Goal: Use online tool/utility: Utilize a website feature to perform a specific function

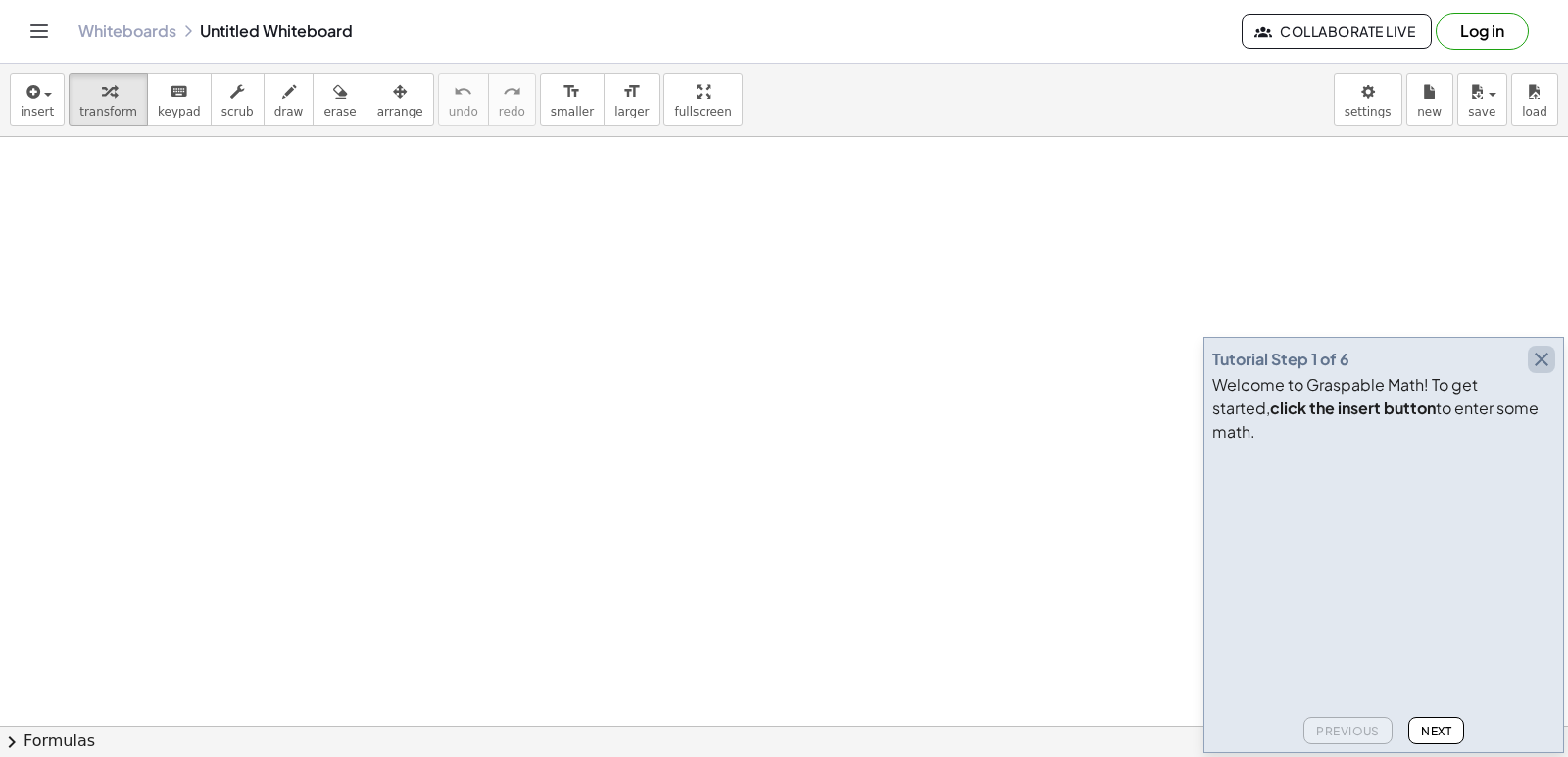
click at [1538, 371] on icon "button" at bounding box center [1542, 359] width 24 height 24
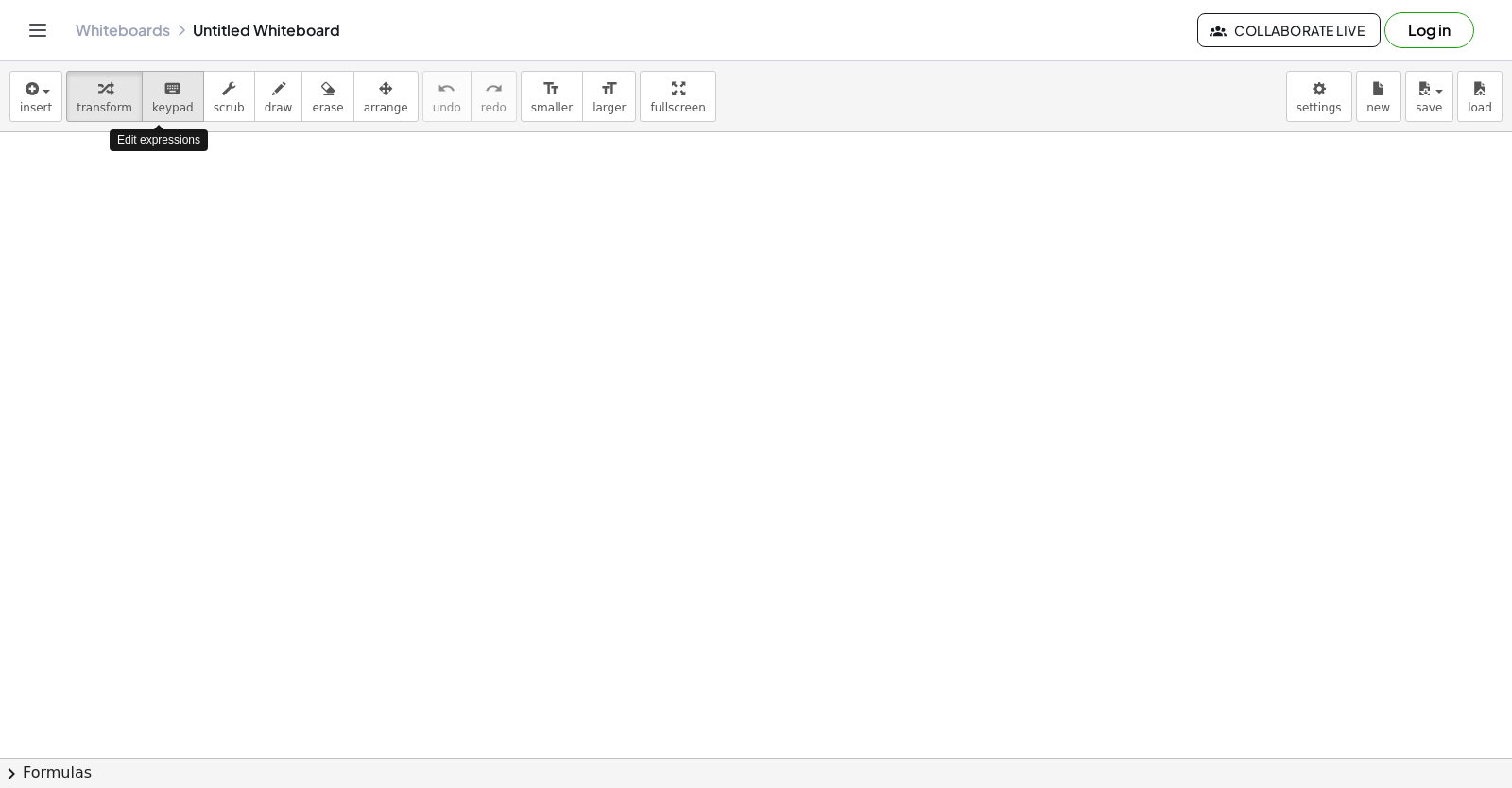
click at [150, 75] on button "keyboard keypad" at bounding box center [173, 96] width 63 height 51
click at [869, 574] on div at bounding box center [756, 761] width 1512 height 1258
click at [914, 324] on div at bounding box center [756, 761] width 1512 height 1258
click at [172, 103] on span "keypad" at bounding box center [173, 108] width 42 height 13
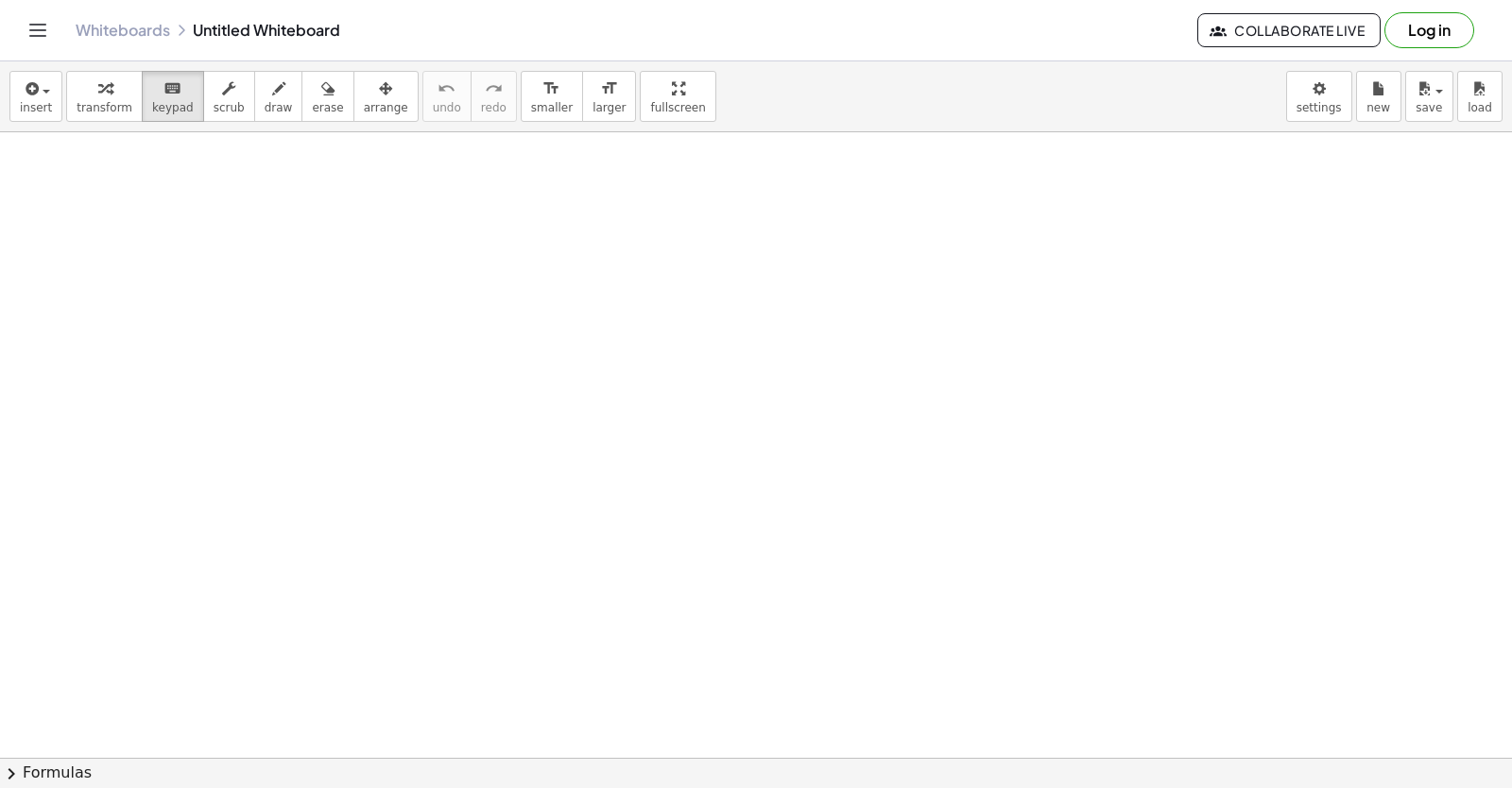
click at [199, 227] on div at bounding box center [756, 761] width 1512 height 1258
click at [107, 91] on div "button" at bounding box center [104, 88] width 56 height 23
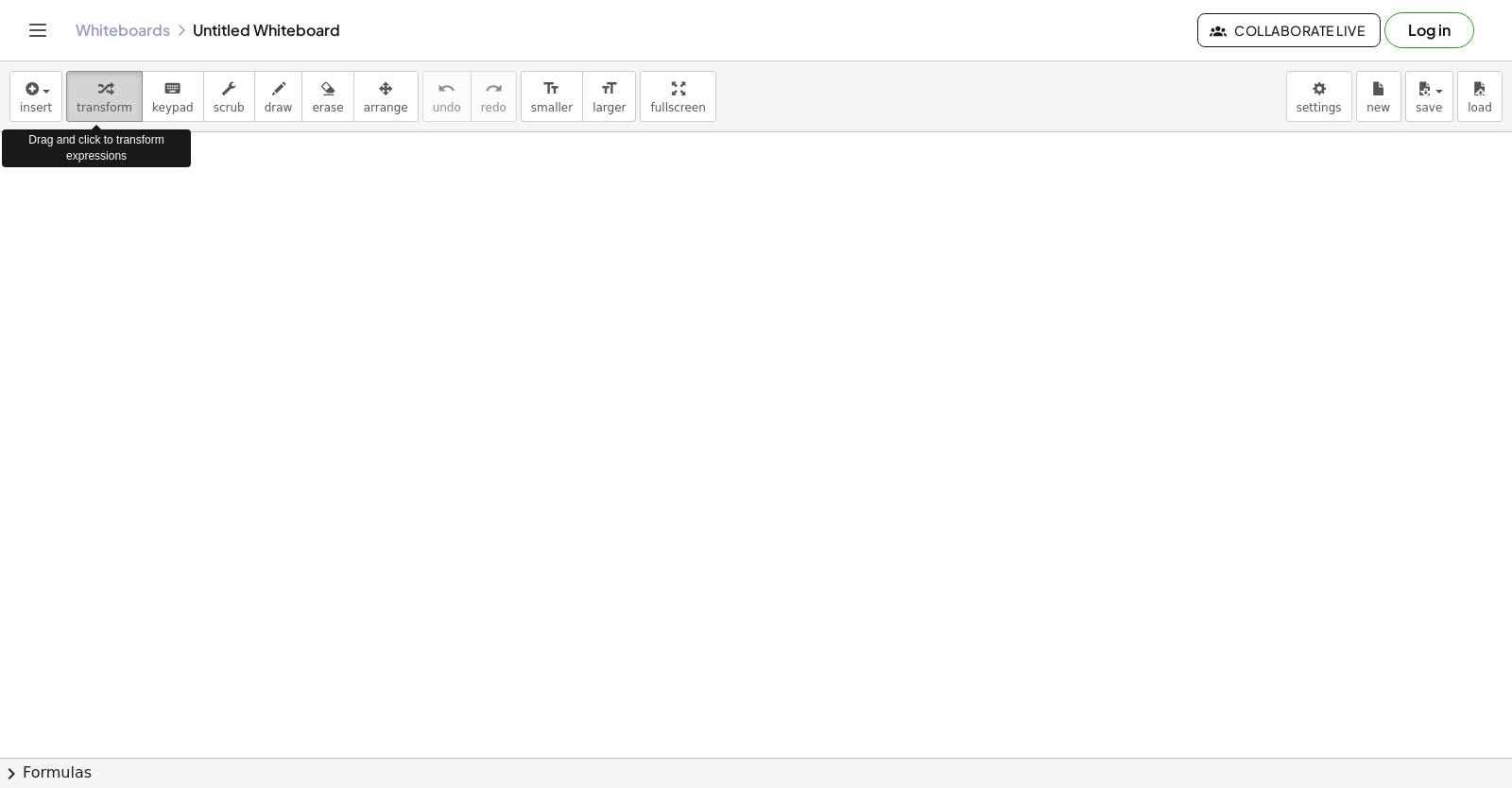
click at [115, 104] on span "transform" at bounding box center [104, 108] width 56 height 13
click at [70, 97] on button "transform" at bounding box center [104, 96] width 76 height 51
drag, startPoint x: 95, startPoint y: 108, endPoint x: 114, endPoint y: 85, distance: 29.8
click at [115, 85] on div "button" at bounding box center [104, 88] width 56 height 23
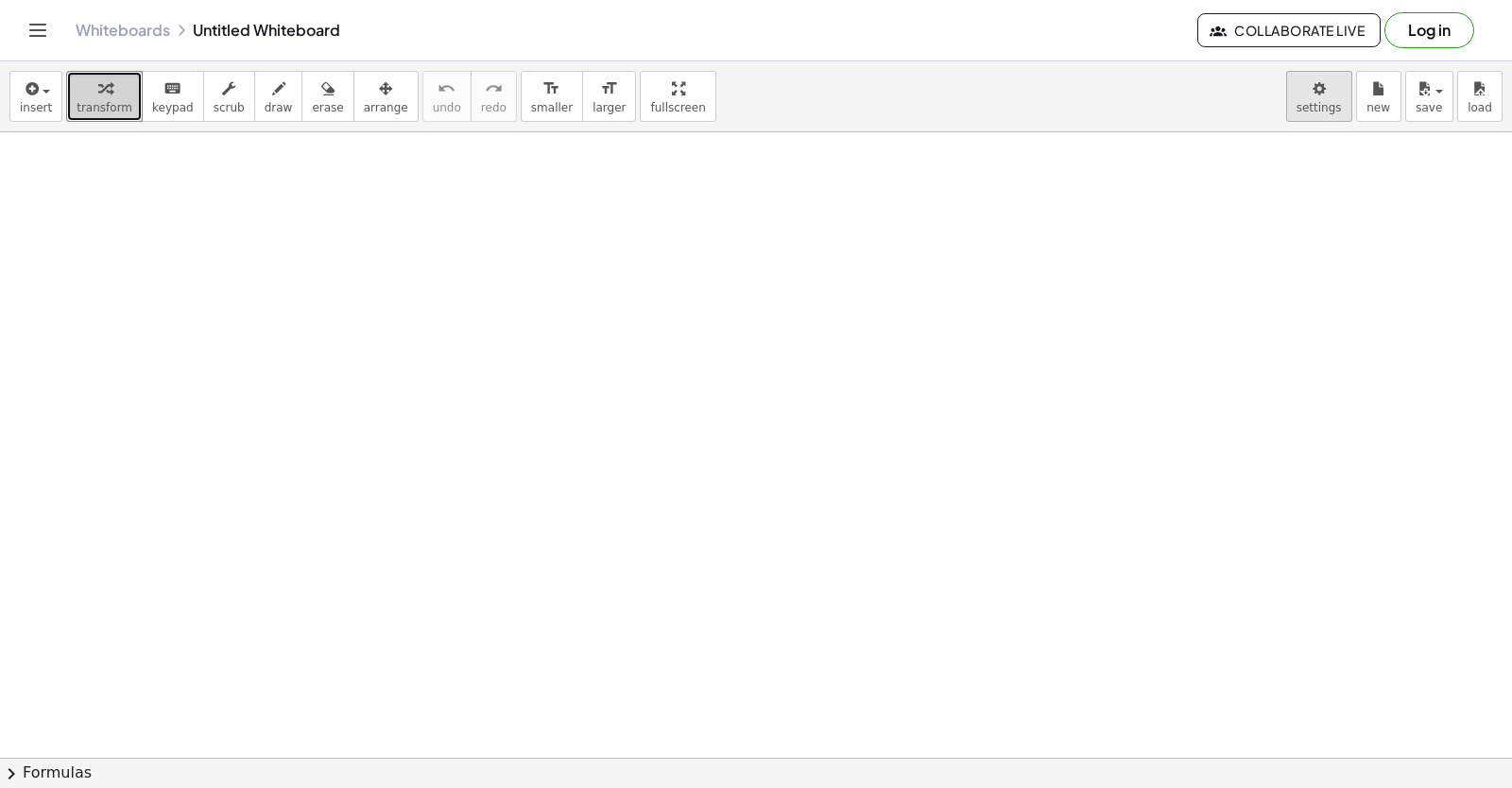
click at [1301, 104] on body "Graspable Math Activities Get Started Activity Bank Assigned Work Classes White…" at bounding box center [756, 394] width 1512 height 788
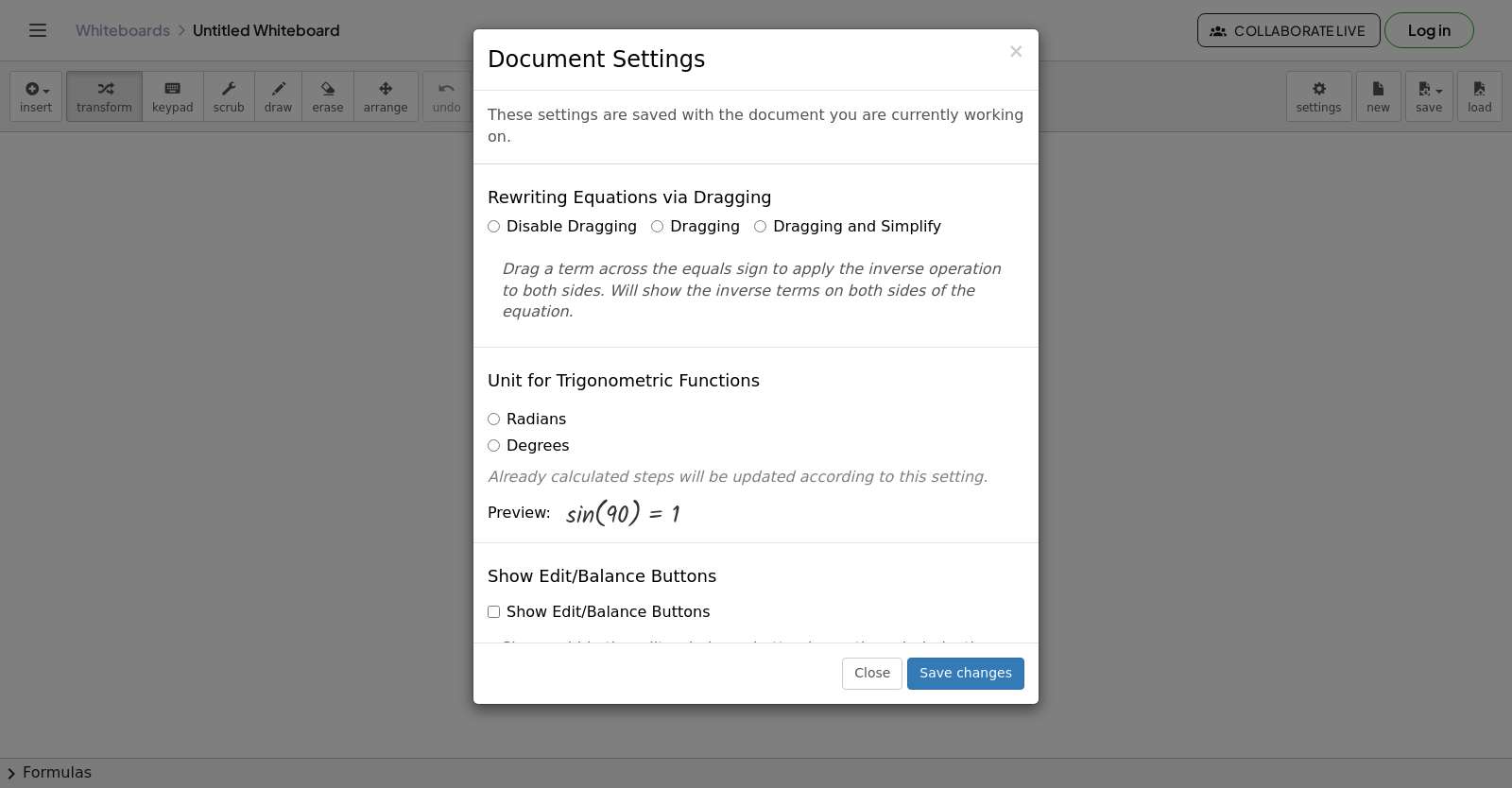
drag, startPoint x: 312, startPoint y: 117, endPoint x: 215, endPoint y: 119, distance: 97.0
click at [300, 117] on div "× Document Settings These settings are saved with the document you are currentl…" at bounding box center [756, 394] width 1512 height 788
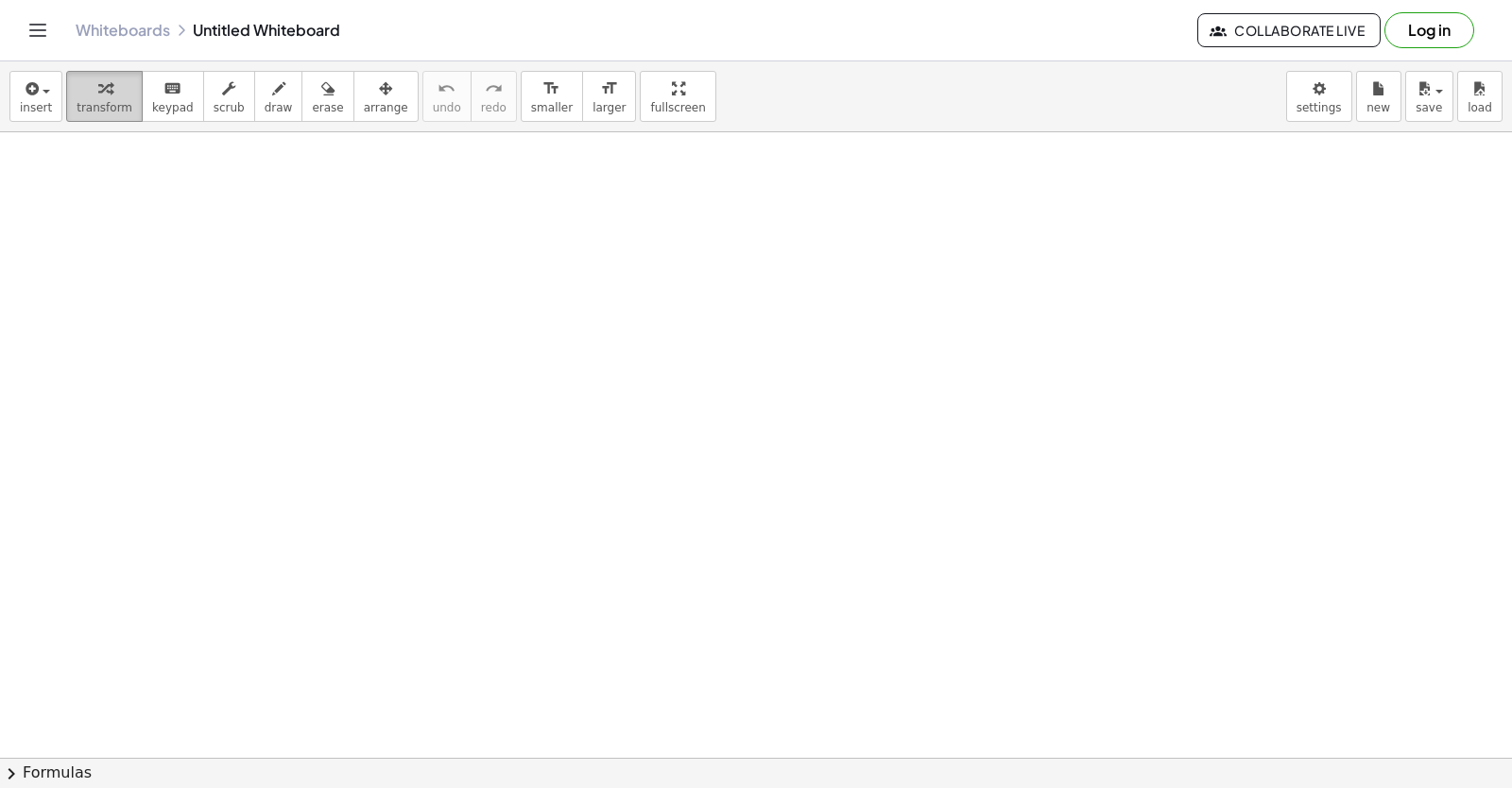
click at [113, 84] on div "button" at bounding box center [104, 88] width 56 height 23
click at [760, 649] on div at bounding box center [756, 761] width 1512 height 1258
click at [535, 729] on button "chevron_right Formulas" at bounding box center [756, 773] width 1512 height 30
click at [0, 0] on div "Quadratic Formula + · a · x 2 + · b · x + c = 0 ⇔ x = · ( − b ± 2 √ ( + b 2 − ·…" at bounding box center [0, 0] width 0 height 0
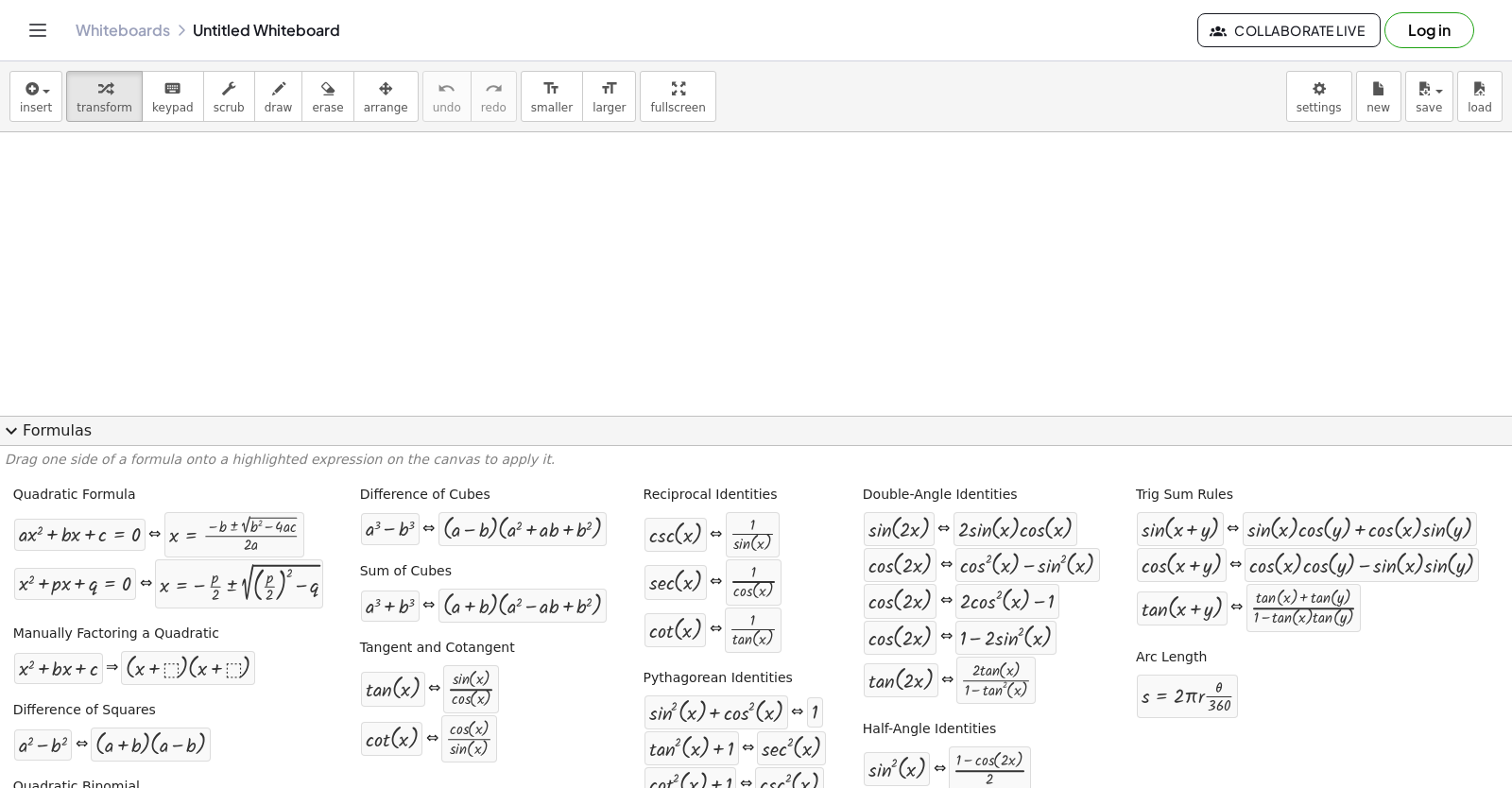
drag, startPoint x: 532, startPoint y: 553, endPoint x: 441, endPoint y: 569, distance: 92.4
click at [531, 553] on div "Quadratic Formula + · a · x 2 + · b · x + c = 0 ⇔ x = · ( − b ± 2 √ ( + b 2 − ·…" at bounding box center [756, 665] width 1502 height 373
drag, startPoint x: 591, startPoint y: 349, endPoint x: 578, endPoint y: 362, distance: 18.4
click at [585, 354] on div at bounding box center [756, 761] width 1512 height 1258
click at [1321, 118] on body "Graspable Math Activities Get Started Activity Bank Assigned Work Classes White…" at bounding box center [756, 394] width 1512 height 788
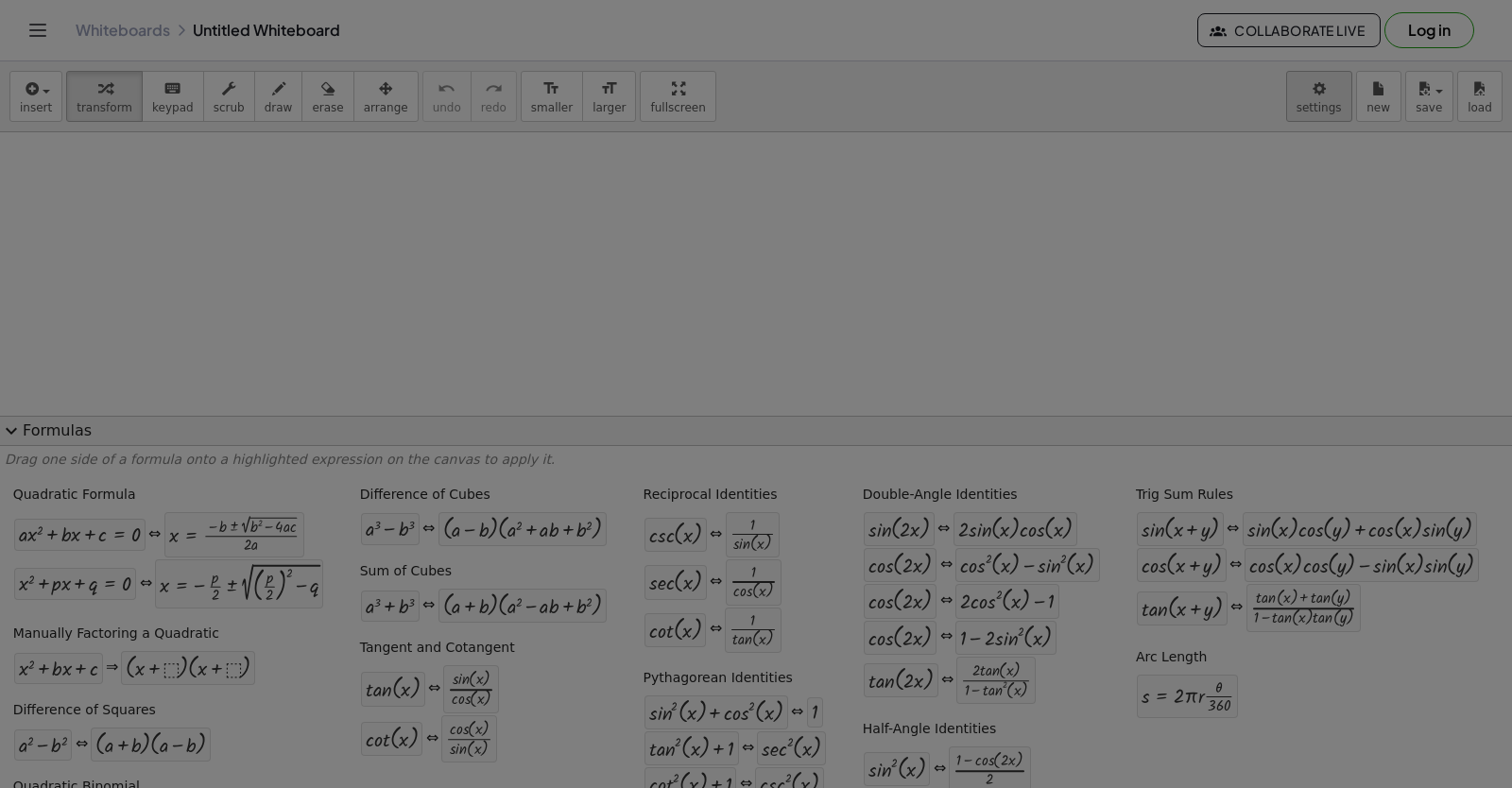
click at [106, 85] on div at bounding box center [756, 394] width 1512 height 788
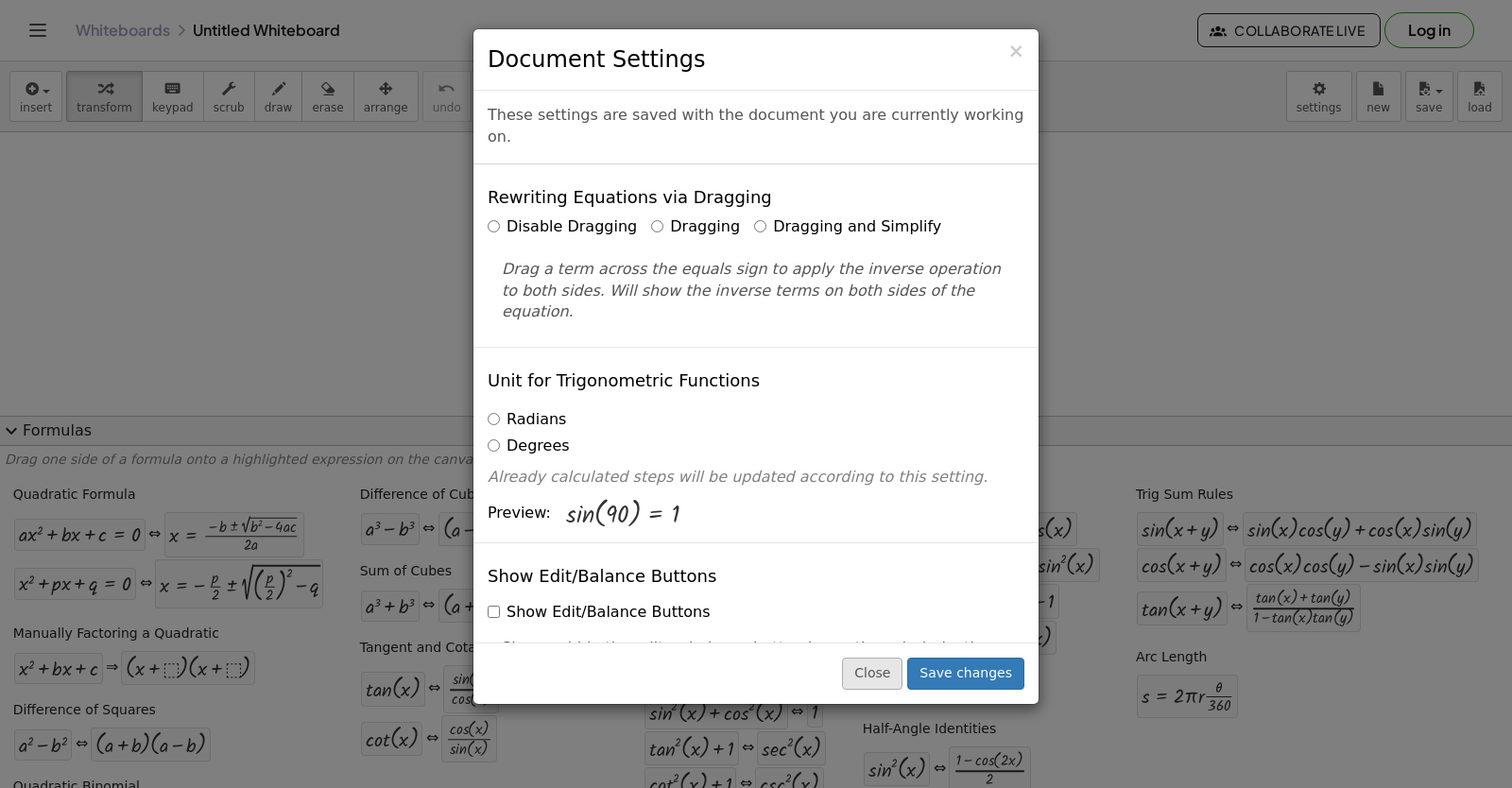
drag, startPoint x: 882, startPoint y: 653, endPoint x: 892, endPoint y: 670, distance: 19.7
click at [886, 662] on div "Close Save changes" at bounding box center [756, 673] width 566 height 62
click at [892, 670] on button "Close" at bounding box center [872, 674] width 61 height 32
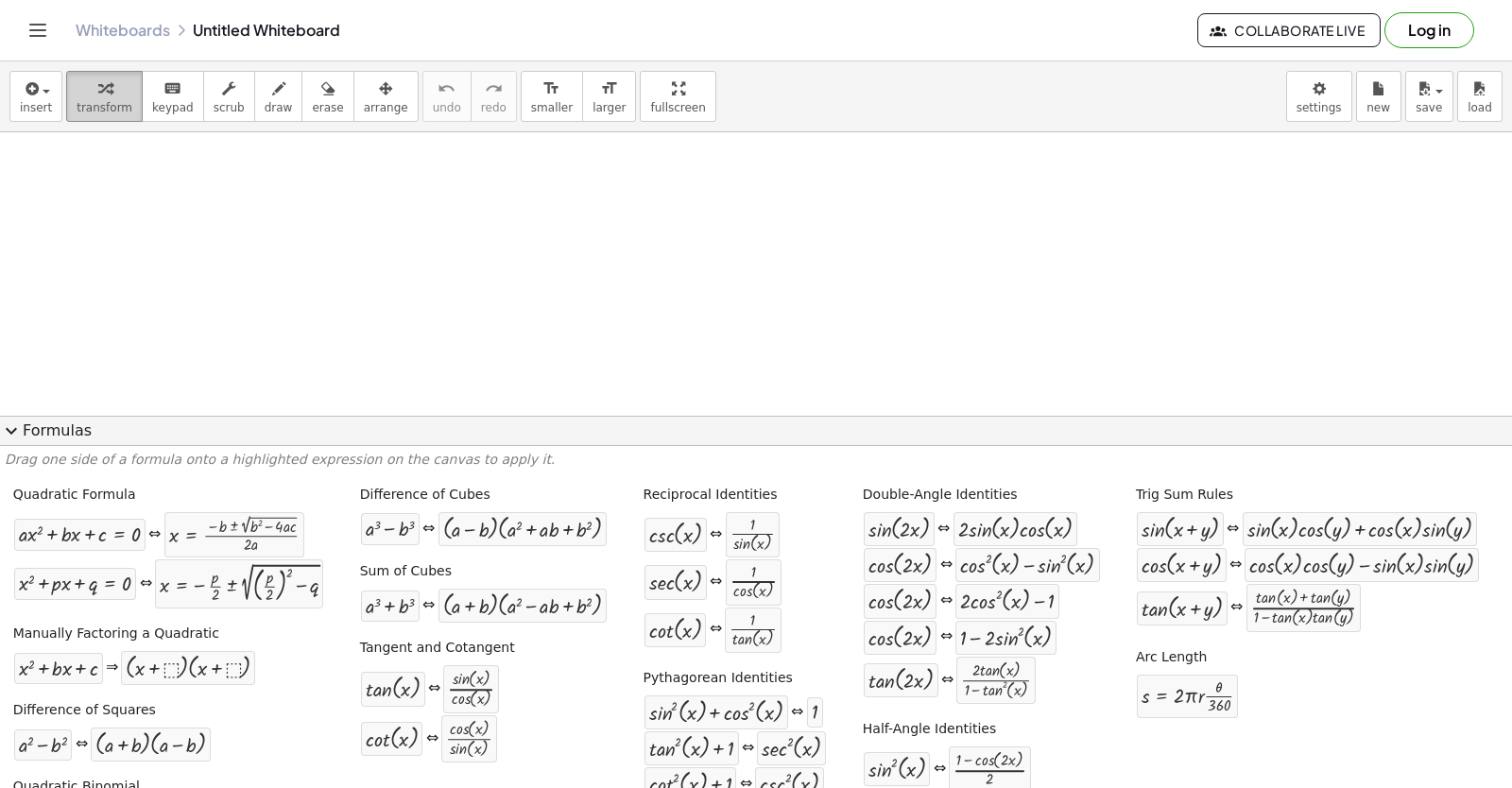
click at [87, 112] on span "transform" at bounding box center [104, 108] width 56 height 13
click at [87, 113] on span "transform" at bounding box center [104, 108] width 56 height 13
click at [21, 424] on span "expand_more" at bounding box center [11, 431] width 23 height 23
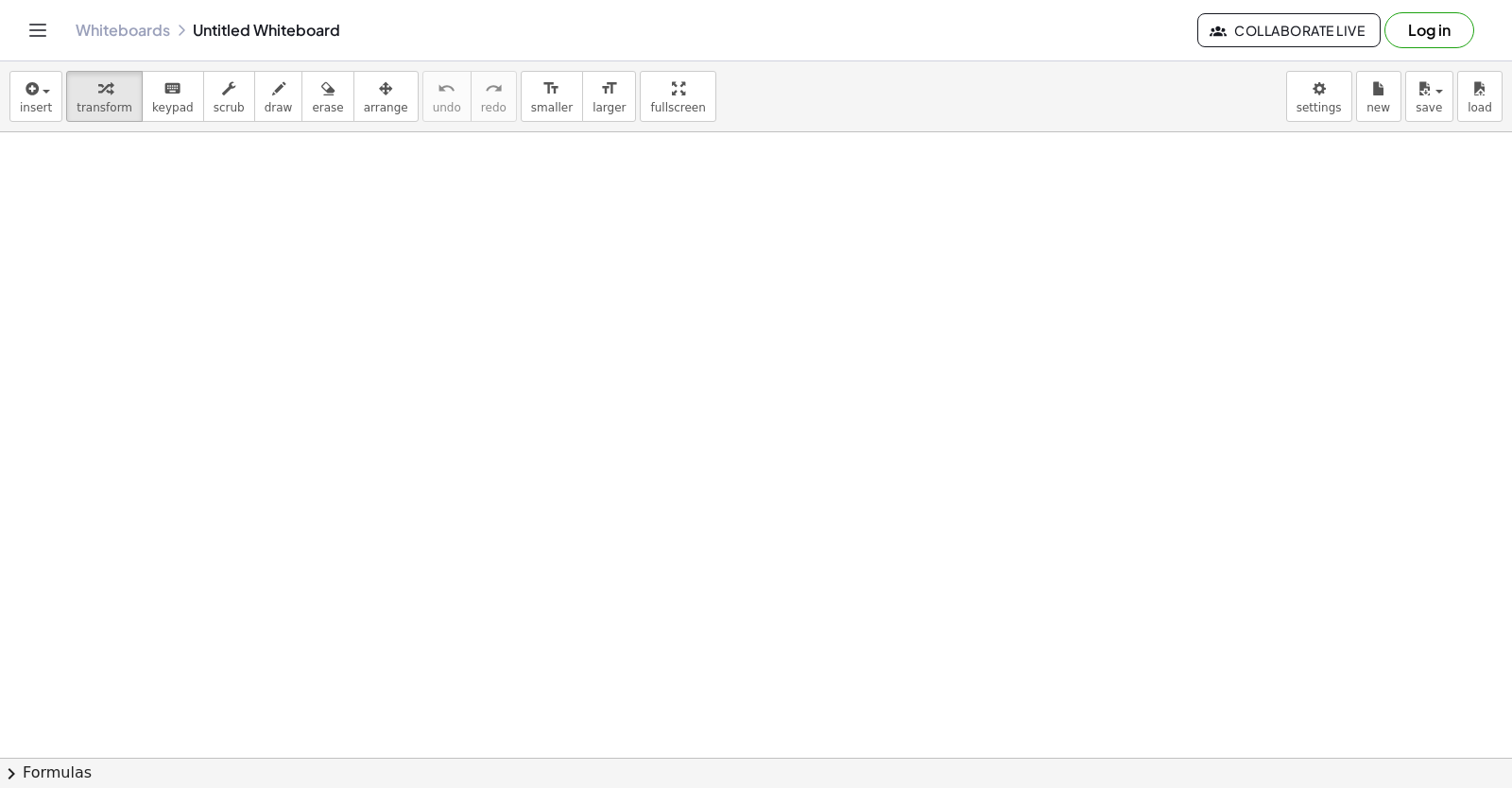
click at [92, 122] on div "insert select one: Math Expression Function Text Youtube Video Graphing Geometr…" at bounding box center [756, 97] width 1512 height 70
click at [98, 97] on icon "button" at bounding box center [105, 89] width 13 height 23
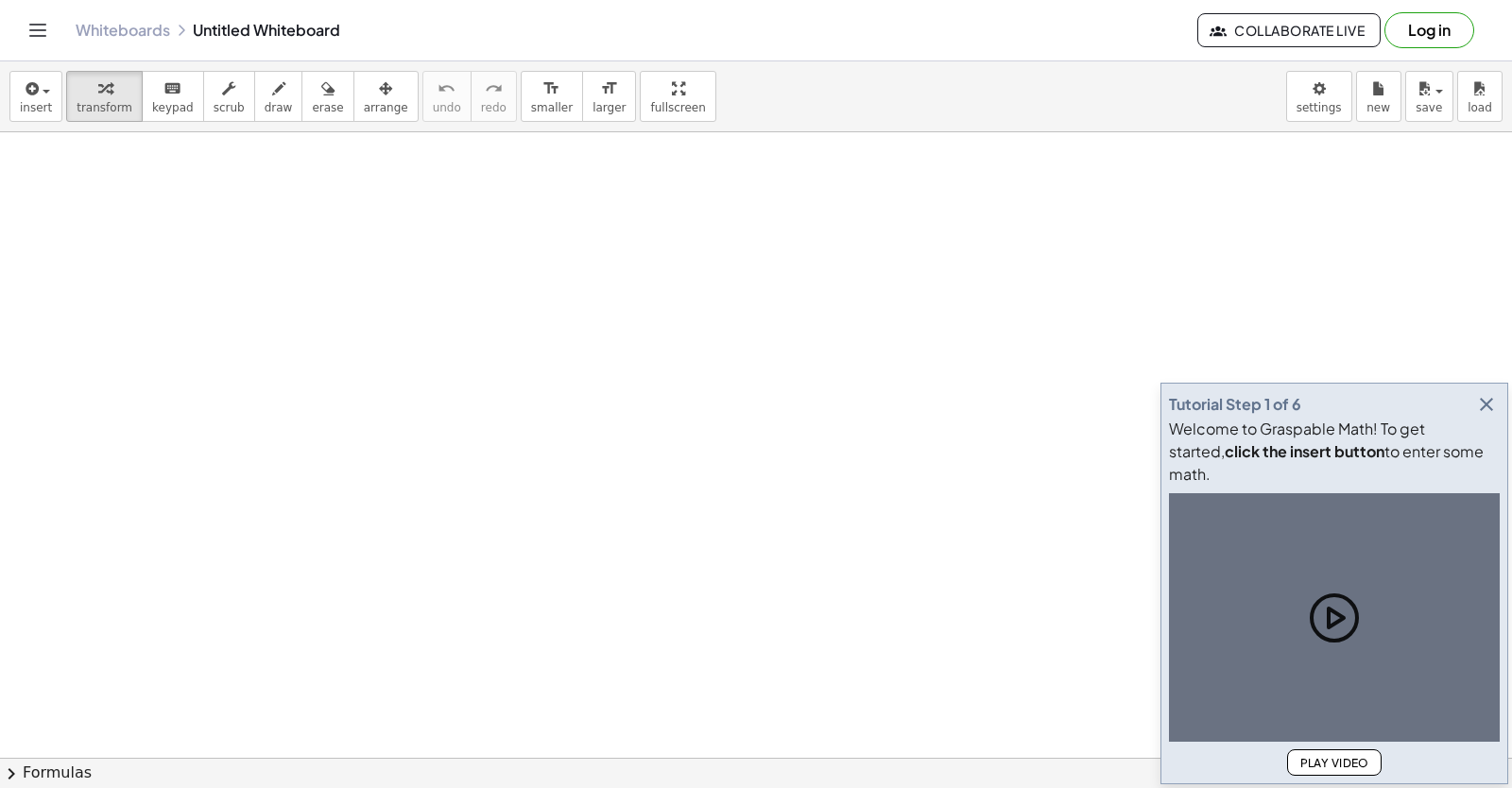
click at [1482, 416] on icon "button" at bounding box center [1487, 404] width 23 height 23
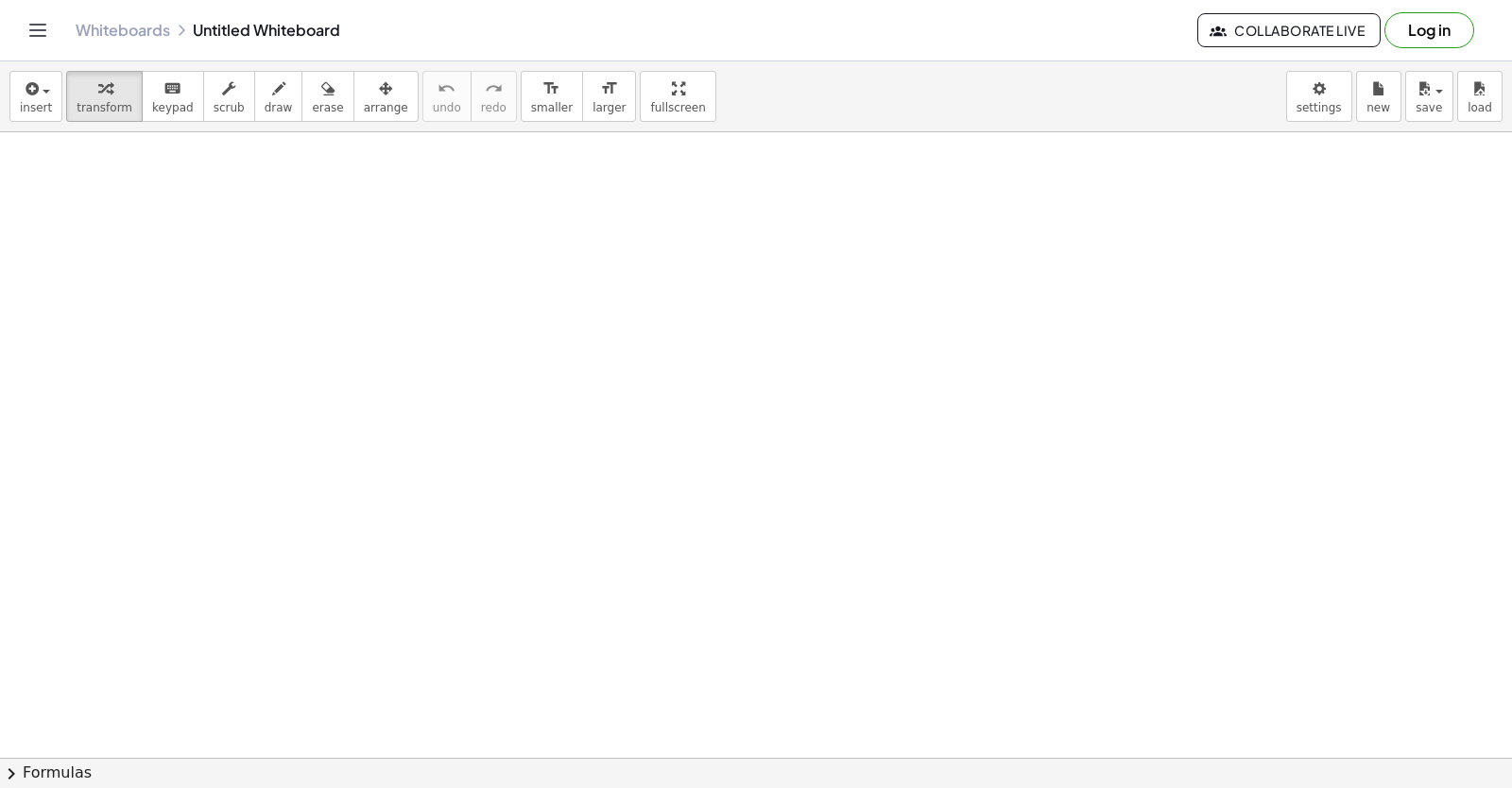
drag, startPoint x: 1486, startPoint y: 432, endPoint x: 1501, endPoint y: 441, distance: 17.5
drag, startPoint x: 1501, startPoint y: 441, endPoint x: 347, endPoint y: 306, distance: 1161.9
click at [122, 95] on button "transform" at bounding box center [104, 96] width 76 height 51
click at [112, 98] on div "button" at bounding box center [104, 88] width 56 height 23
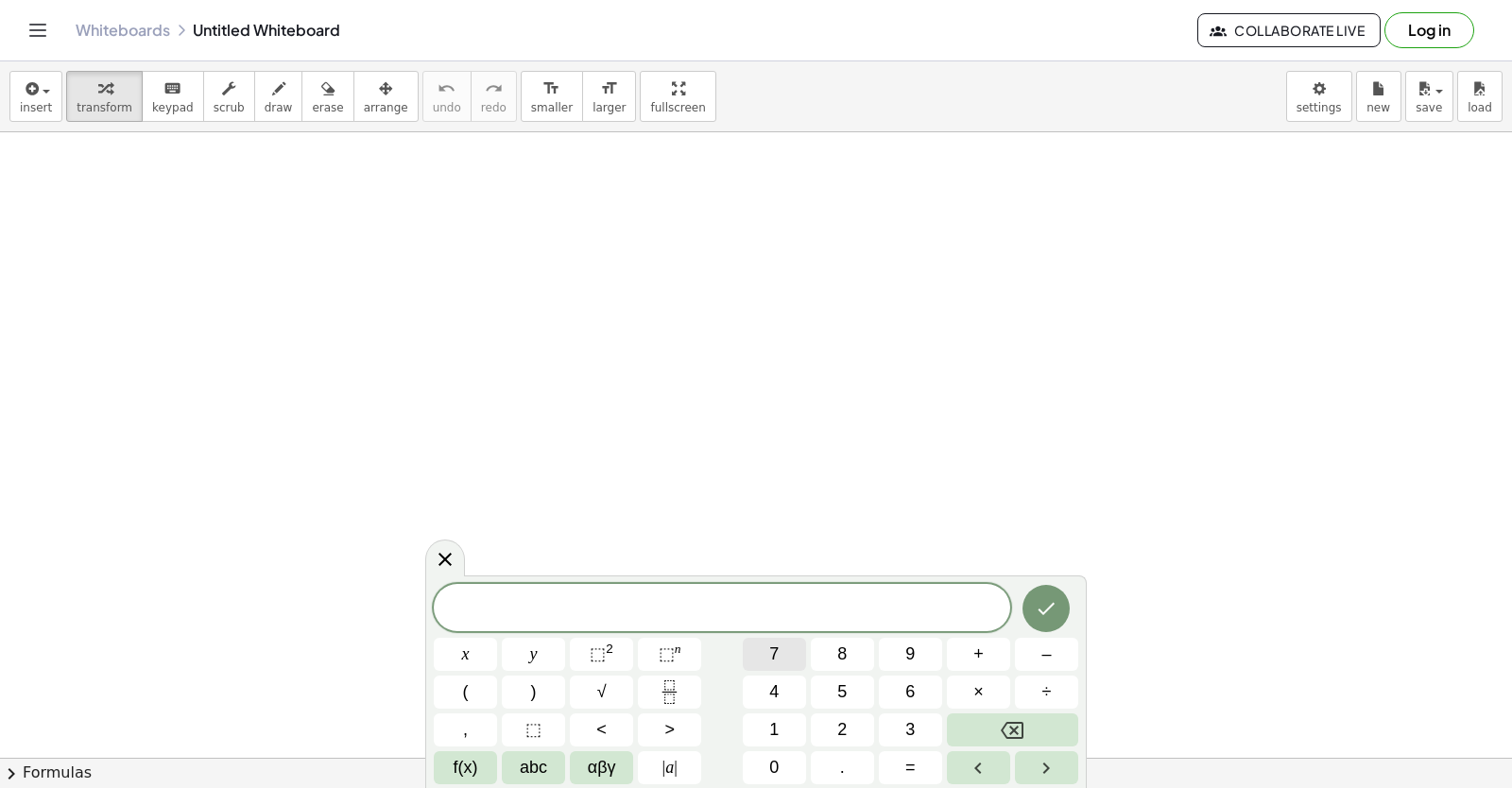
click at [773, 655] on span "7" at bounding box center [774, 654] width 10 height 26
click at [648, 731] on button ">" at bounding box center [669, 729] width 64 height 33
click at [1006, 736] on icon "Backspace" at bounding box center [1012, 730] width 23 height 17
click at [553, 771] on button "abc" at bounding box center [533, 767] width 64 height 33
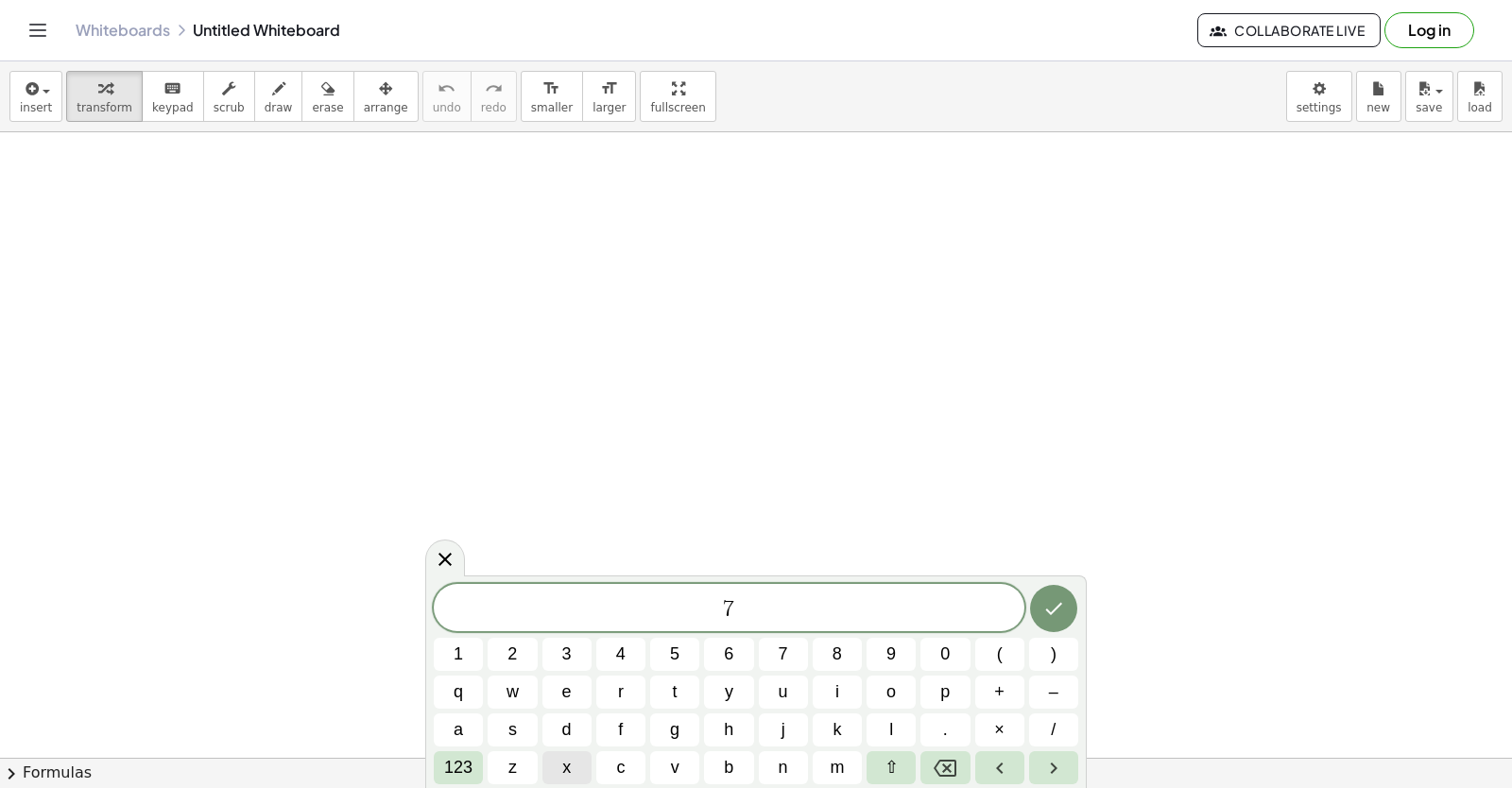
click at [569, 771] on span "x" at bounding box center [567, 767] width 9 height 26
click at [448, 756] on span "123" at bounding box center [459, 767] width 29 height 26
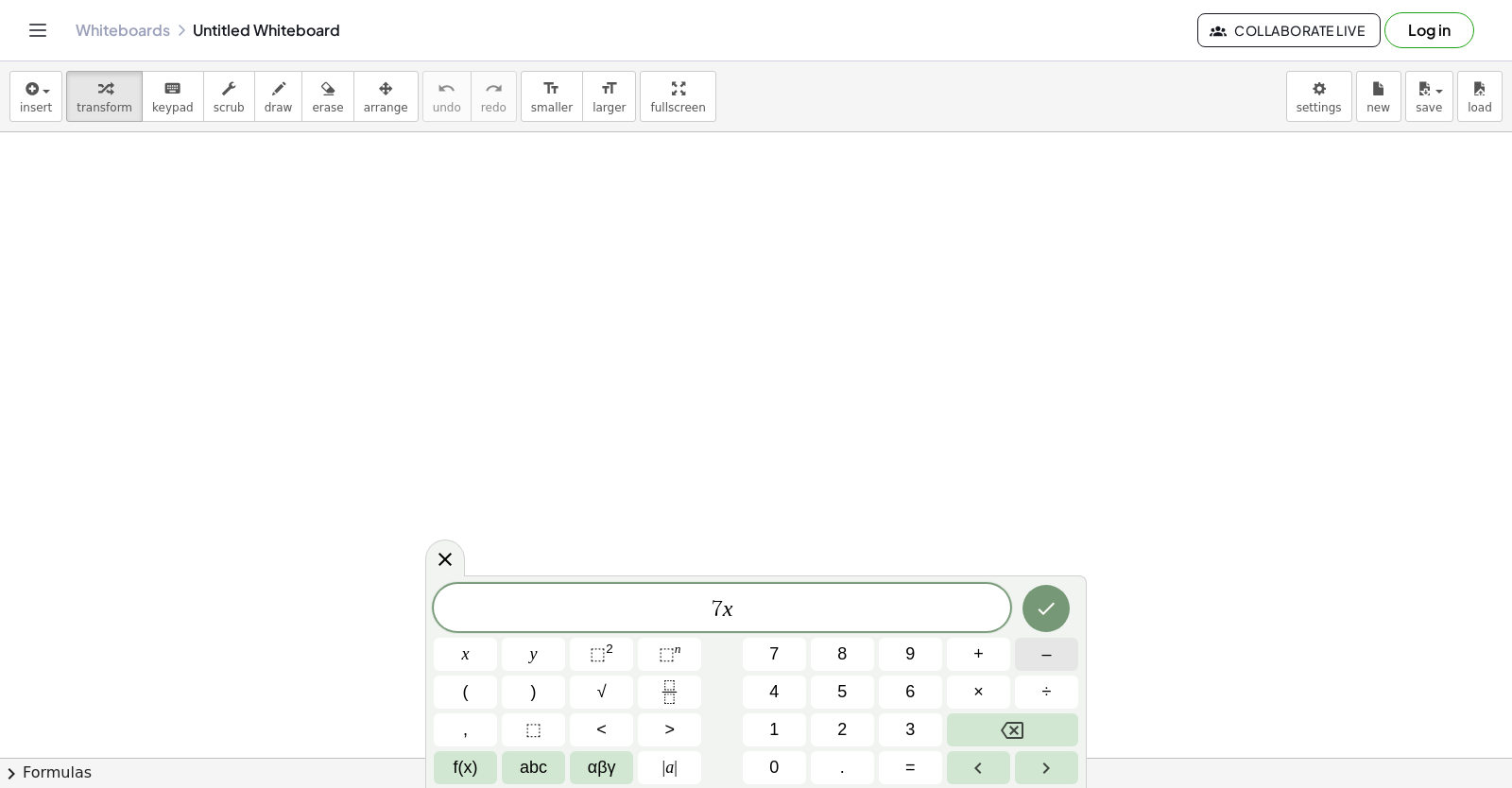
click at [1039, 653] on button "–" at bounding box center [1046, 654] width 64 height 33
click at [537, 764] on span "abc" at bounding box center [533, 767] width 28 height 26
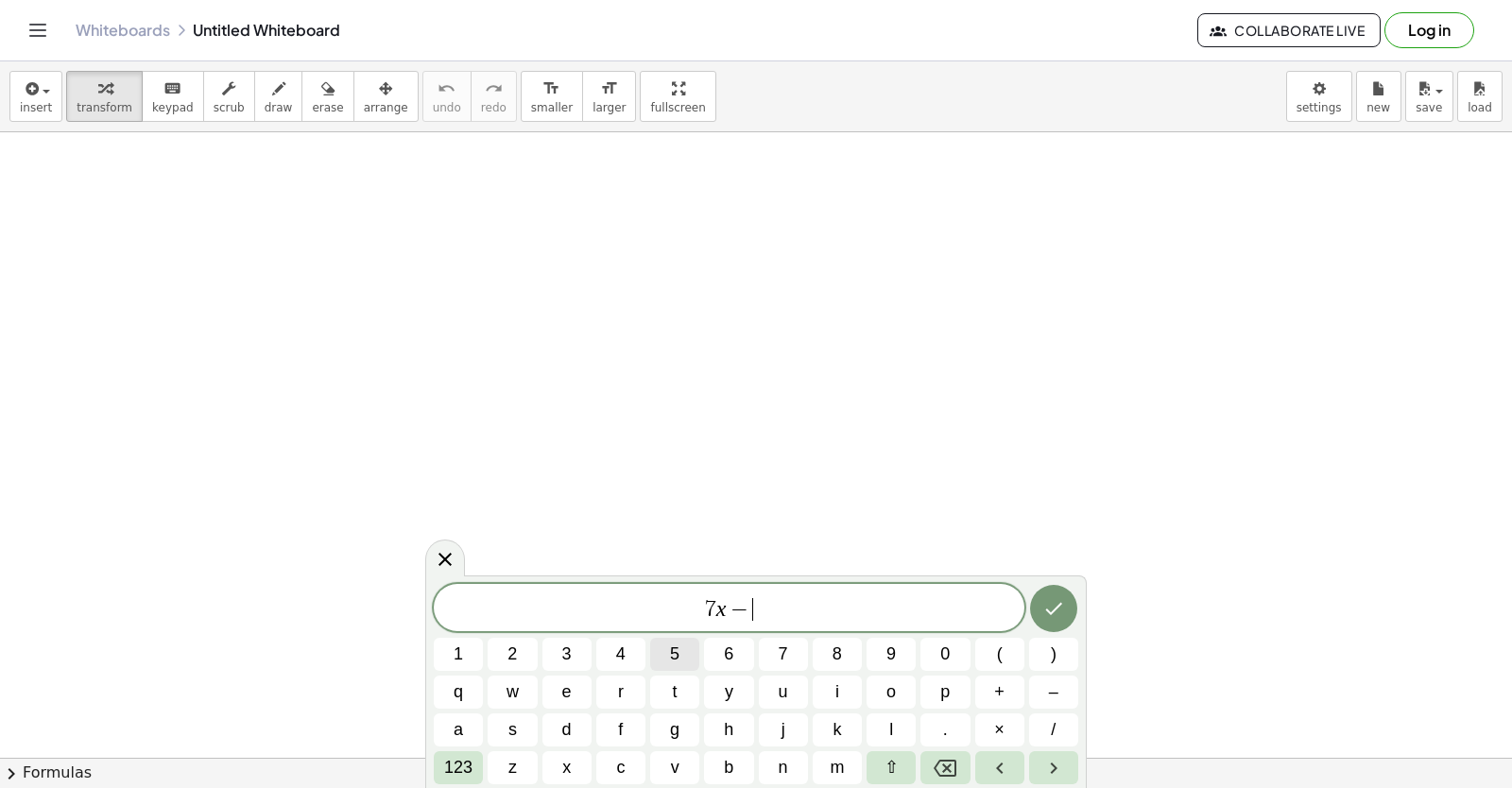
click at [658, 660] on button "5" at bounding box center [675, 654] width 50 height 33
click at [450, 764] on span "123" at bounding box center [459, 767] width 29 height 26
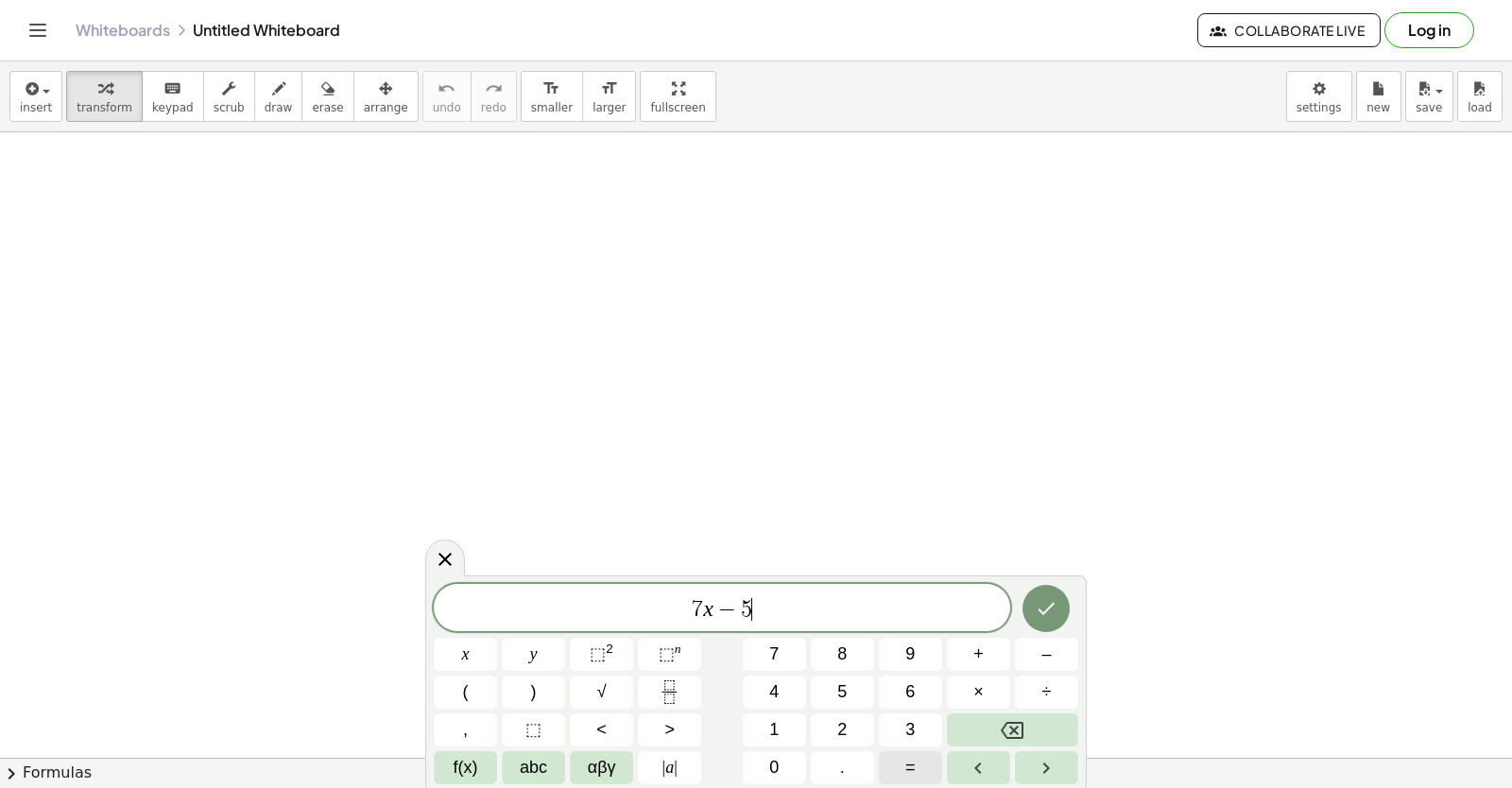
click at [916, 775] on button "=" at bounding box center [910, 767] width 64 height 33
click at [902, 638] on button "9" at bounding box center [910, 654] width 64 height 33
click at [1045, 614] on icon "Done" at bounding box center [1046, 608] width 23 height 23
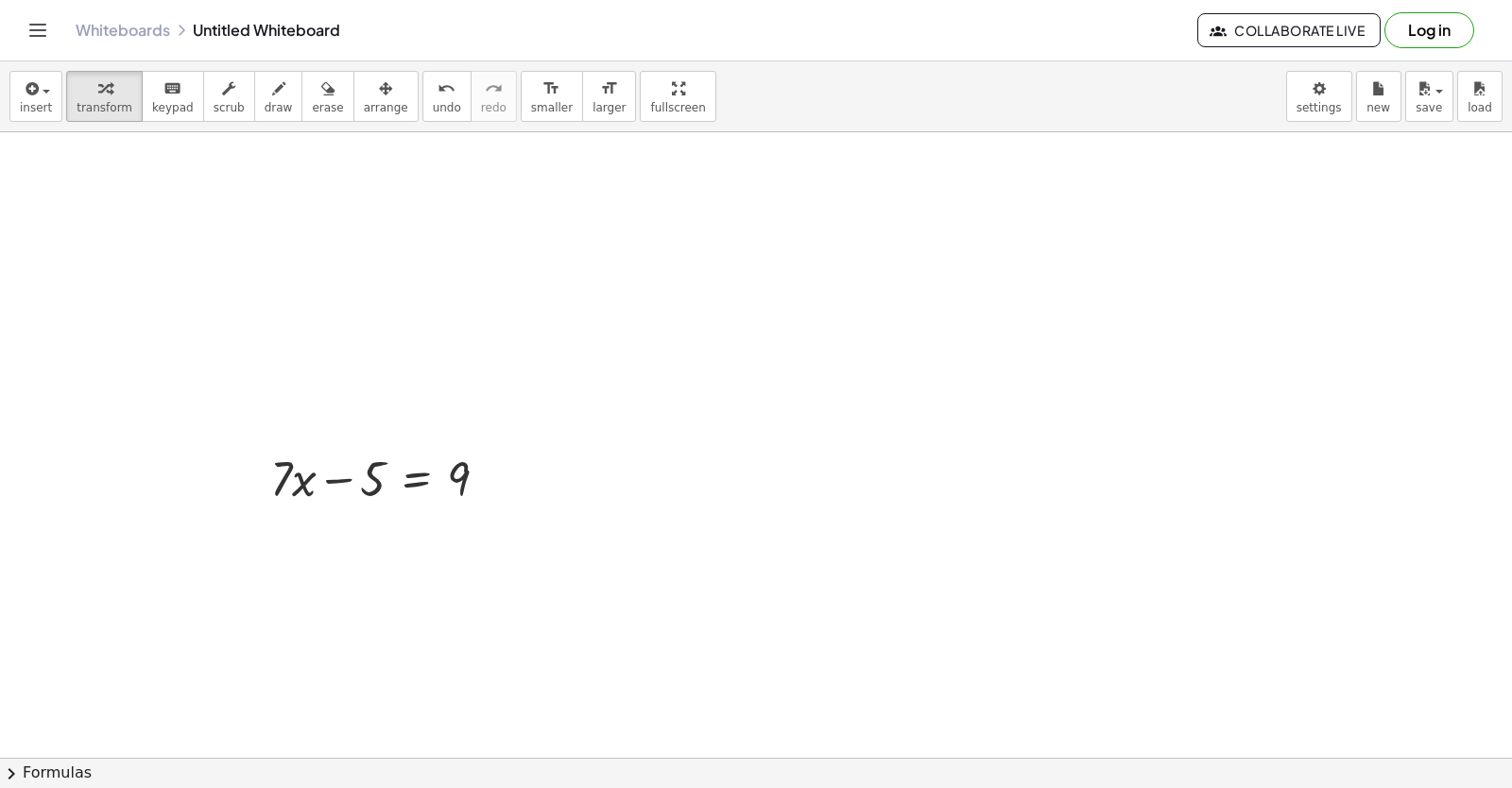
click at [364, 112] on span "arrange" at bounding box center [386, 108] width 45 height 13
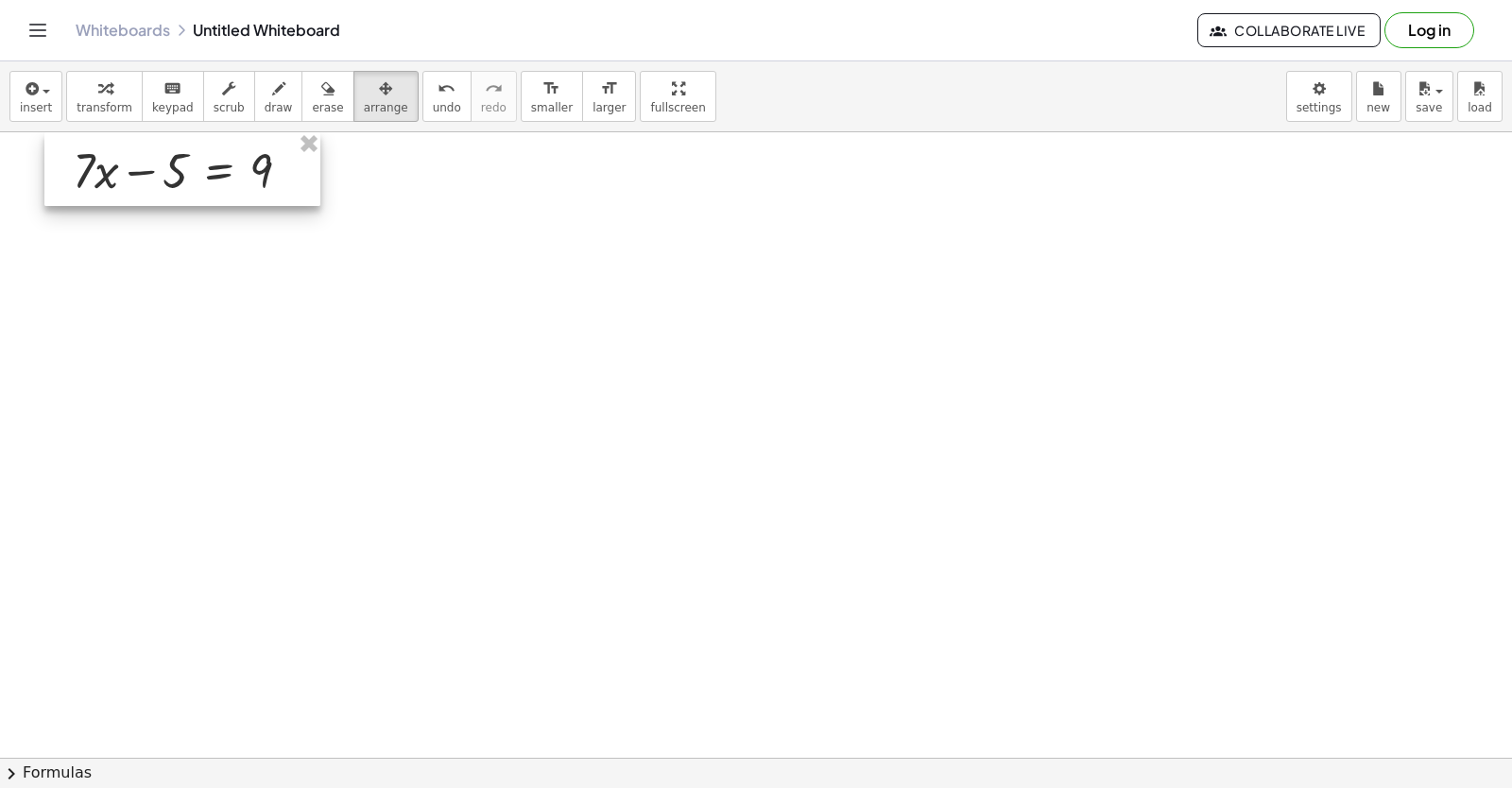
drag, startPoint x: 468, startPoint y: 469, endPoint x: 271, endPoint y: 128, distance: 393.8
click at [271, 128] on div "insert select one: Math Expression Function Text Youtube Video Graphing Geometr…" at bounding box center [756, 424] width 1512 height 726
click at [86, 87] on div "button" at bounding box center [104, 88] width 56 height 23
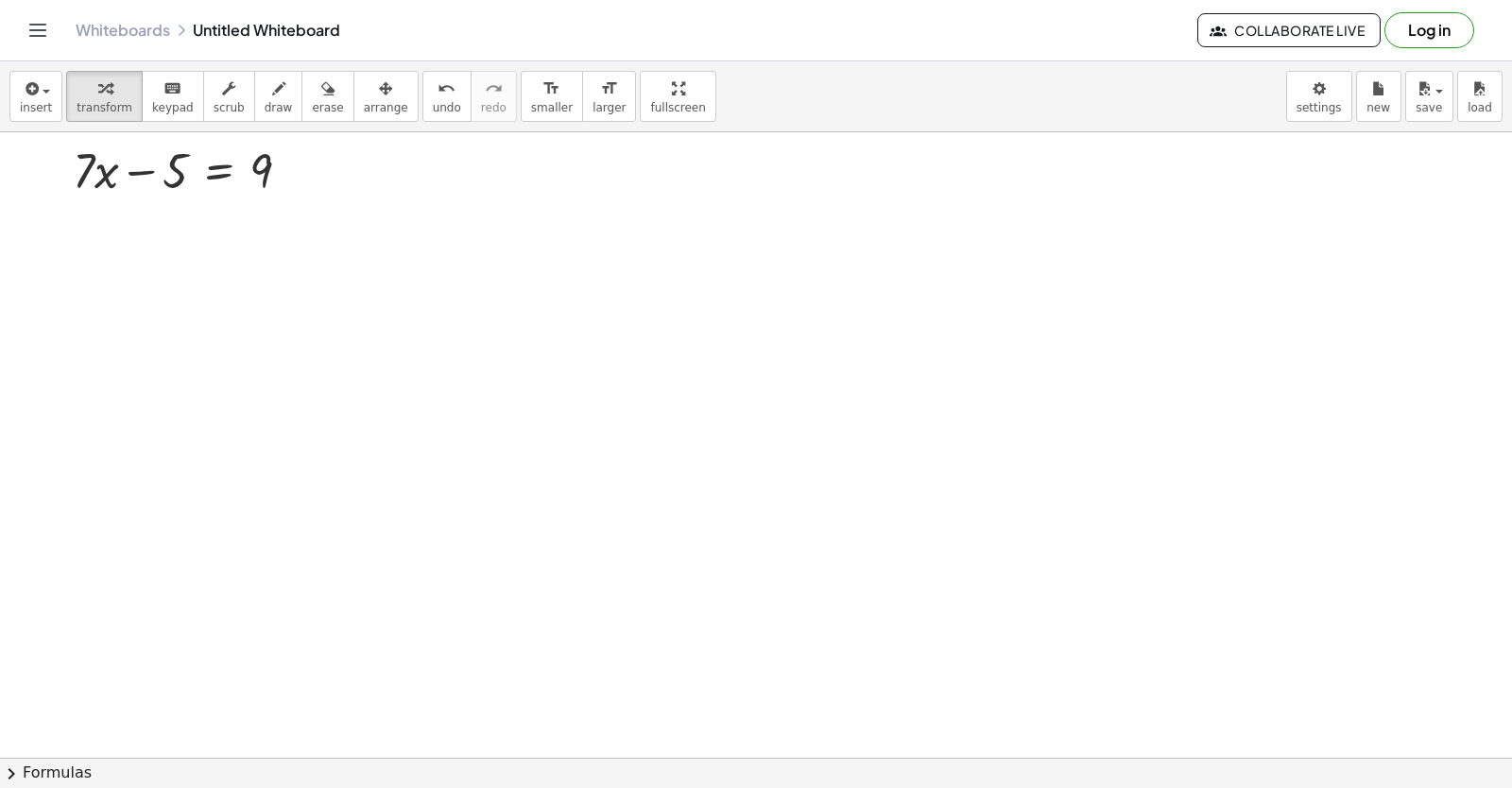
drag, startPoint x: 965, startPoint y: 717, endPoint x: 925, endPoint y: 690, distance: 48.3
drag, startPoint x: 925, startPoint y: 690, endPoint x: 798, endPoint y: 563, distance: 179.6
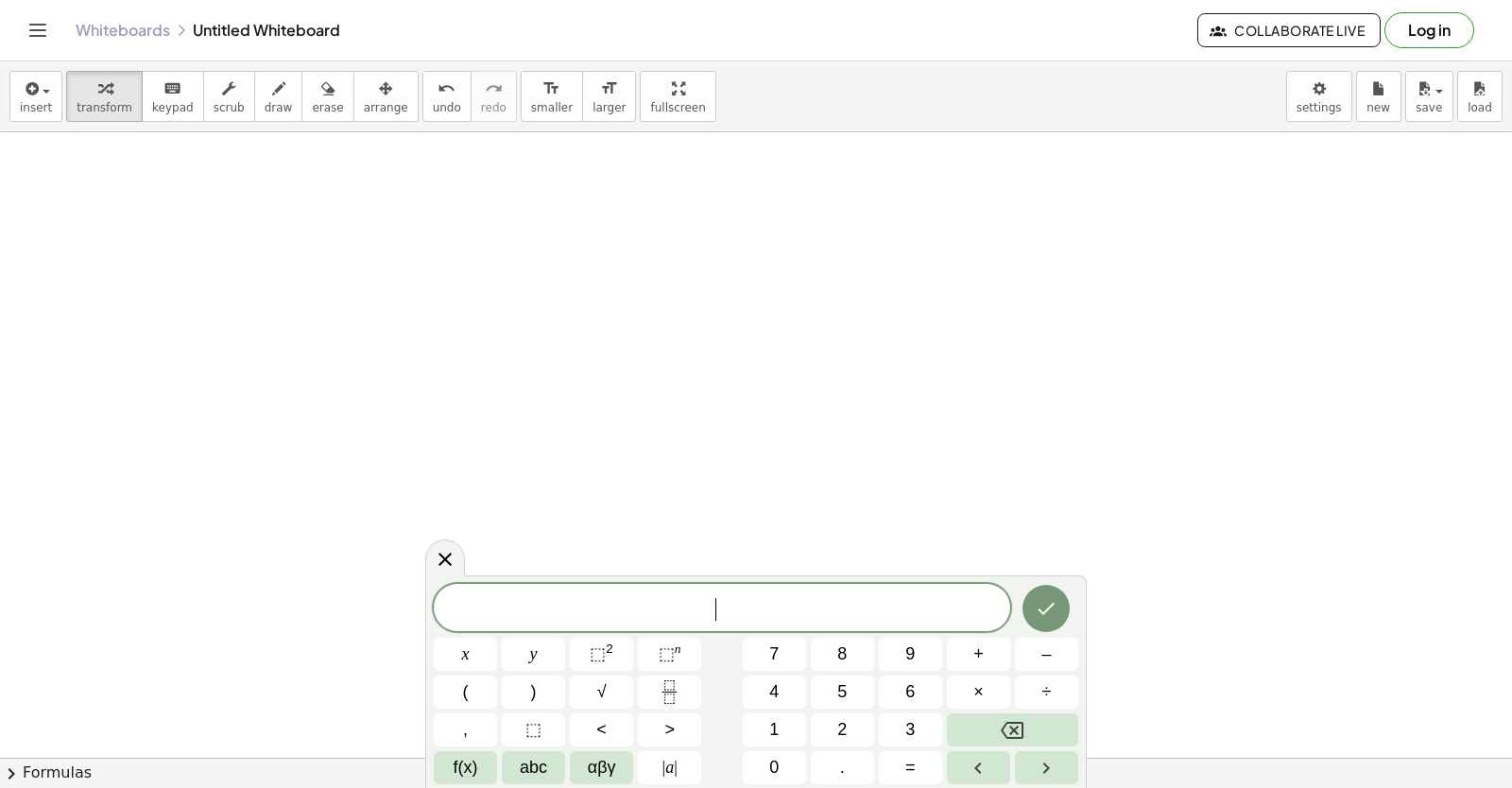
click at [910, 470] on div at bounding box center [756, 663] width 1512 height 1251
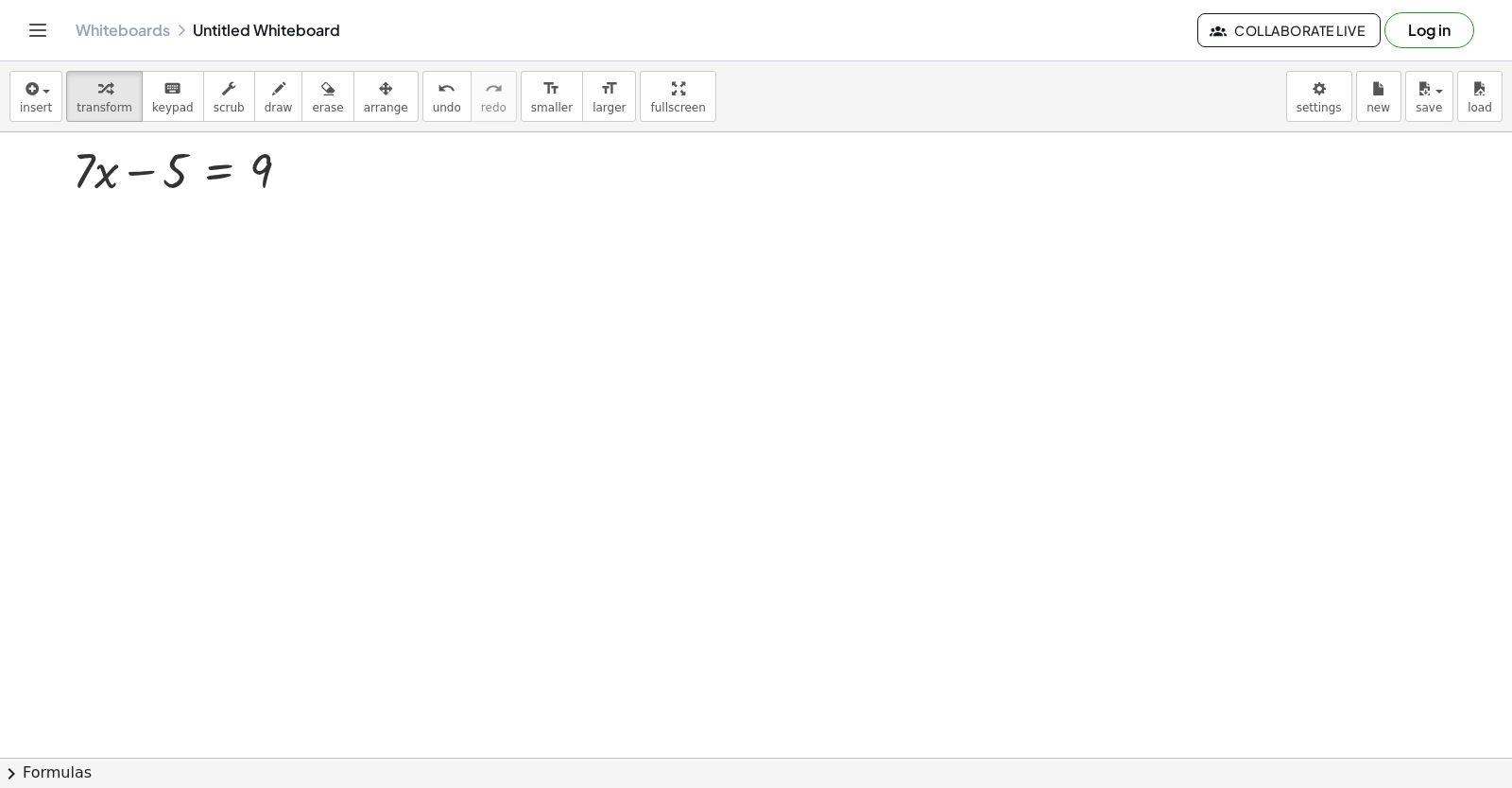
drag, startPoint x: 910, startPoint y: 470, endPoint x: 875, endPoint y: 484, distance: 37.7
click at [875, 484] on div at bounding box center [756, 758] width 1512 height 1251
drag, startPoint x: 688, startPoint y: 546, endPoint x: 690, endPoint y: 560, distance: 14.1
click at [689, 550] on div at bounding box center [756, 758] width 1512 height 1251
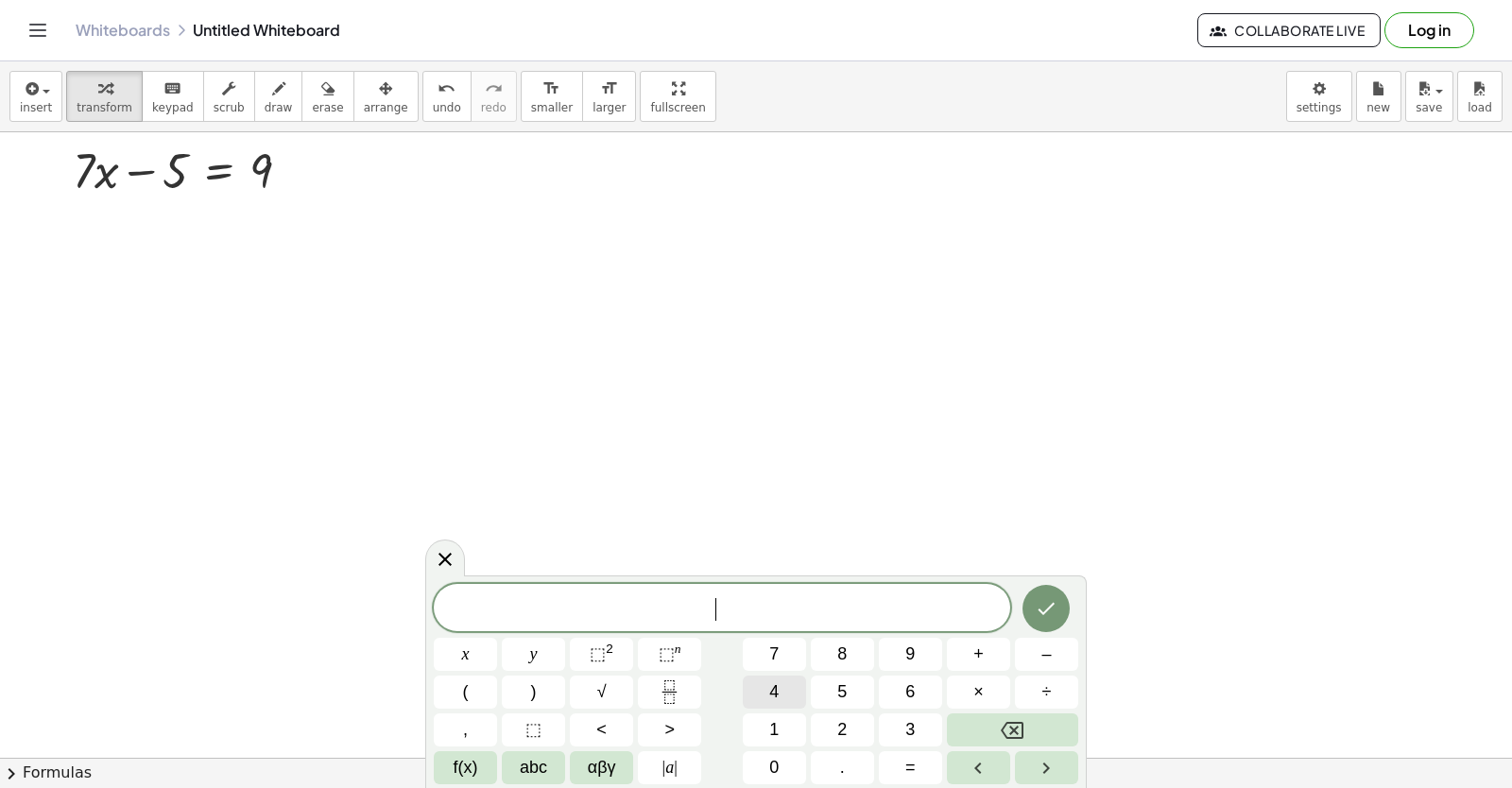
click at [767, 694] on button "4" at bounding box center [774, 692] width 64 height 33
click at [542, 754] on button "abc" at bounding box center [533, 767] width 64 height 33
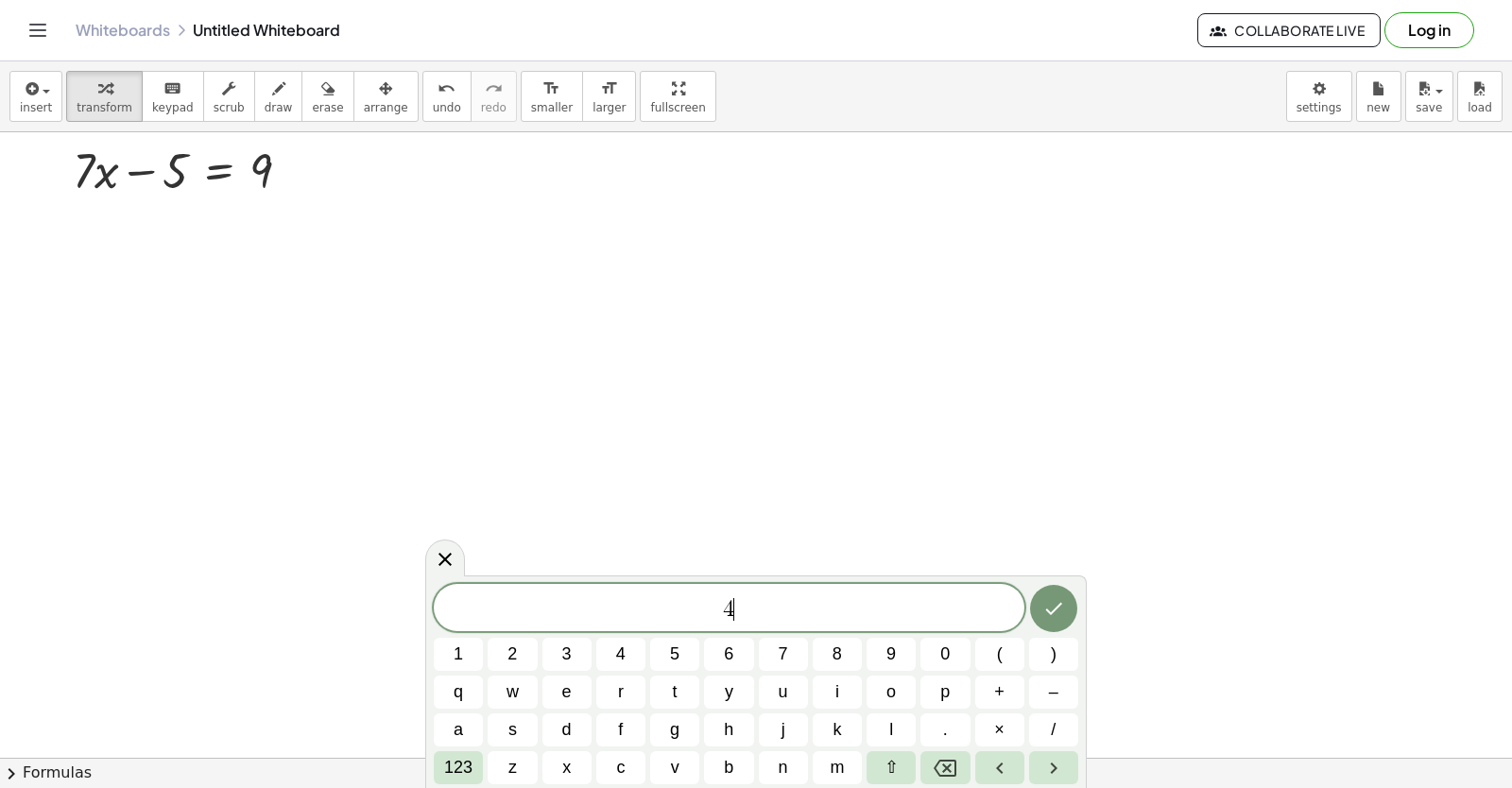
click at [728, 709] on div "4 ​ 1 2 3 4 5 6 7 8 9 0 ( ) q w e r t y u i o p + – a s d f g h j k l . × / 123…" at bounding box center [756, 683] width 645 height 200
click at [712, 699] on button "y" at bounding box center [729, 692] width 50 height 33
click at [473, 764] on button "123" at bounding box center [459, 767] width 50 height 33
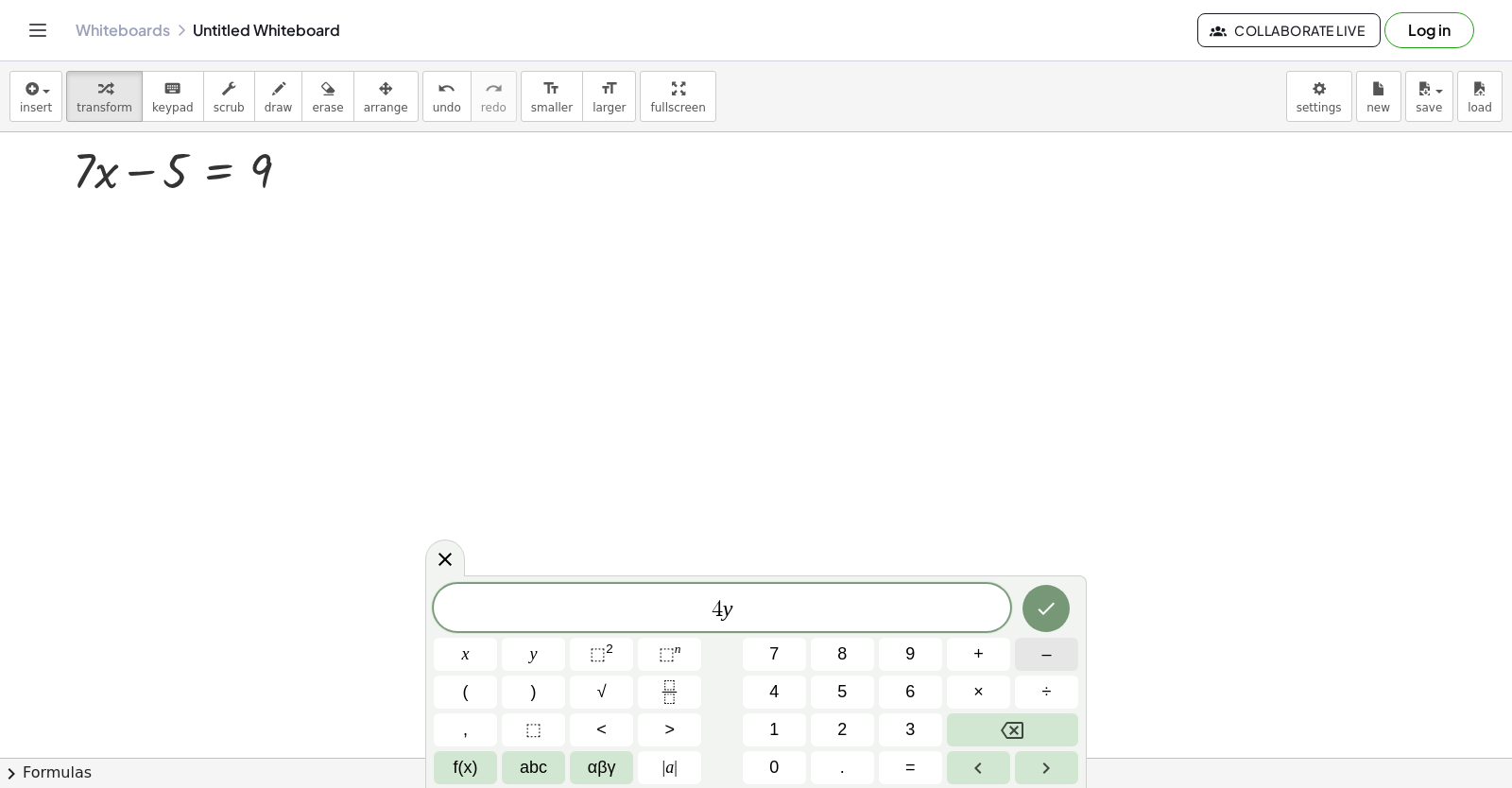
click at [1036, 659] on button "–" at bounding box center [1046, 654] width 64 height 33
click at [895, 660] on button "9" at bounding box center [910, 654] width 64 height 33
click at [925, 763] on button "=" at bounding box center [910, 767] width 64 height 33
click at [778, 721] on span "1" at bounding box center [774, 729] width 10 height 26
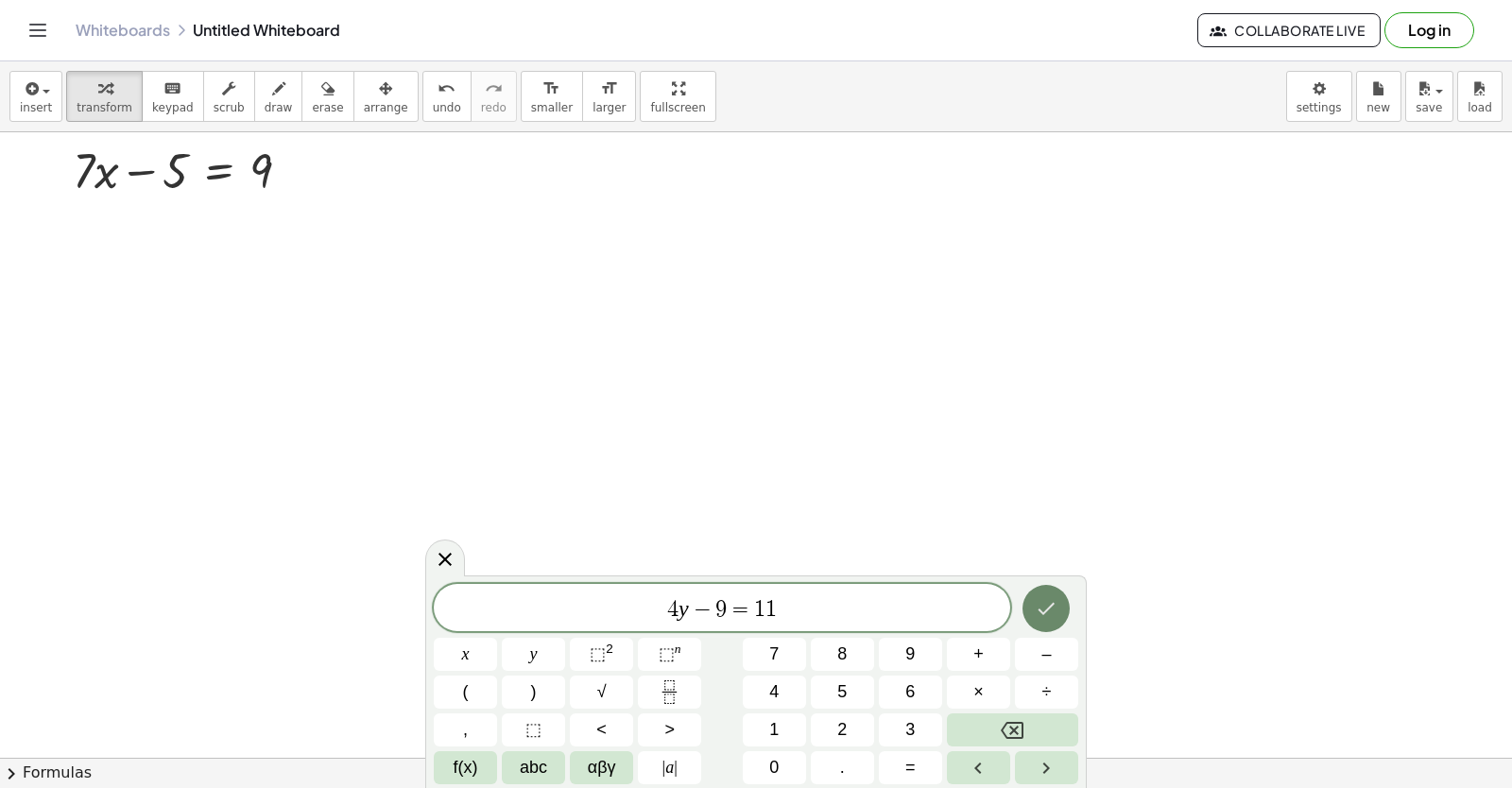
click at [1032, 611] on button "Done" at bounding box center [1046, 608] width 48 height 48
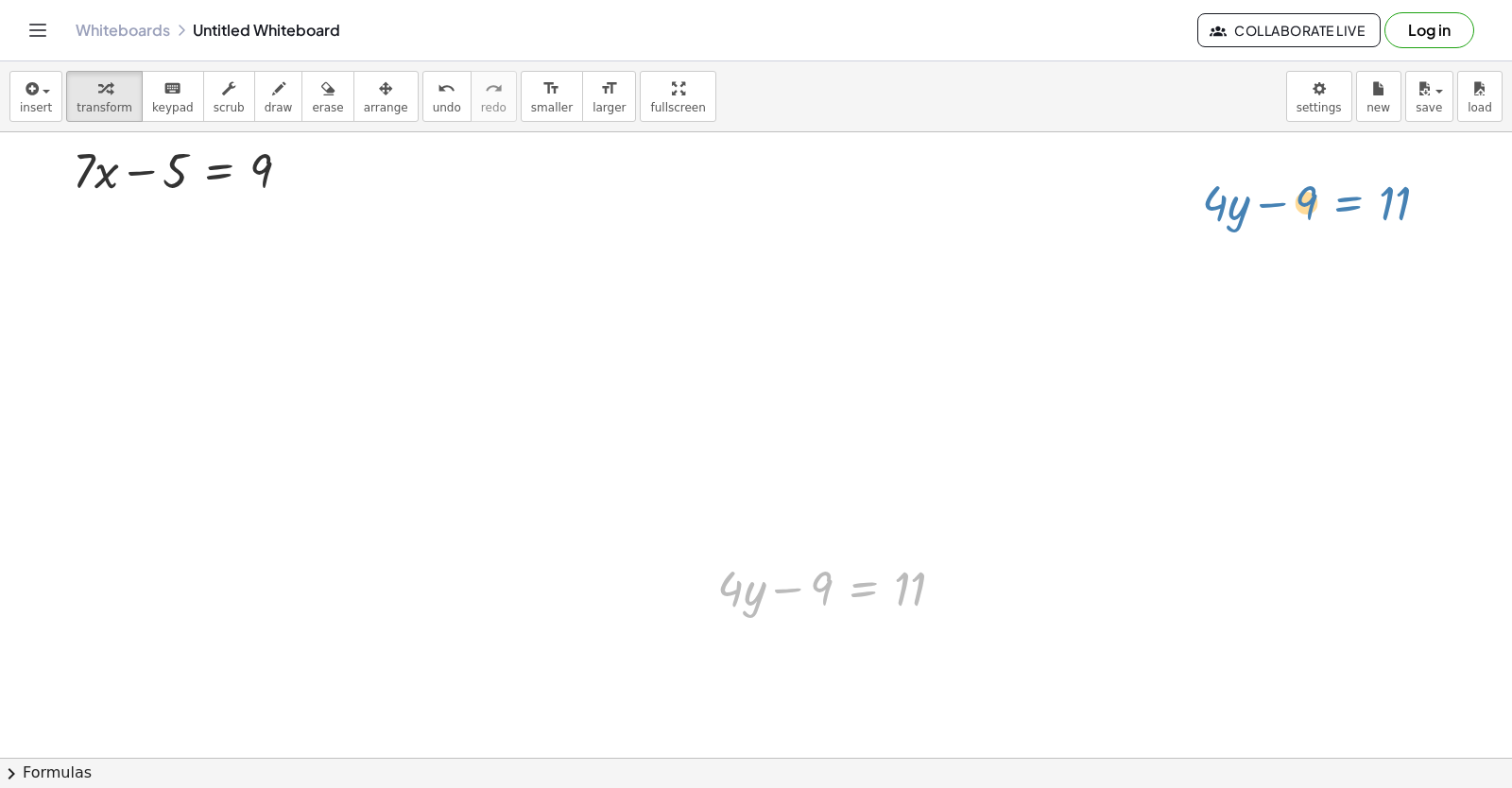
drag, startPoint x: 837, startPoint y: 599, endPoint x: 1319, endPoint y: 214, distance: 616.9
click at [1319, 214] on div "+ · 7 · x − 5 = 9 + · 4 · y − 9 = 11 + · 4 · y − 9 = 11" at bounding box center [756, 758] width 1512 height 1251
drag, startPoint x: 792, startPoint y: 586, endPoint x: 779, endPoint y: 581, distance: 13.9
click at [779, 581] on div at bounding box center [839, 587] width 262 height 65
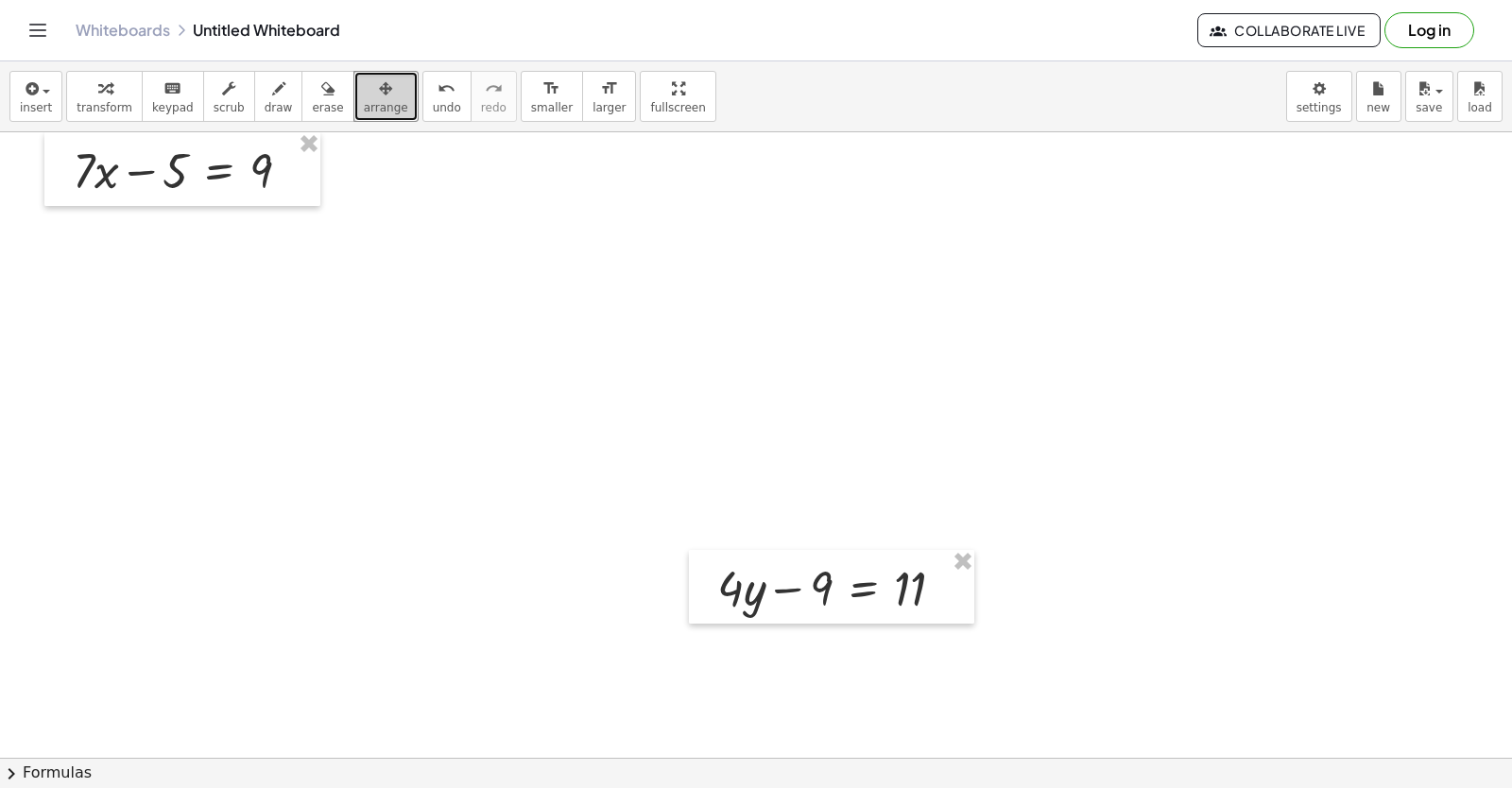
click at [379, 97] on icon "button" at bounding box center [386, 89] width 13 height 23
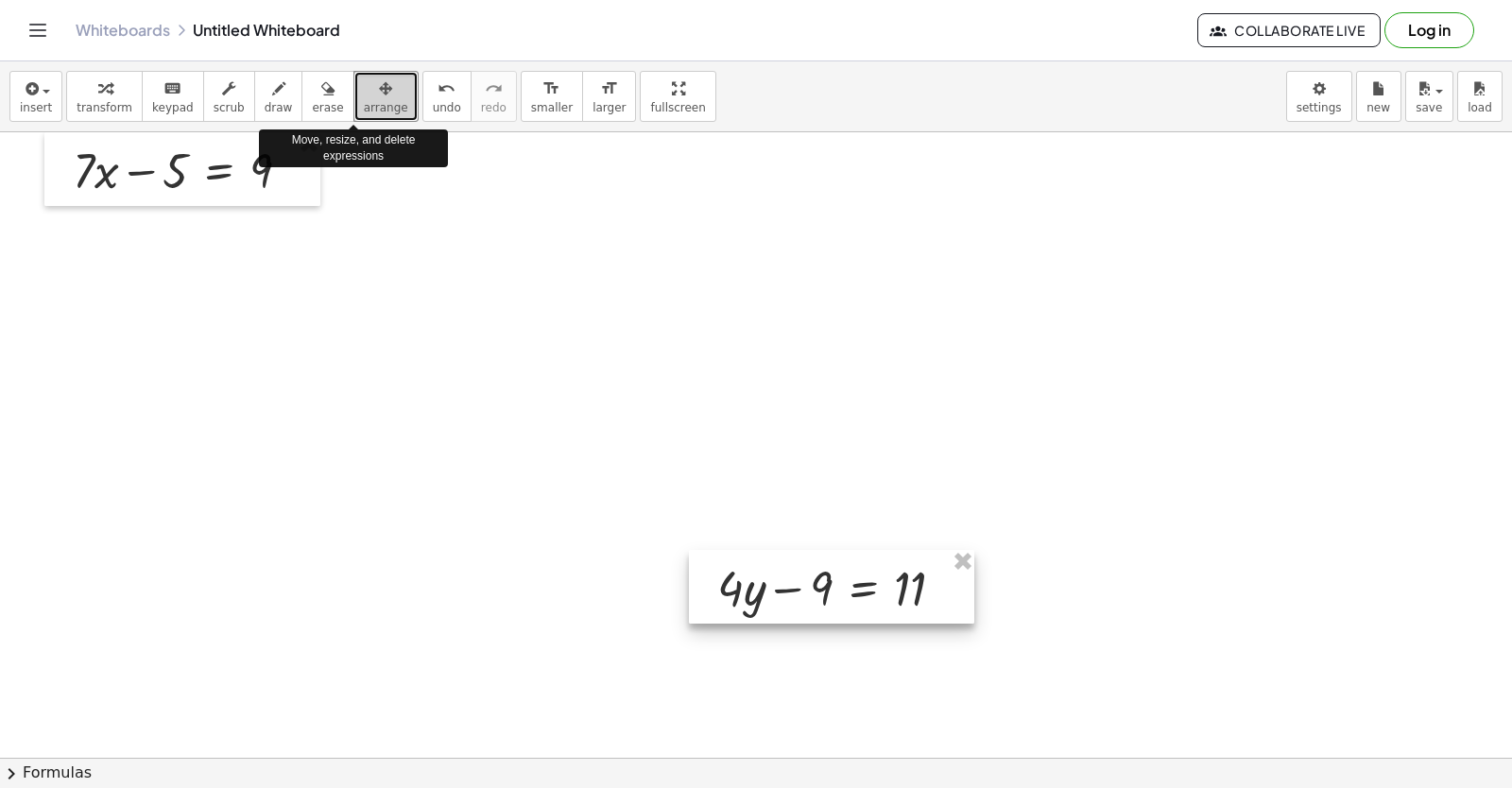
drag, startPoint x: 348, startPoint y: 97, endPoint x: 870, endPoint y: 600, distance: 724.9
click at [870, 600] on div at bounding box center [832, 586] width 286 height 73
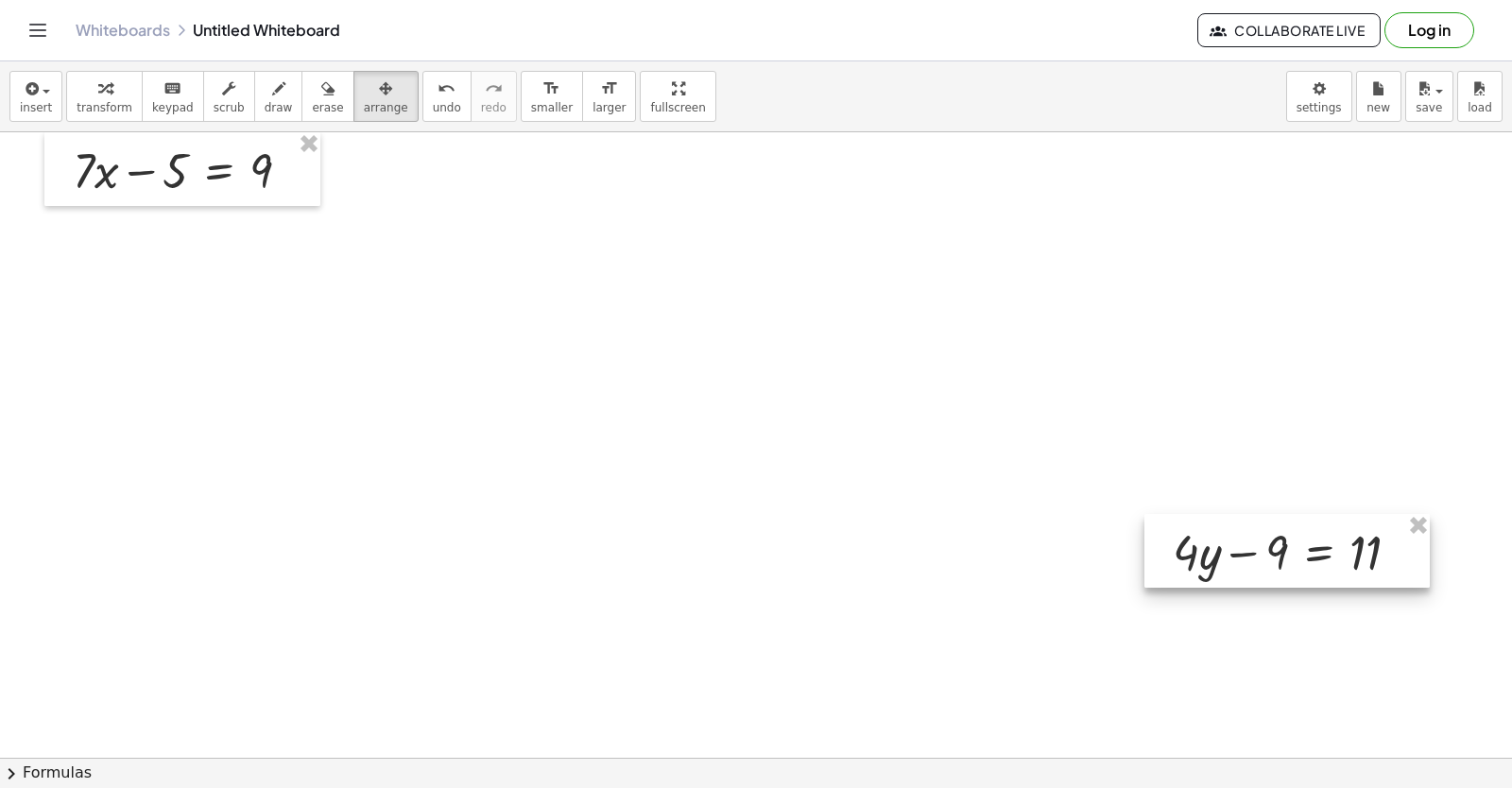
drag, startPoint x: 870, startPoint y: 600, endPoint x: 1325, endPoint y: 564, distance: 456.4
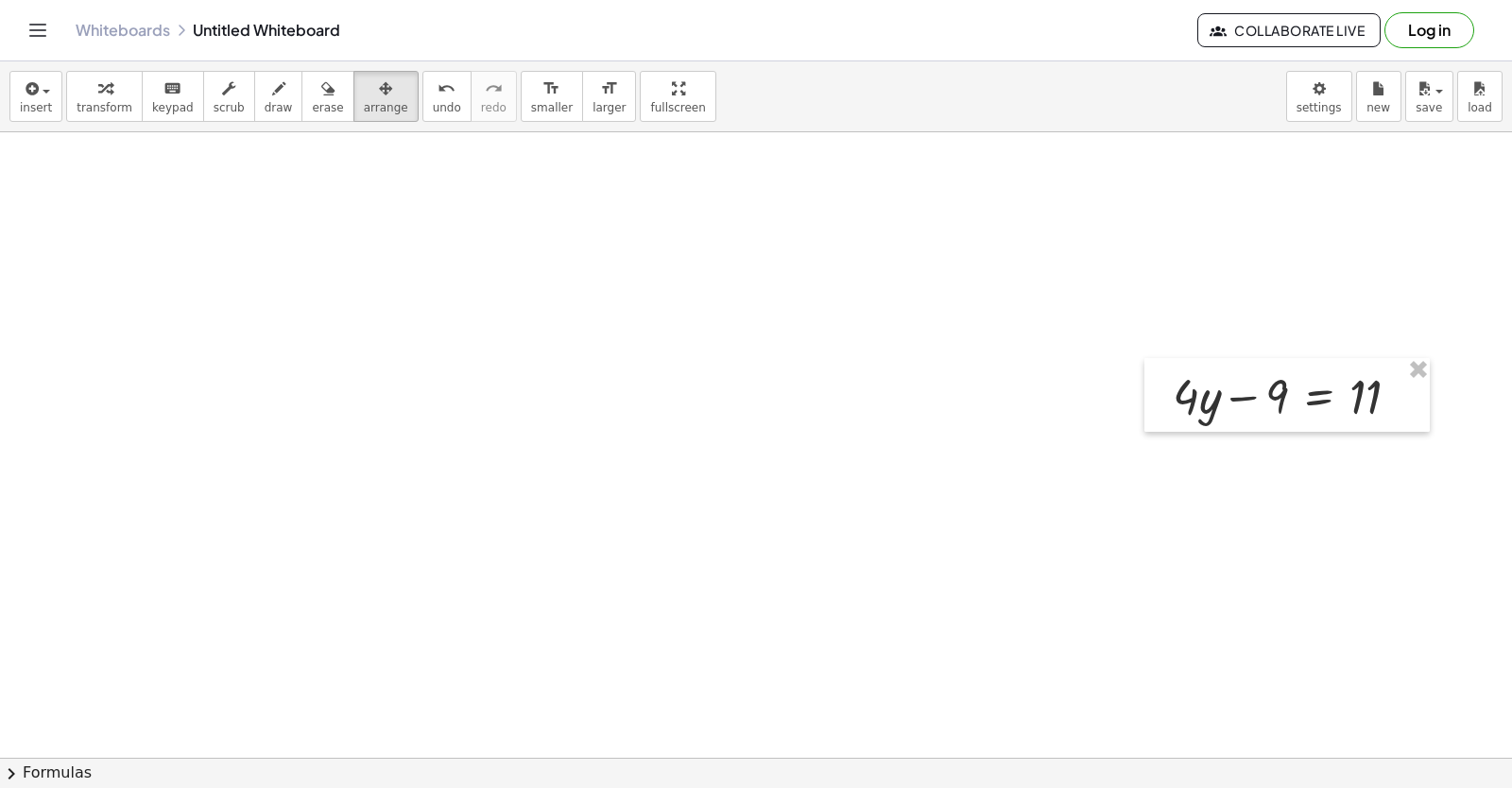
scroll to position [189, 0]
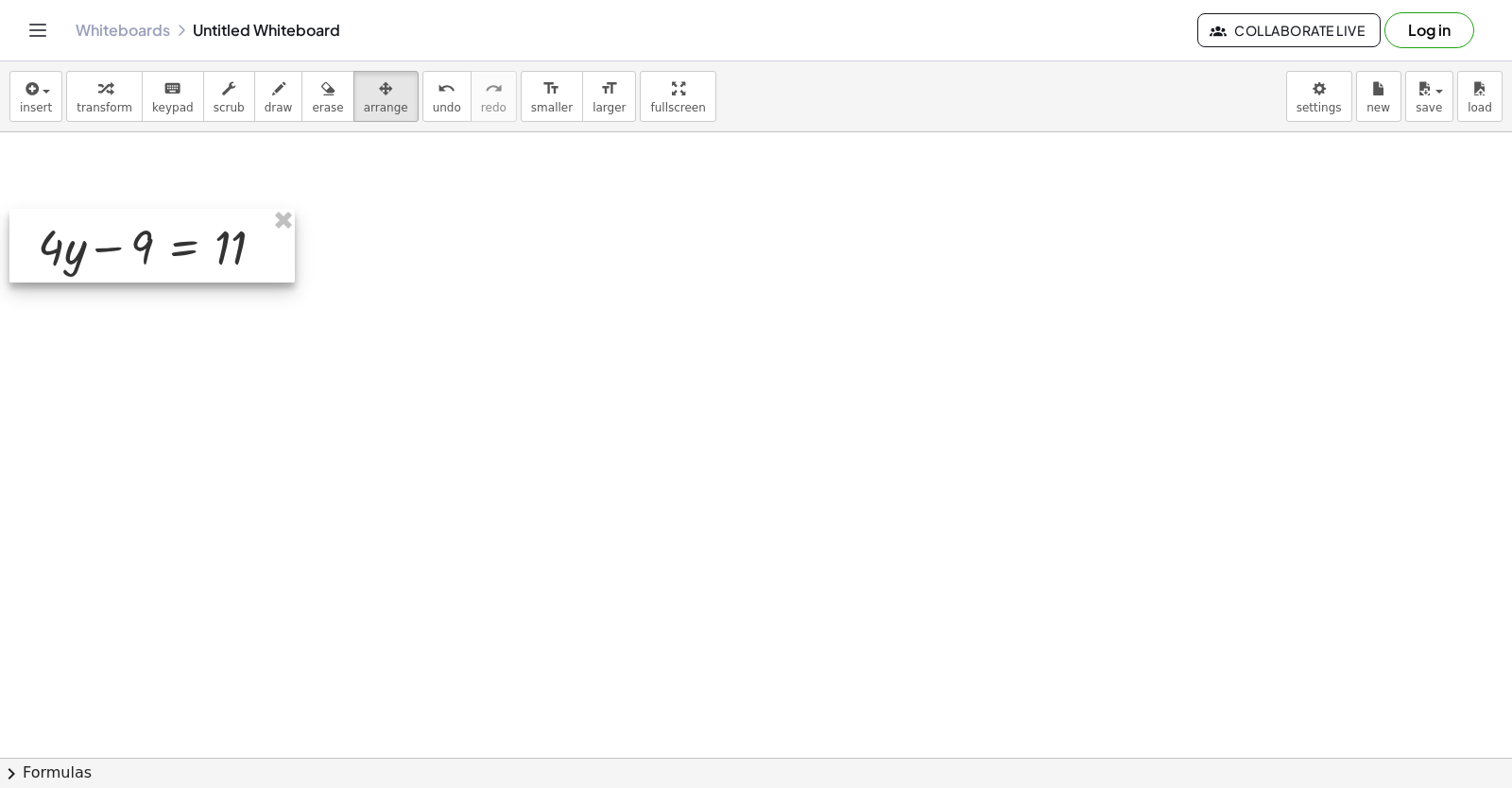
drag, startPoint x: 1277, startPoint y: 375, endPoint x: 155, endPoint y: 251, distance: 1128.8
drag, startPoint x: 155, startPoint y: 251, endPoint x: 735, endPoint y: 379, distance: 594.0
click at [716, 369] on div at bounding box center [756, 568] width 1512 height 1251
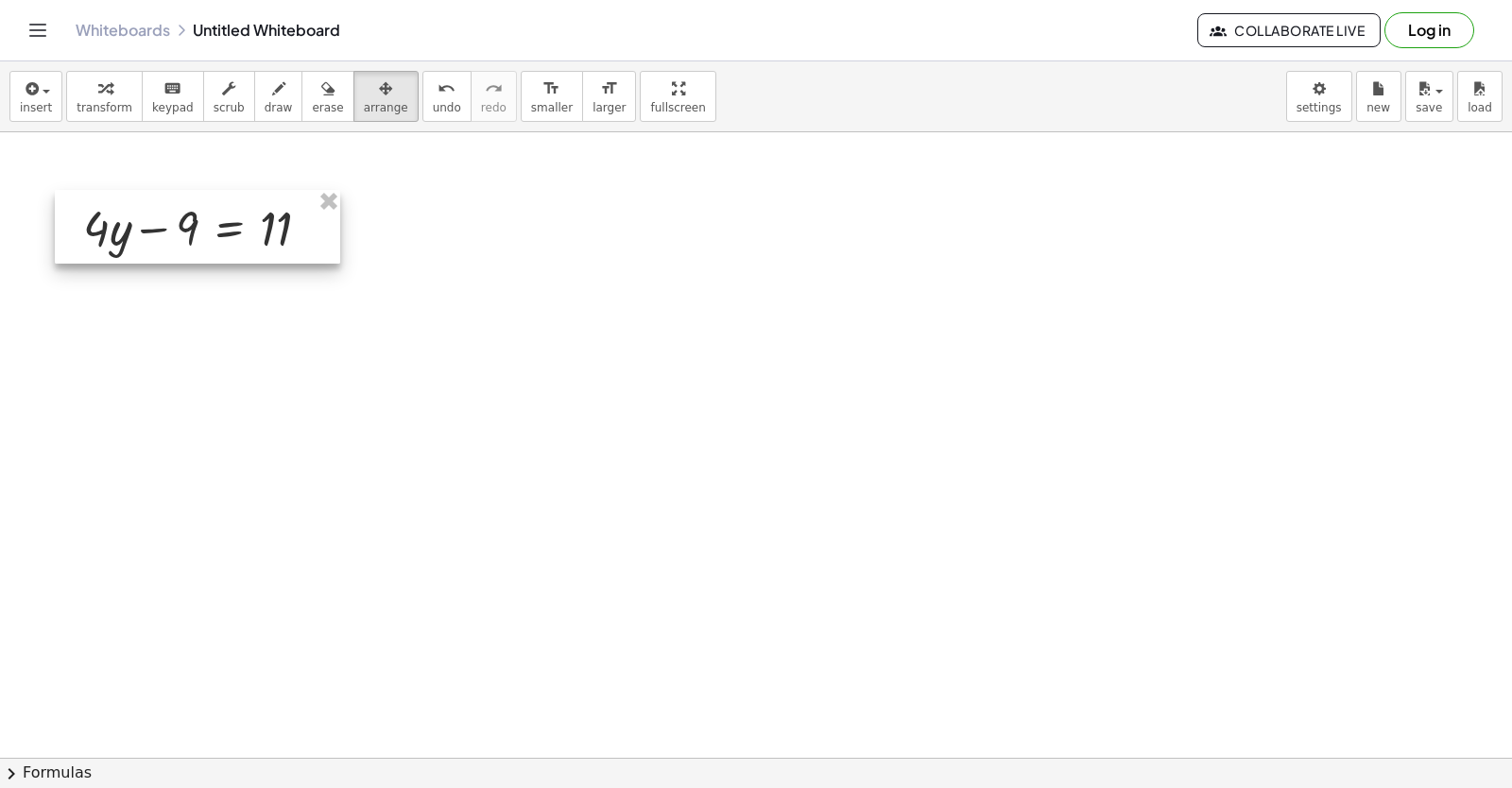
drag, startPoint x: 69, startPoint y: 233, endPoint x: 114, endPoint y: 197, distance: 57.6
click at [114, 206] on div at bounding box center [198, 227] width 286 height 73
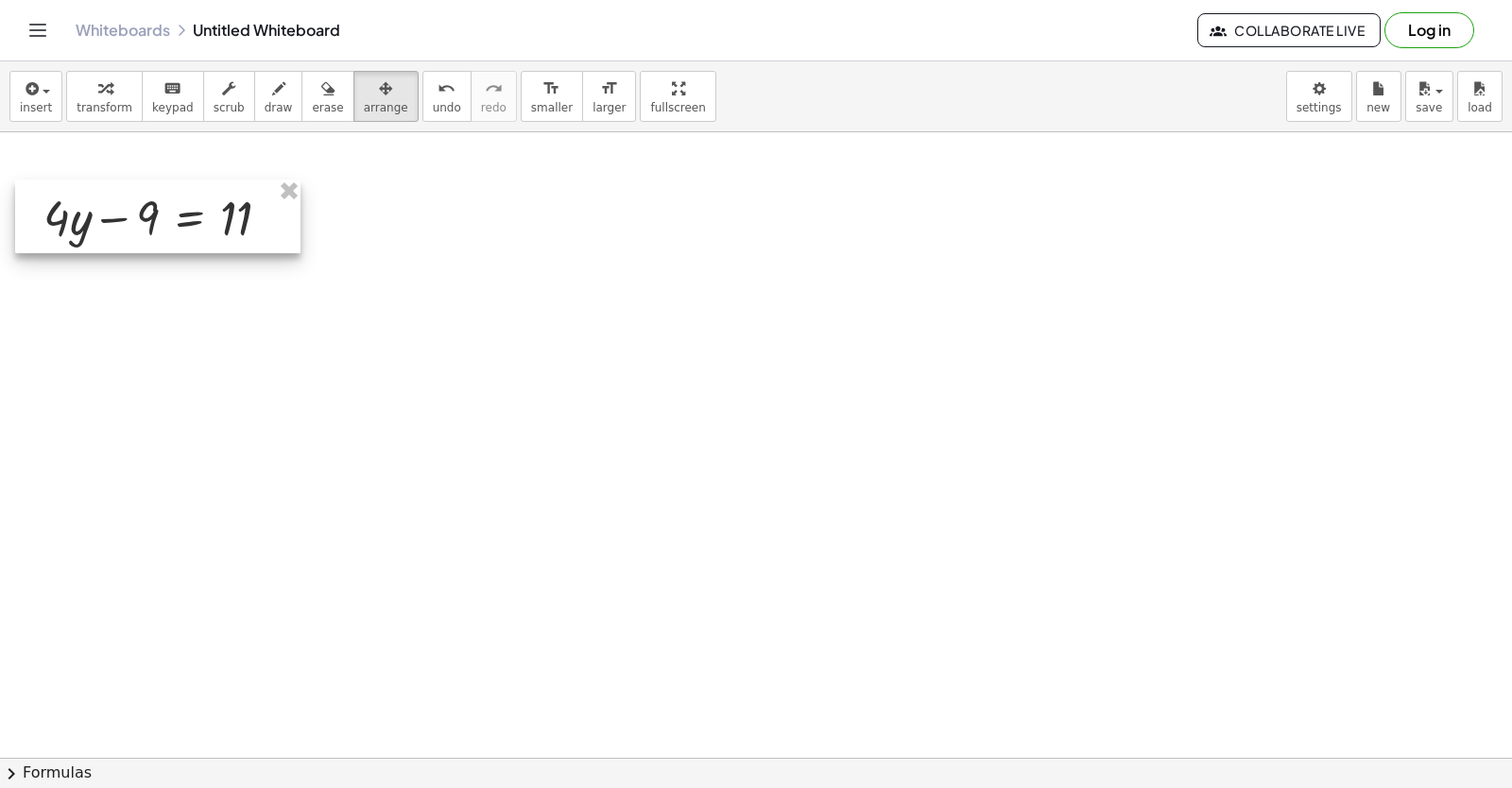
drag, startPoint x: 114, startPoint y: 193, endPoint x: 68, endPoint y: 187, distance: 46.4
click at [70, 190] on div at bounding box center [158, 216] width 286 height 73
click at [353, 80] on button "arrange" at bounding box center [386, 96] width 65 height 51
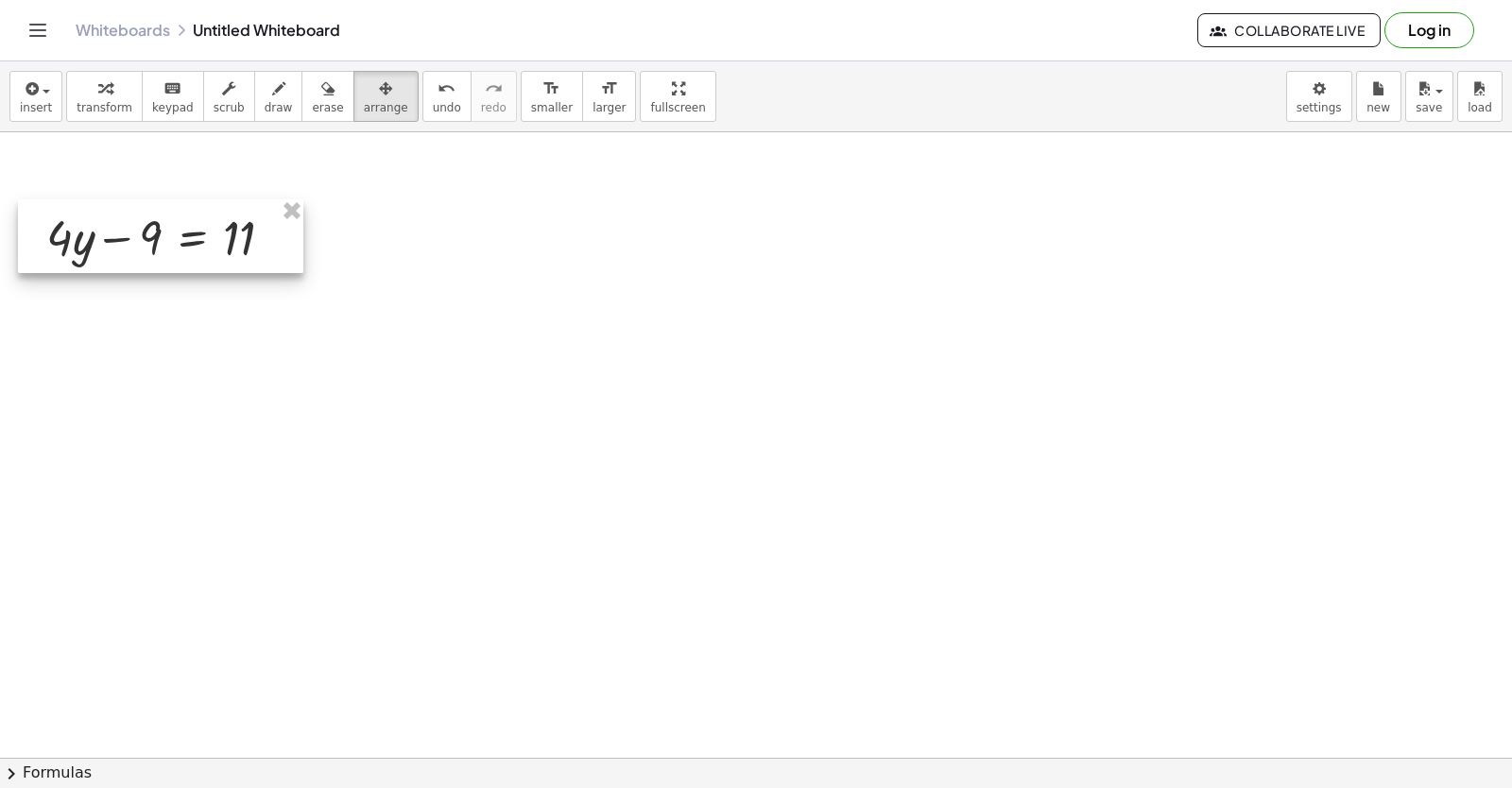
drag, startPoint x: 66, startPoint y: 222, endPoint x: 78, endPoint y: 212, distance: 15.6
click at [78, 212] on div at bounding box center [161, 235] width 286 height 73
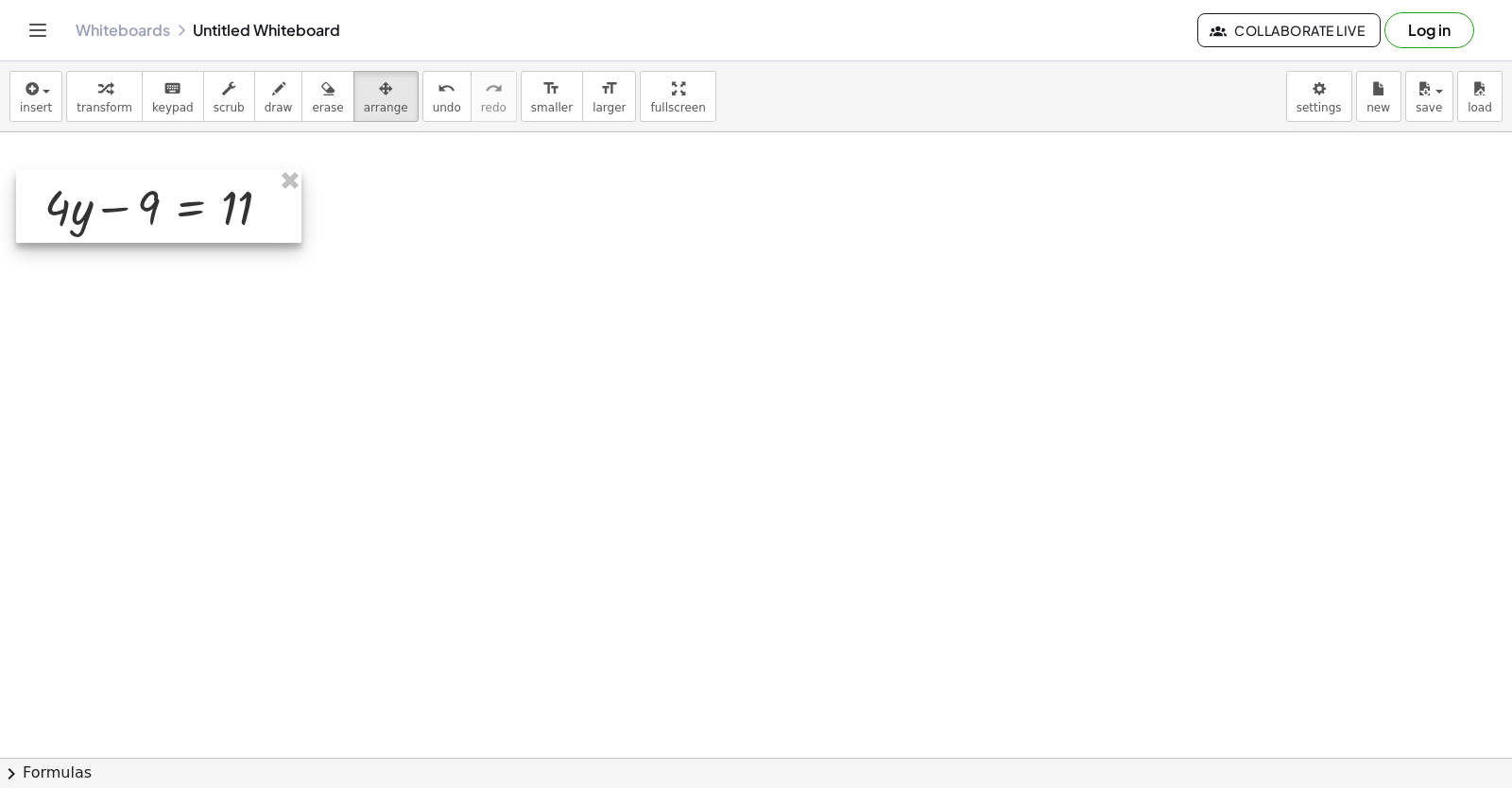
click at [70, 211] on div at bounding box center [159, 206] width 286 height 73
drag, startPoint x: 62, startPoint y: 214, endPoint x: 44, endPoint y: 220, distance: 19.0
click at [44, 220] on div at bounding box center [158, 207] width 286 height 73
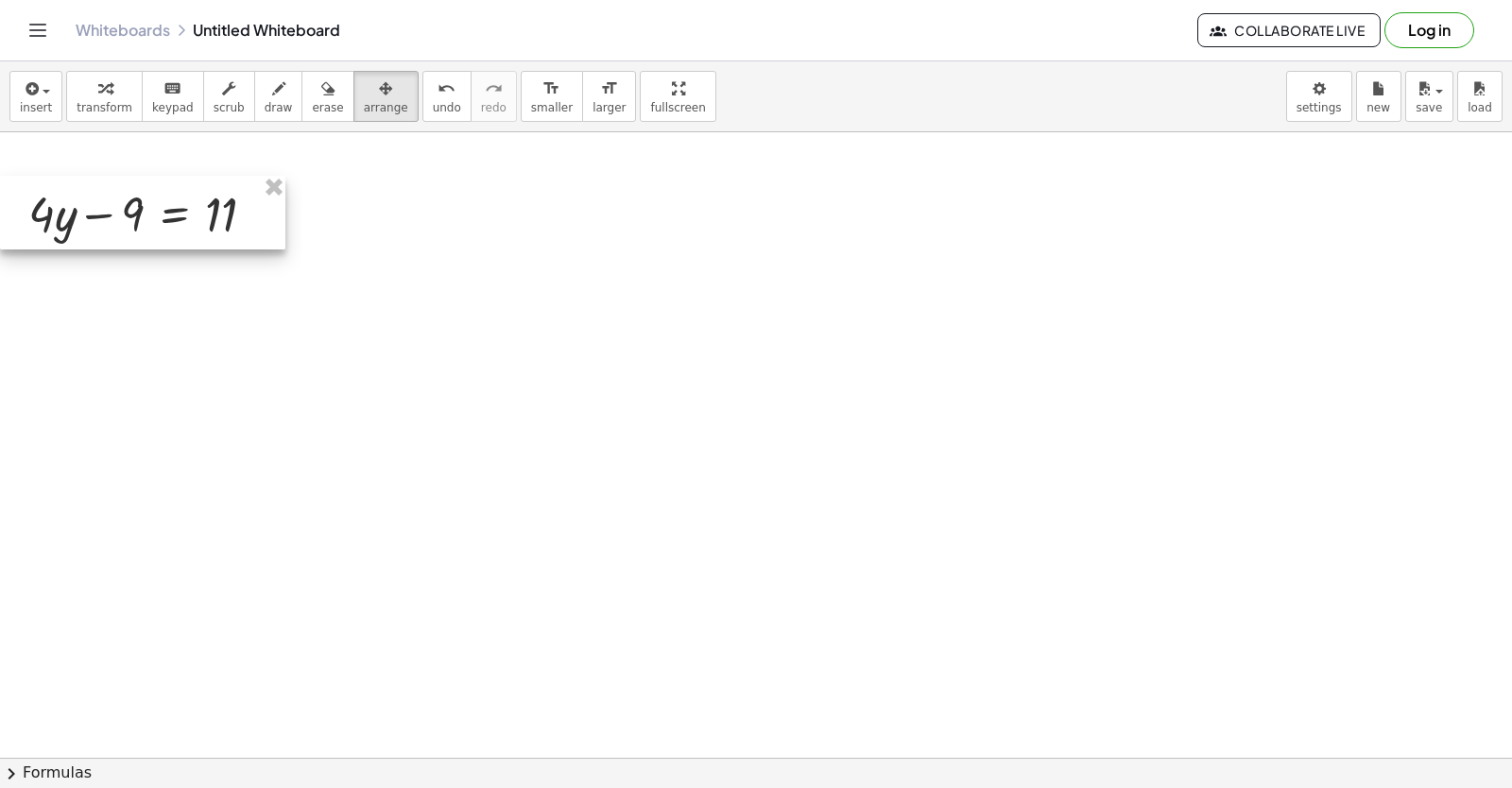
click at [44, 220] on div at bounding box center [143, 212] width 286 height 73
click at [364, 106] on span "arrange" at bounding box center [386, 108] width 45 height 13
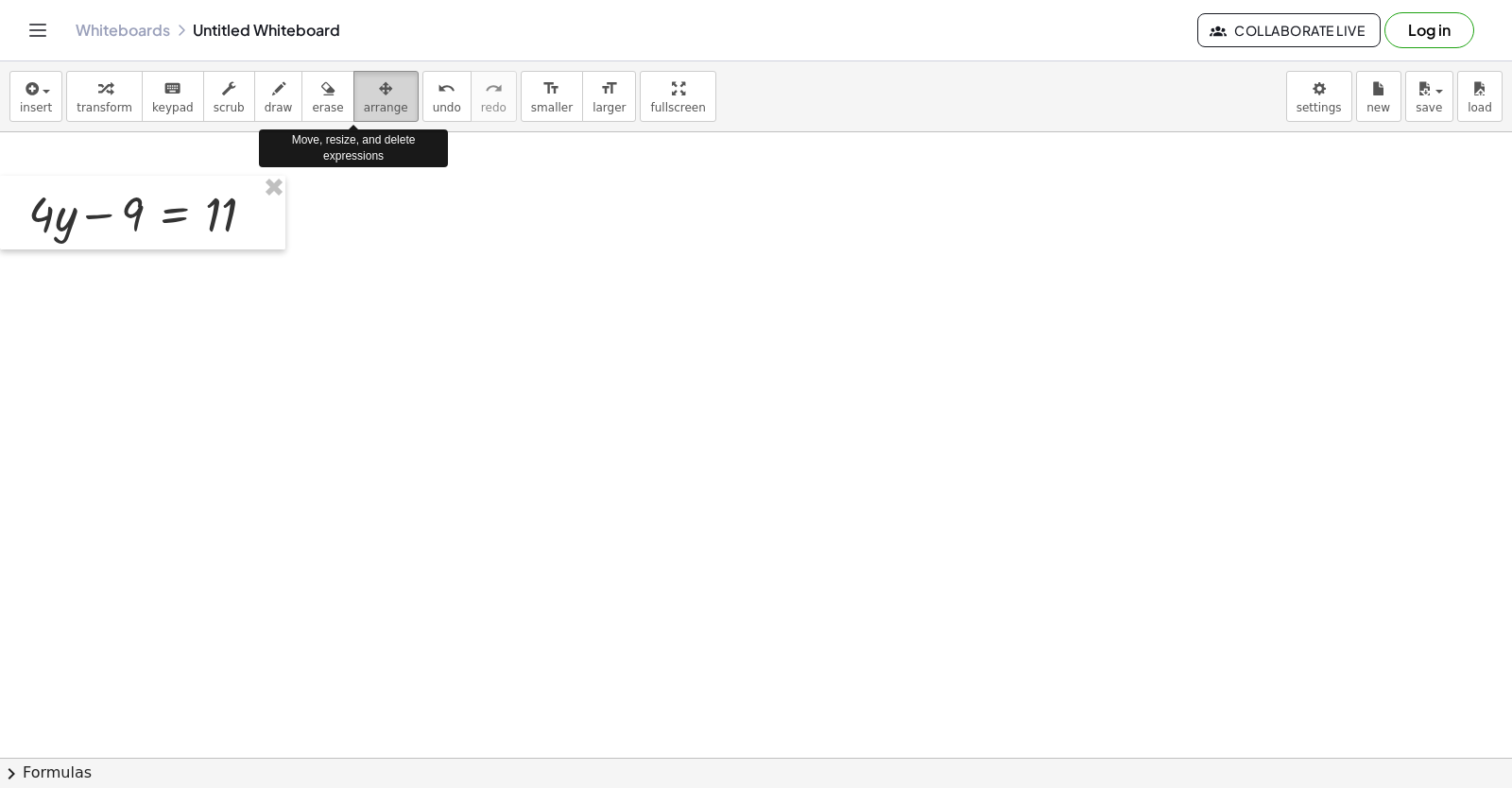
click at [364, 104] on span "arrange" at bounding box center [386, 108] width 45 height 13
click at [364, 101] on span "arrange" at bounding box center [386, 108] width 45 height 13
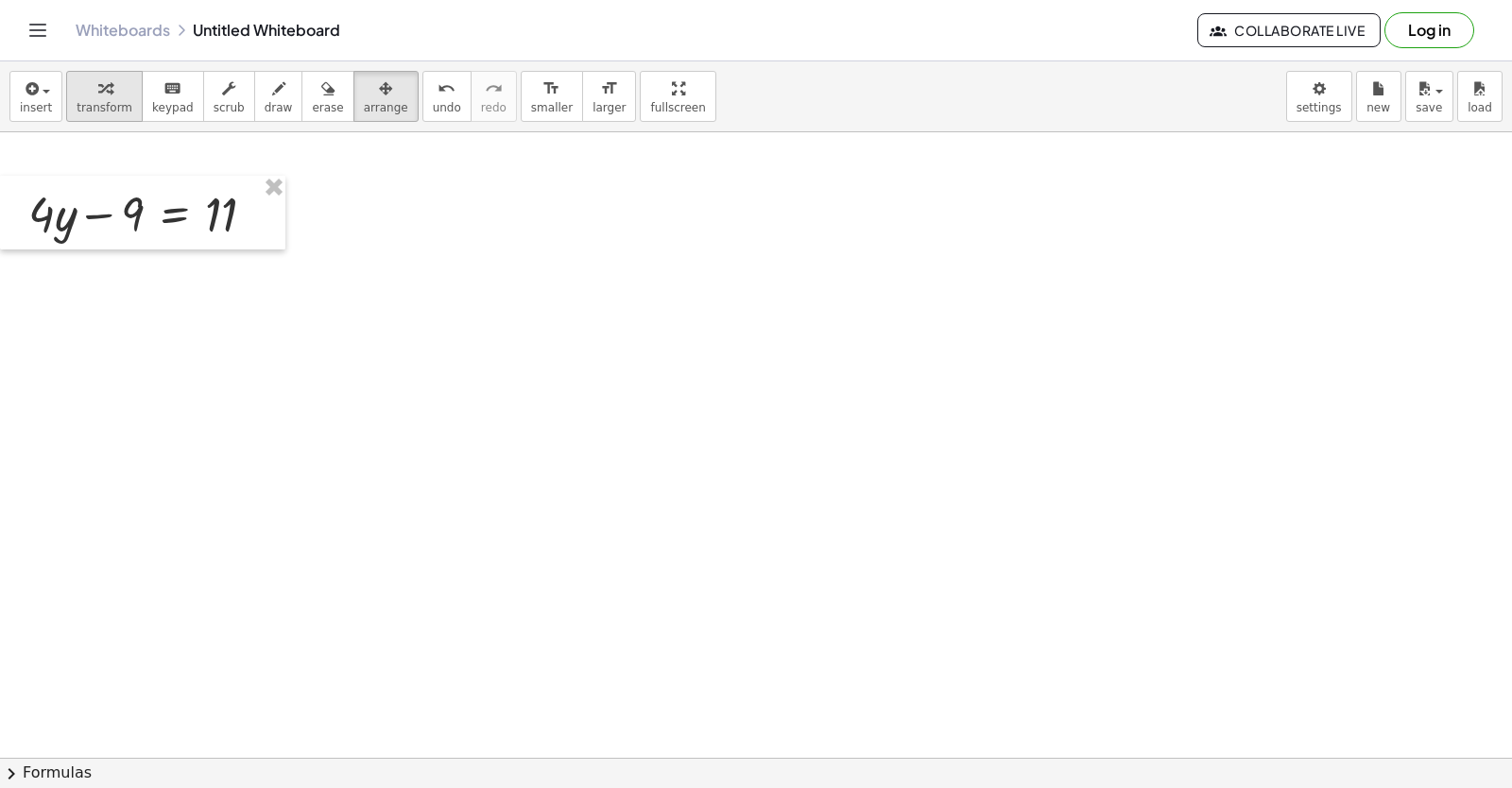
click at [116, 83] on div "button" at bounding box center [104, 88] width 56 height 23
click at [631, 479] on div at bounding box center [756, 568] width 1512 height 1251
drag, startPoint x: 718, startPoint y: 573, endPoint x: 712, endPoint y: 582, distance: 10.8
click at [718, 579] on div at bounding box center [756, 568] width 1512 height 1251
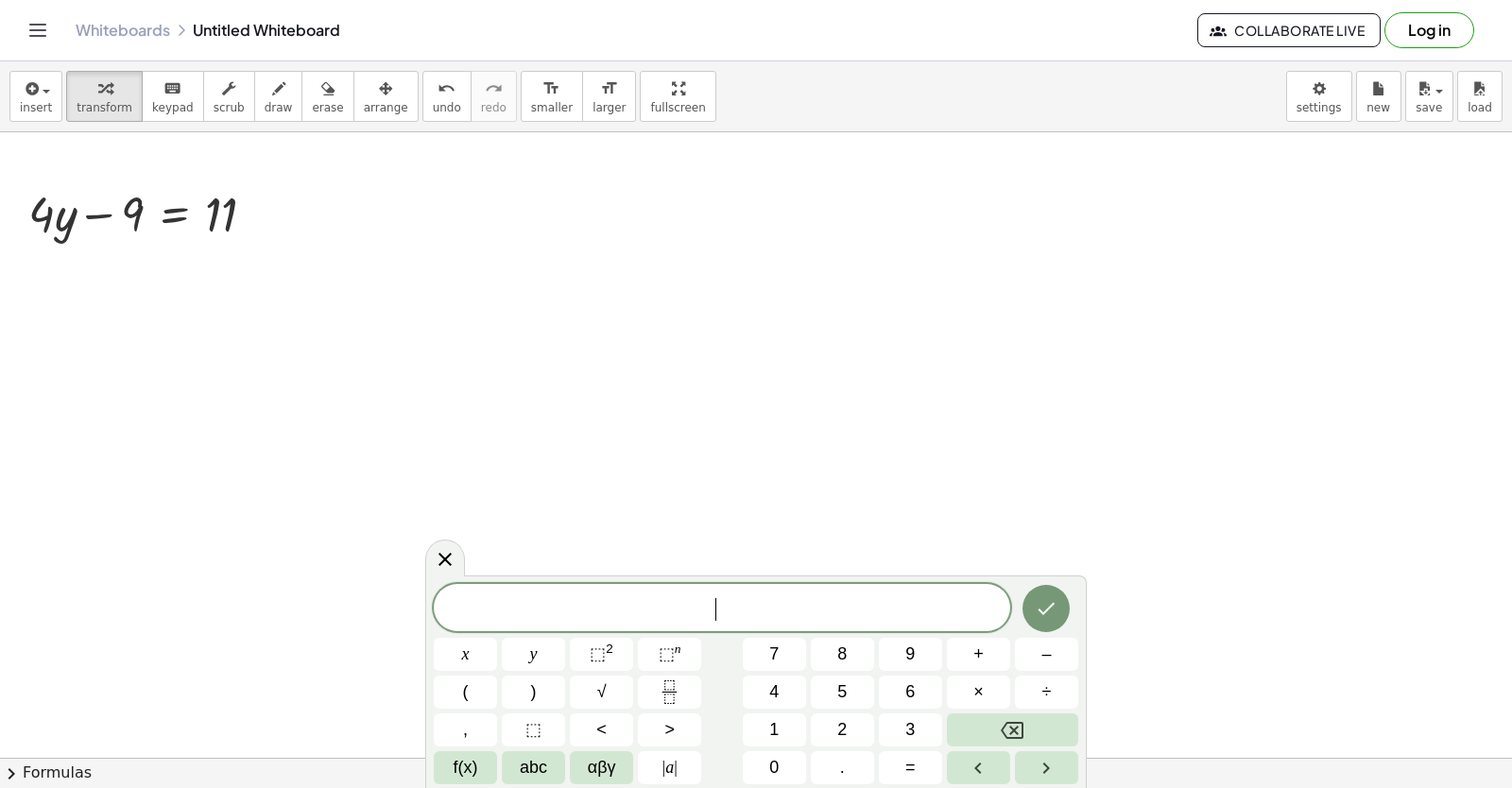
drag, startPoint x: 712, startPoint y: 582, endPoint x: 709, endPoint y: 608, distance: 26.2
click at [712, 602] on div "​ x y ⬚ 2 ⬚ n 7 8 9 + – ( ) √ 4 5 6 × ÷ , ⬚ < > 1 2 3 f(x) abc αβγ | a | 0 . =" at bounding box center [756, 681] width 662 height 212
click at [767, 651] on button "7" at bounding box center [774, 654] width 64 height 33
click at [527, 775] on span "abc" at bounding box center [533, 767] width 28 height 26
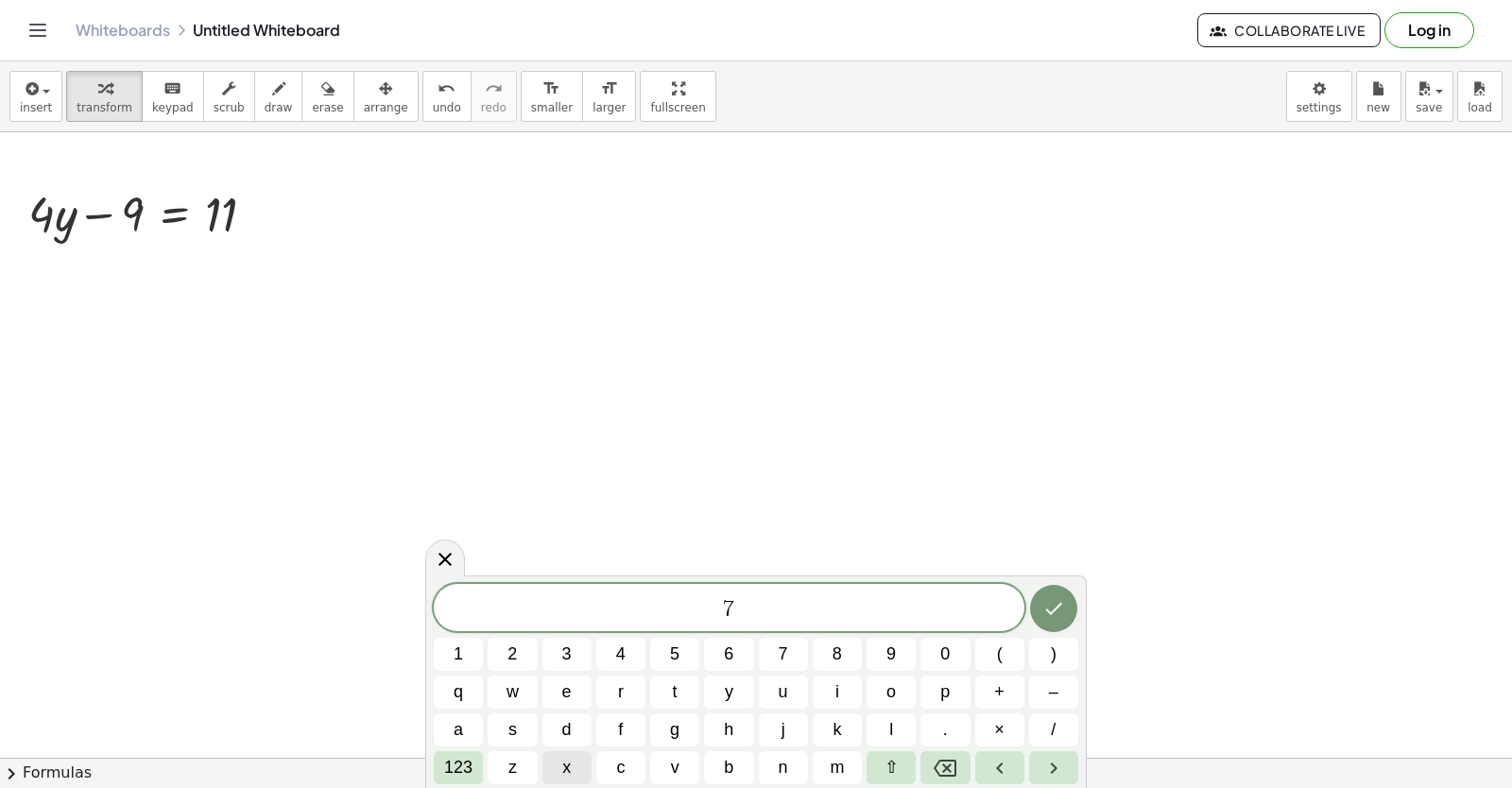
click at [553, 752] on button "x" at bounding box center [567, 767] width 50 height 33
click at [441, 765] on button "123" at bounding box center [459, 767] width 50 height 33
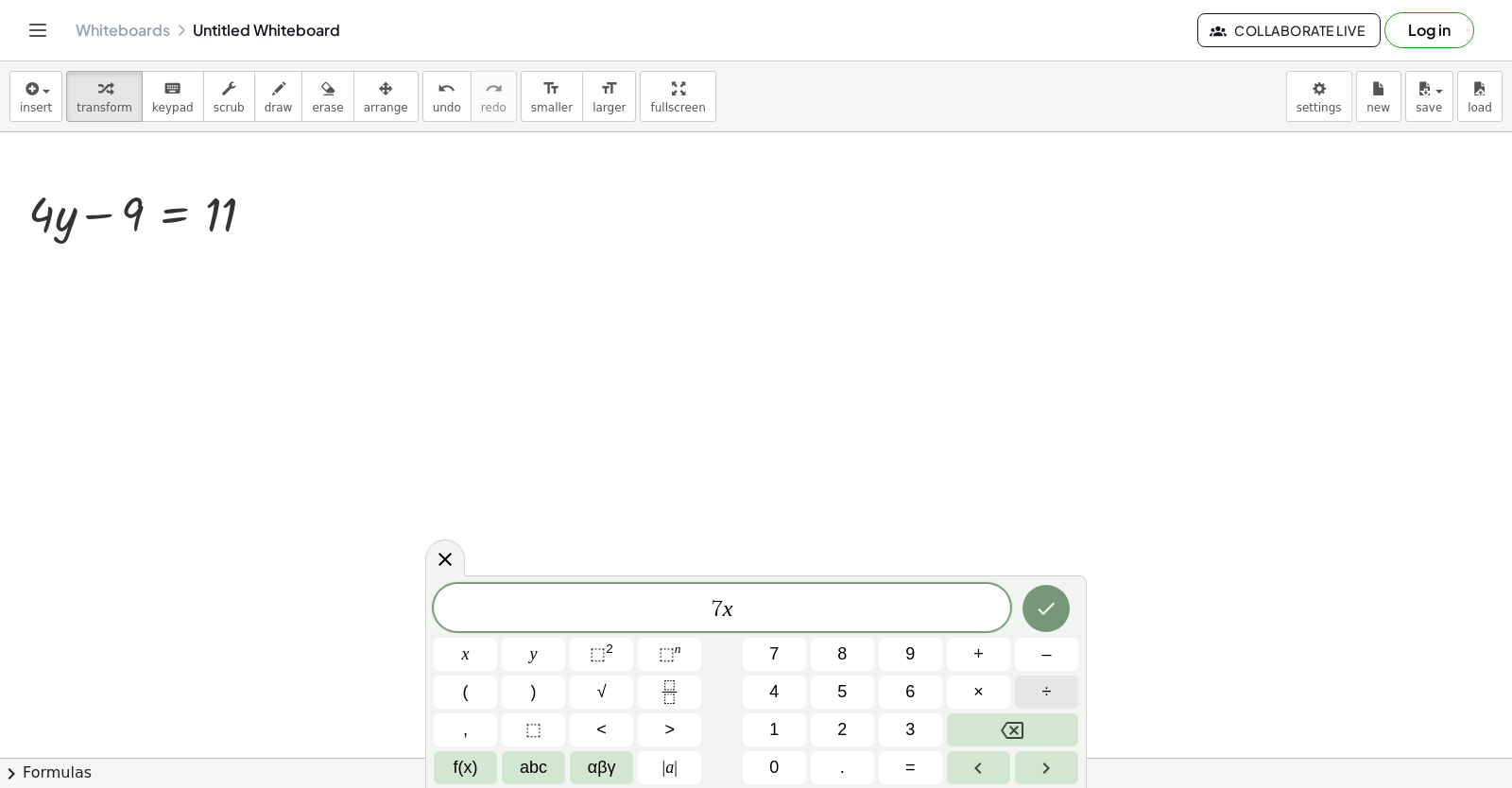
click at [1025, 692] on button "÷" at bounding box center [1046, 692] width 64 height 33
click at [1034, 736] on button "Backspace" at bounding box center [1013, 729] width 131 height 33
click at [970, 657] on button "+" at bounding box center [979, 654] width 64 height 33
click at [889, 758] on button "=" at bounding box center [910, 767] width 64 height 33
click at [1025, 660] on button "–" at bounding box center [1046, 654] width 64 height 33
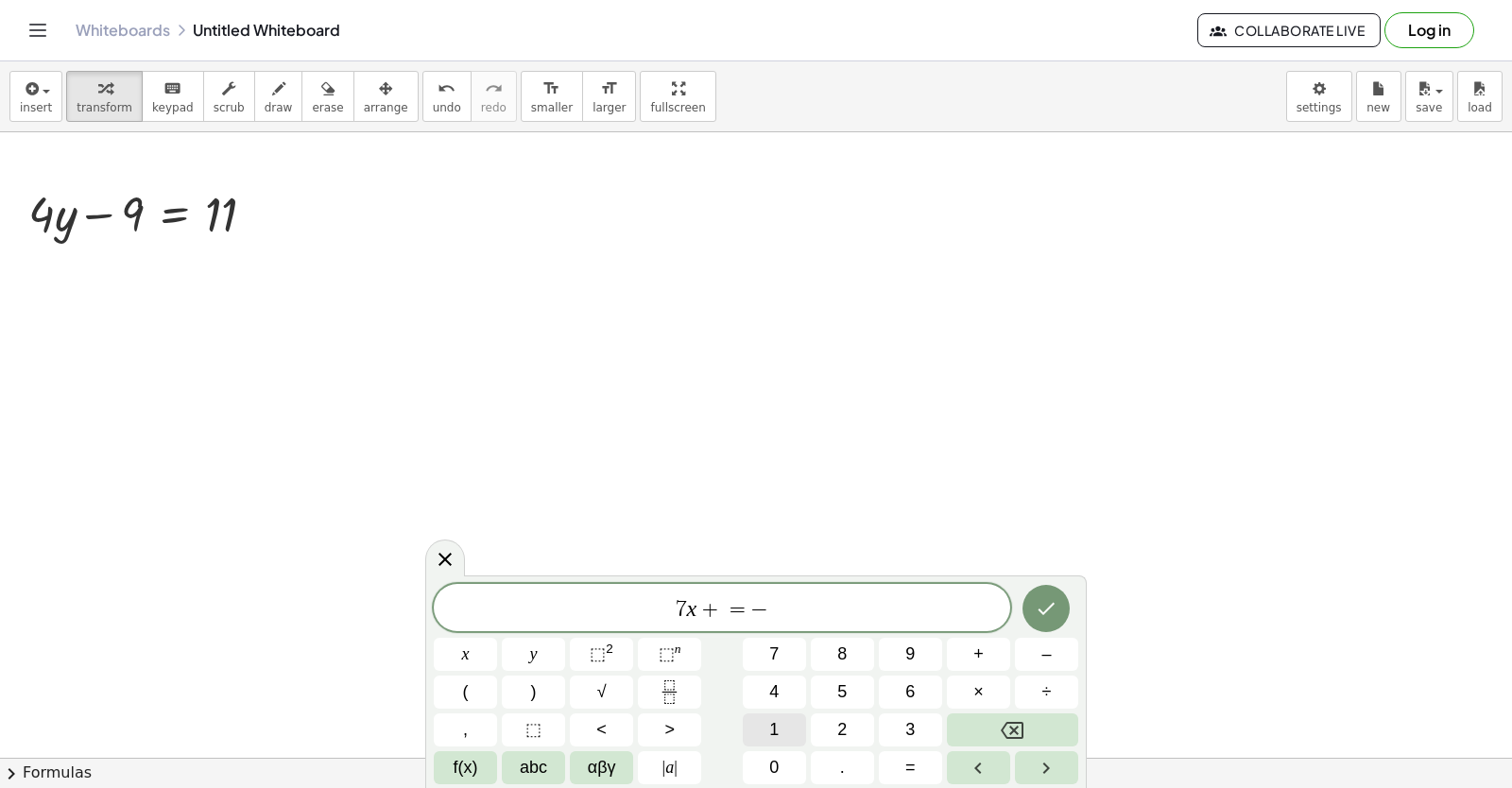
click at [769, 727] on span "1" at bounding box center [774, 729] width 10 height 26
click at [902, 689] on button "6" at bounding box center [910, 692] width 64 height 33
click at [713, 609] on span "=" at bounding box center [726, 609] width 28 height 23
click at [865, 690] on button "5" at bounding box center [843, 692] width 64 height 33
click at [1051, 612] on icon "Done" at bounding box center [1046, 608] width 23 height 23
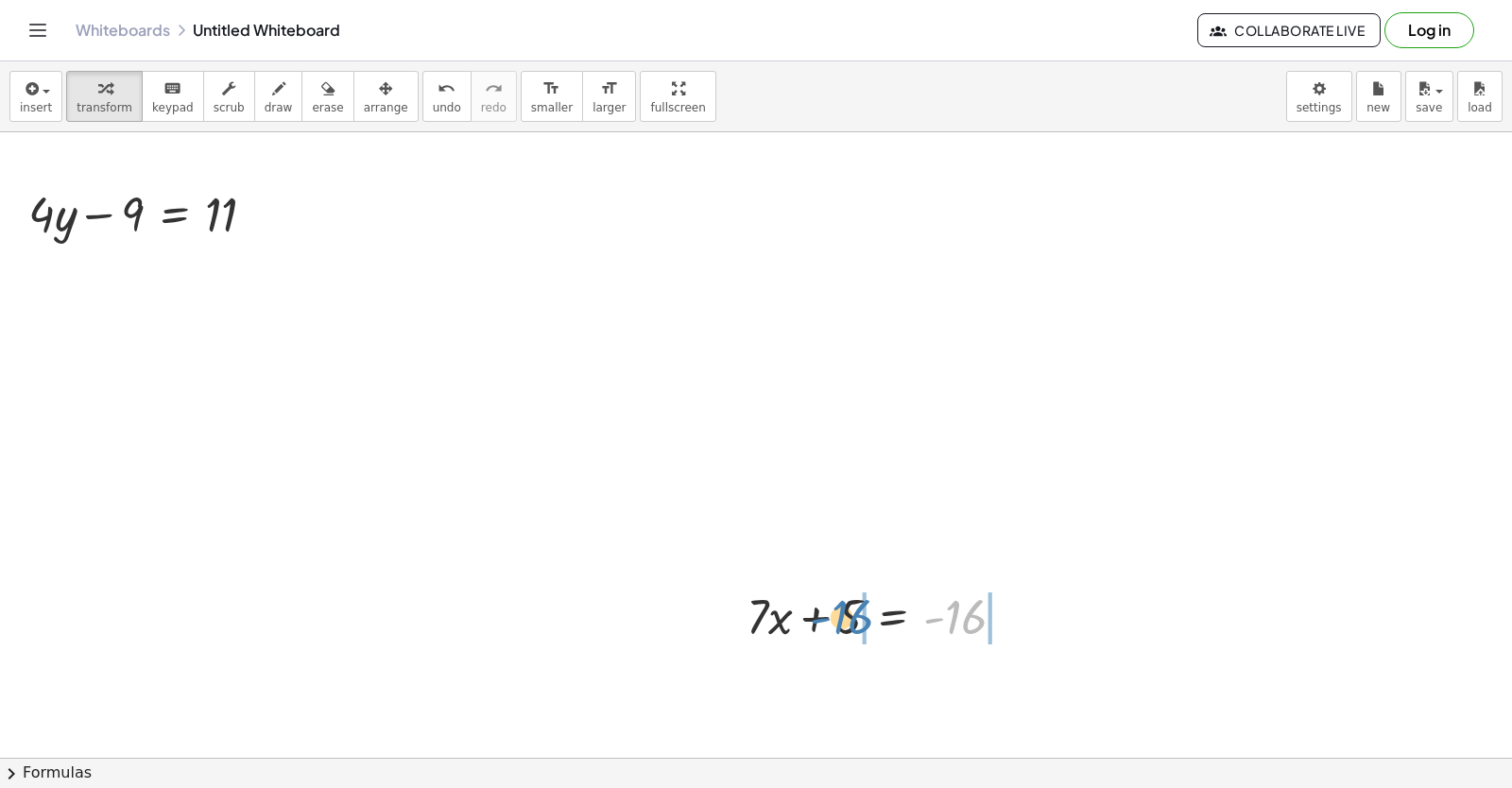
drag, startPoint x: 970, startPoint y: 620, endPoint x: 856, endPoint y: 620, distance: 114.0
click at [856, 620] on div at bounding box center [884, 615] width 293 height 65
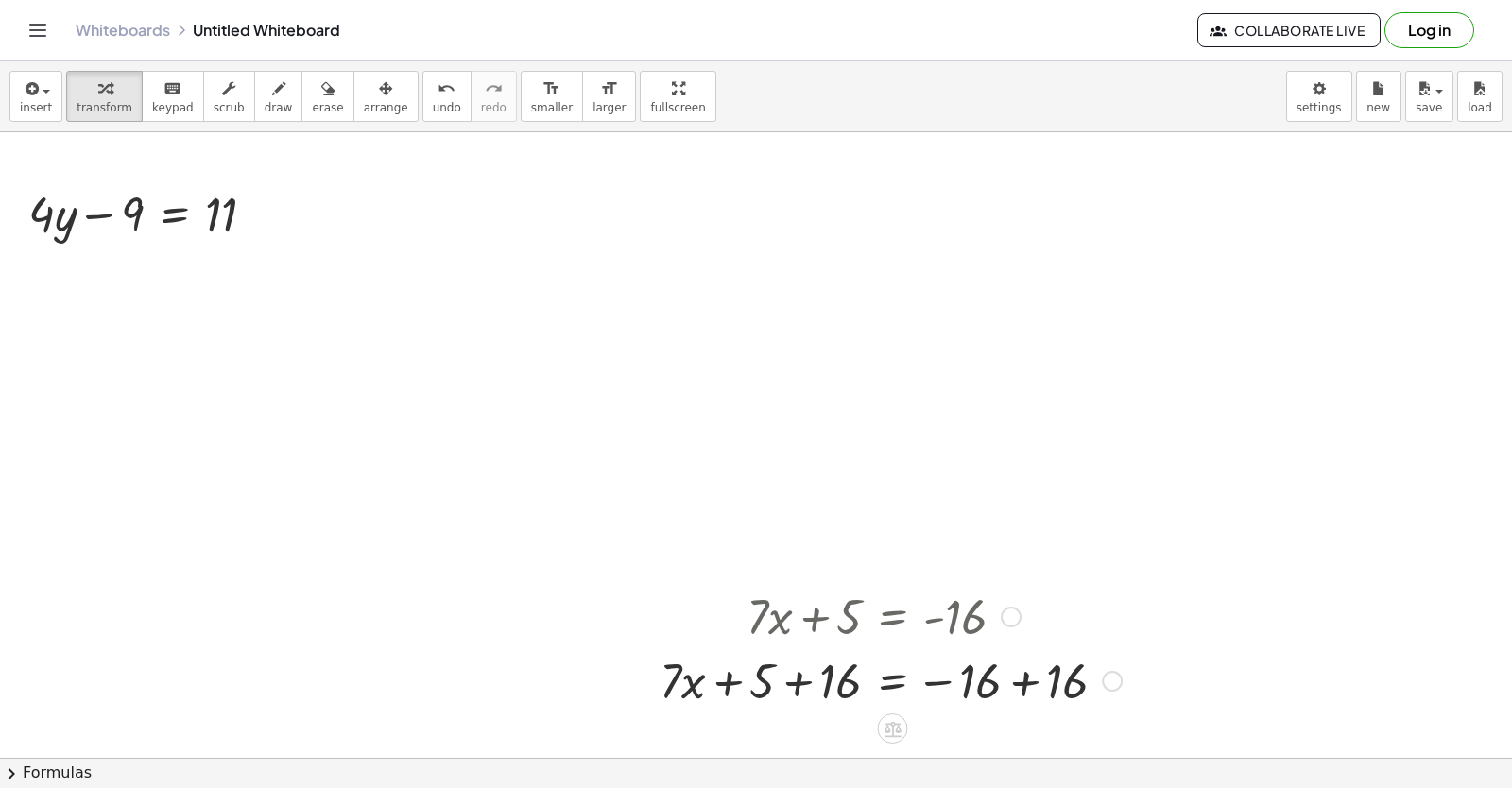
drag, startPoint x: 856, startPoint y: 620, endPoint x: 1189, endPoint y: 660, distance: 335.4
click at [1189, 660] on div at bounding box center [756, 568] width 1512 height 1251
drag, startPoint x: 1054, startPoint y: 675, endPoint x: 965, endPoint y: 680, distance: 89.1
drag, startPoint x: 965, startPoint y: 680, endPoint x: 1000, endPoint y: 729, distance: 60.2
click at [1000, 729] on div at bounding box center [756, 568] width 1512 height 1251
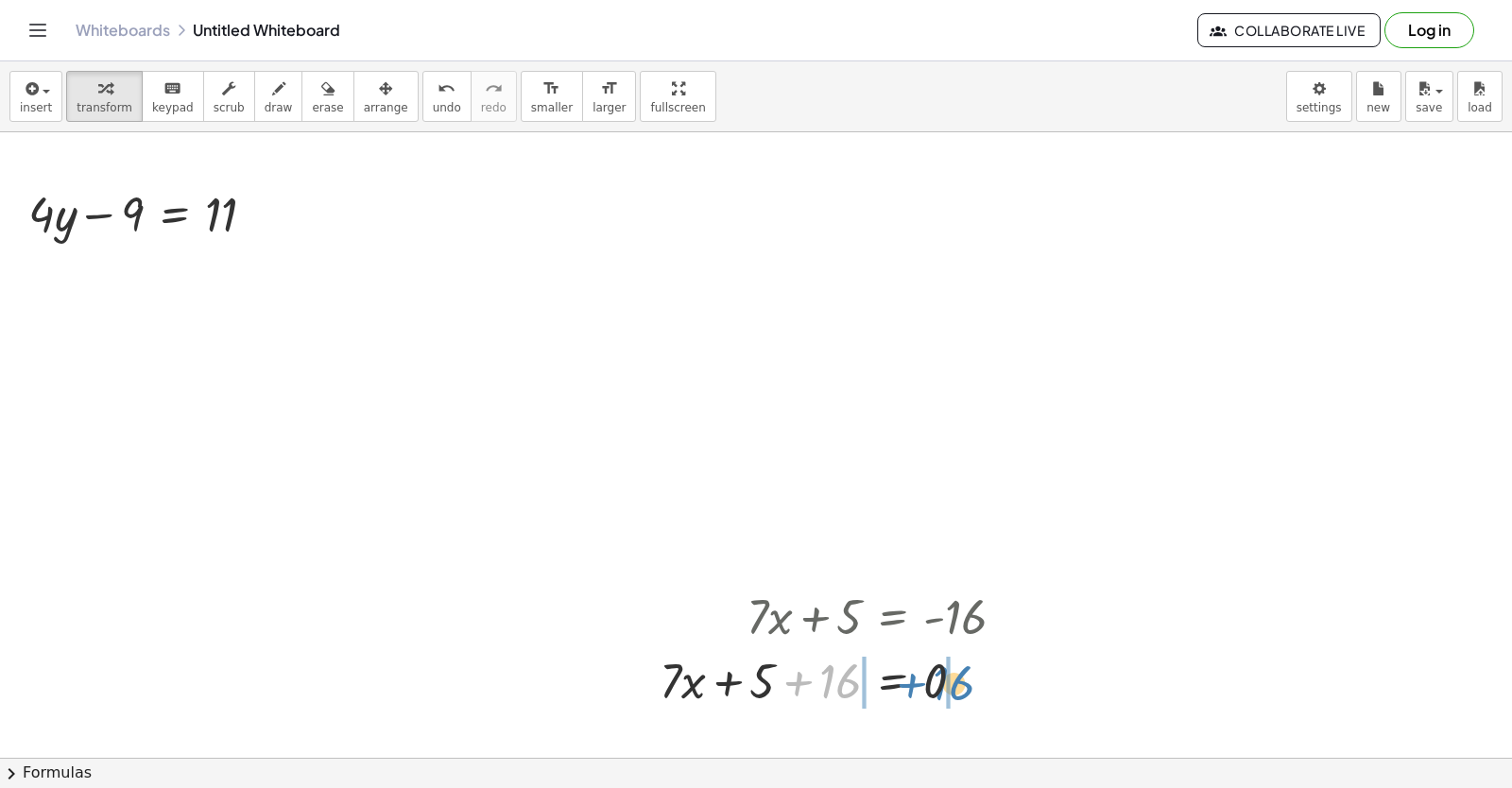
drag, startPoint x: 839, startPoint y: 683, endPoint x: 946, endPoint y: 686, distance: 107.0
drag, startPoint x: 946, startPoint y: 686, endPoint x: 841, endPoint y: 662, distance: 107.7
click at [840, 651] on div at bounding box center [797, 680] width 467 height 65
drag, startPoint x: 841, startPoint y: 672, endPoint x: 970, endPoint y: 680, distance: 129.2
click at [970, 680] on div at bounding box center [884, 680] width 293 height 65
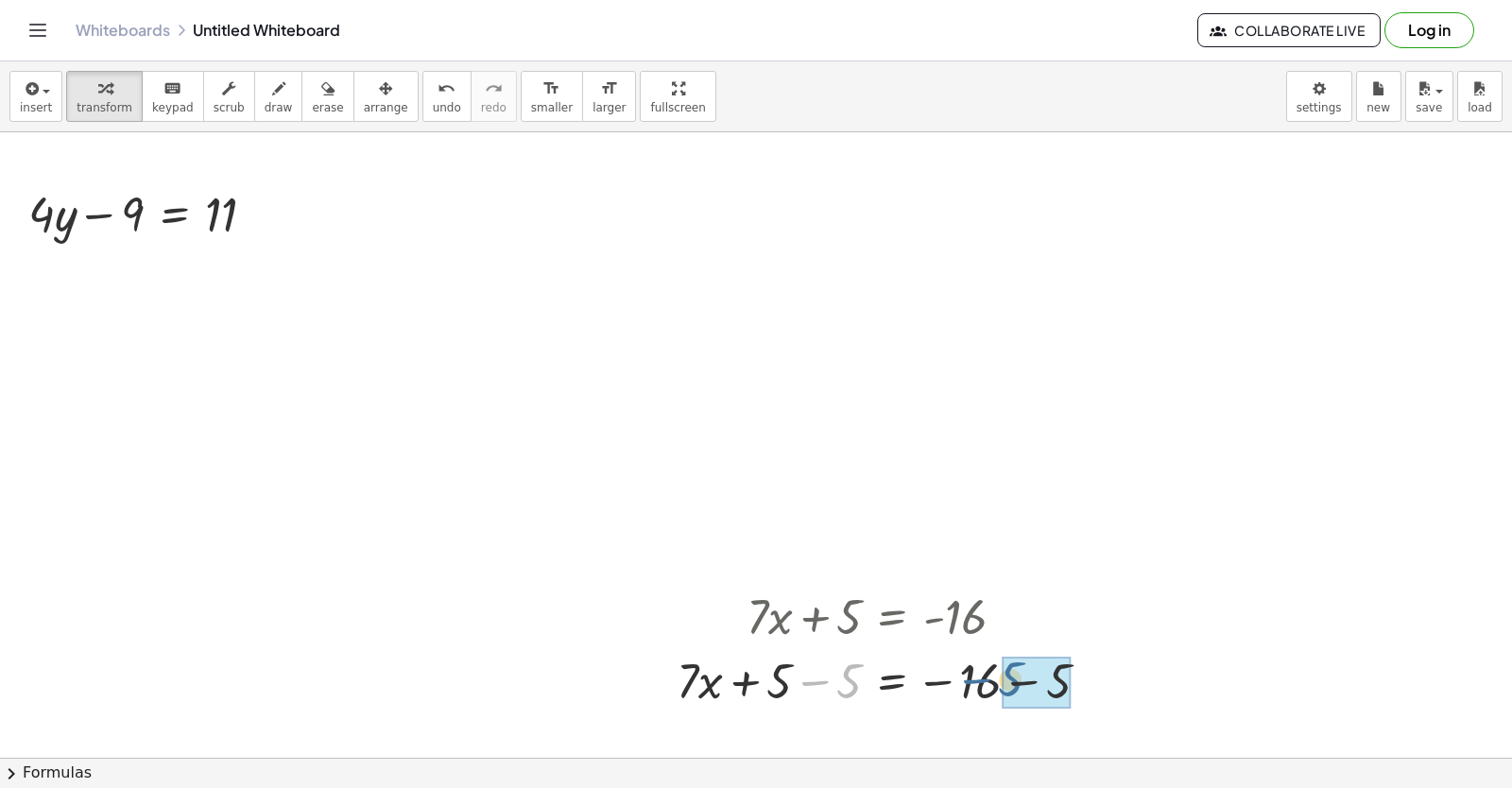
drag, startPoint x: 826, startPoint y: 680, endPoint x: 986, endPoint y: 678, distance: 160.0
click at [986, 678] on div at bounding box center [891, 680] width 448 height 65
drag, startPoint x: 969, startPoint y: 681, endPoint x: 765, endPoint y: 674, distance: 204.1
click at [761, 677] on div at bounding box center [884, 680] width 293 height 65
drag, startPoint x: 1050, startPoint y: 694, endPoint x: 658, endPoint y: 691, distance: 392.0
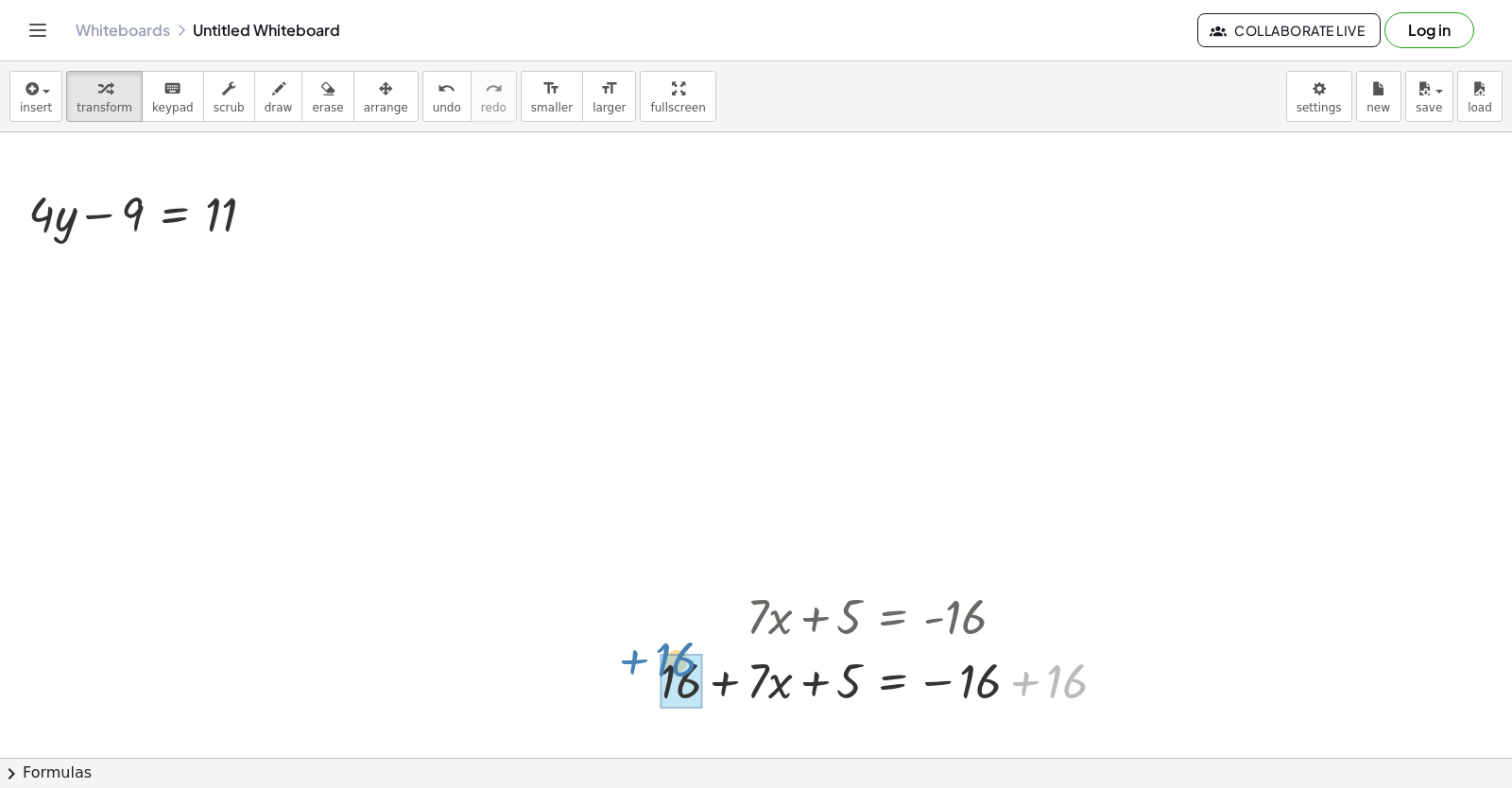
click at [658, 690] on div "+ · 7 · x + 5 = - 16 + · 7 · x + 5 + 16 = − 16 + 16 + · 7 · x + 5 + 16 = 0 + · …" at bounding box center [884, 647] width 505 height 138
click at [1007, 689] on div at bounding box center [1006, 681] width 21 height 21
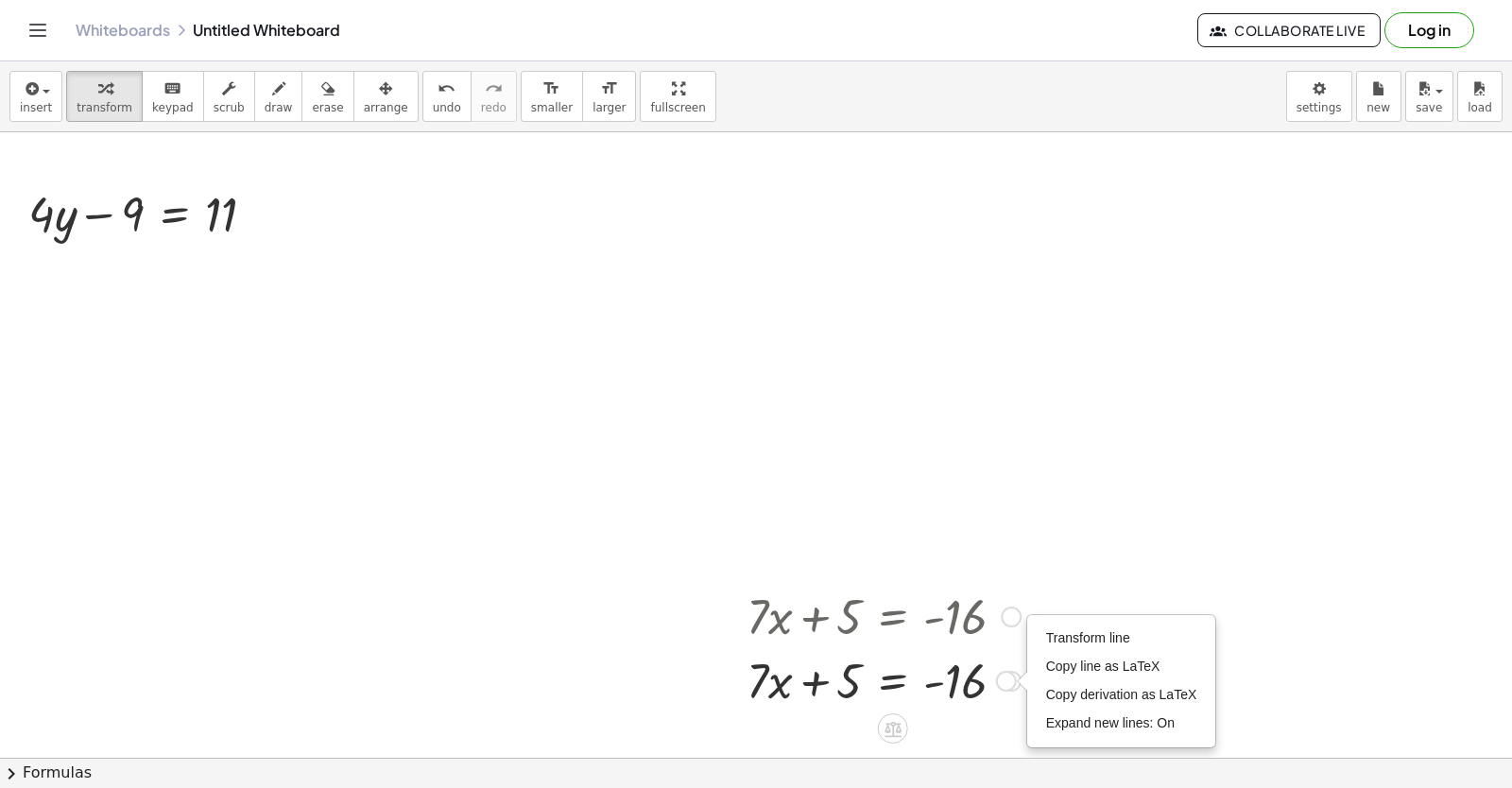
click at [1014, 684] on div "Transform line Copy line as LaTeX Copy derivation as LaTeX Expand new lines: On" at bounding box center [1006, 681] width 21 height 21
drag, startPoint x: 1018, startPoint y: 580, endPoint x: 1024, endPoint y: 568, distance: 13.4
click at [1024, 568] on div "+ · 7 · x − 5 = 9 + · 4 · y − 9 = 11 + · 7 · x + 5 = - 16 + · 7 · x + 5 + 16 = …" at bounding box center [756, 568] width 1512 height 1251
drag, startPoint x: 1373, startPoint y: 639, endPoint x: 1014, endPoint y: 620, distance: 359.5
click at [893, 617] on div "+ · 7 · x + 5 = - 16 + · 7 · x + 5 + 16 = − 16 + 16 + · 7 · x + 5 + 16 = 0 + · …" at bounding box center [893, 617] width 0 height 0
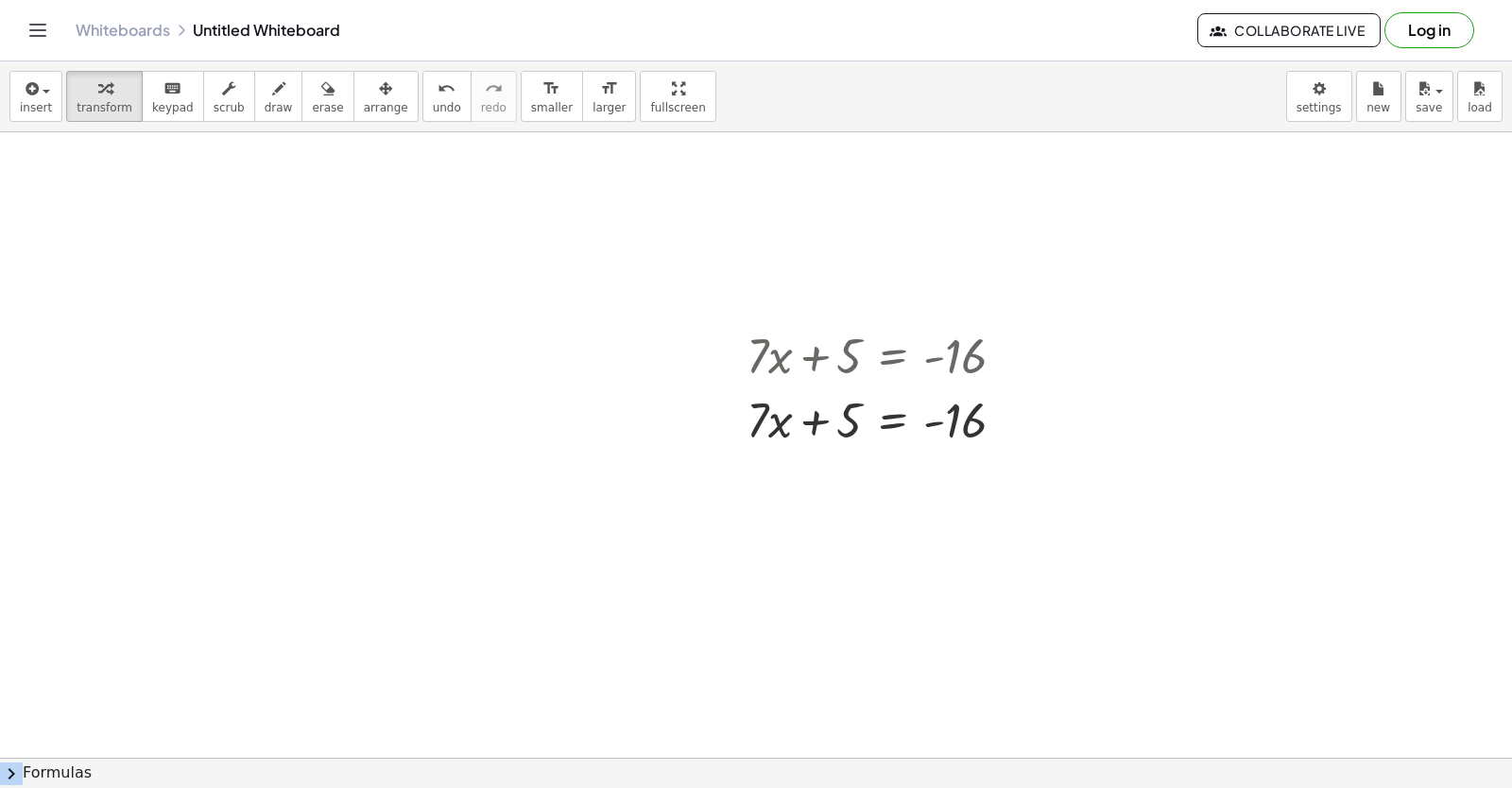
scroll to position [645, 0]
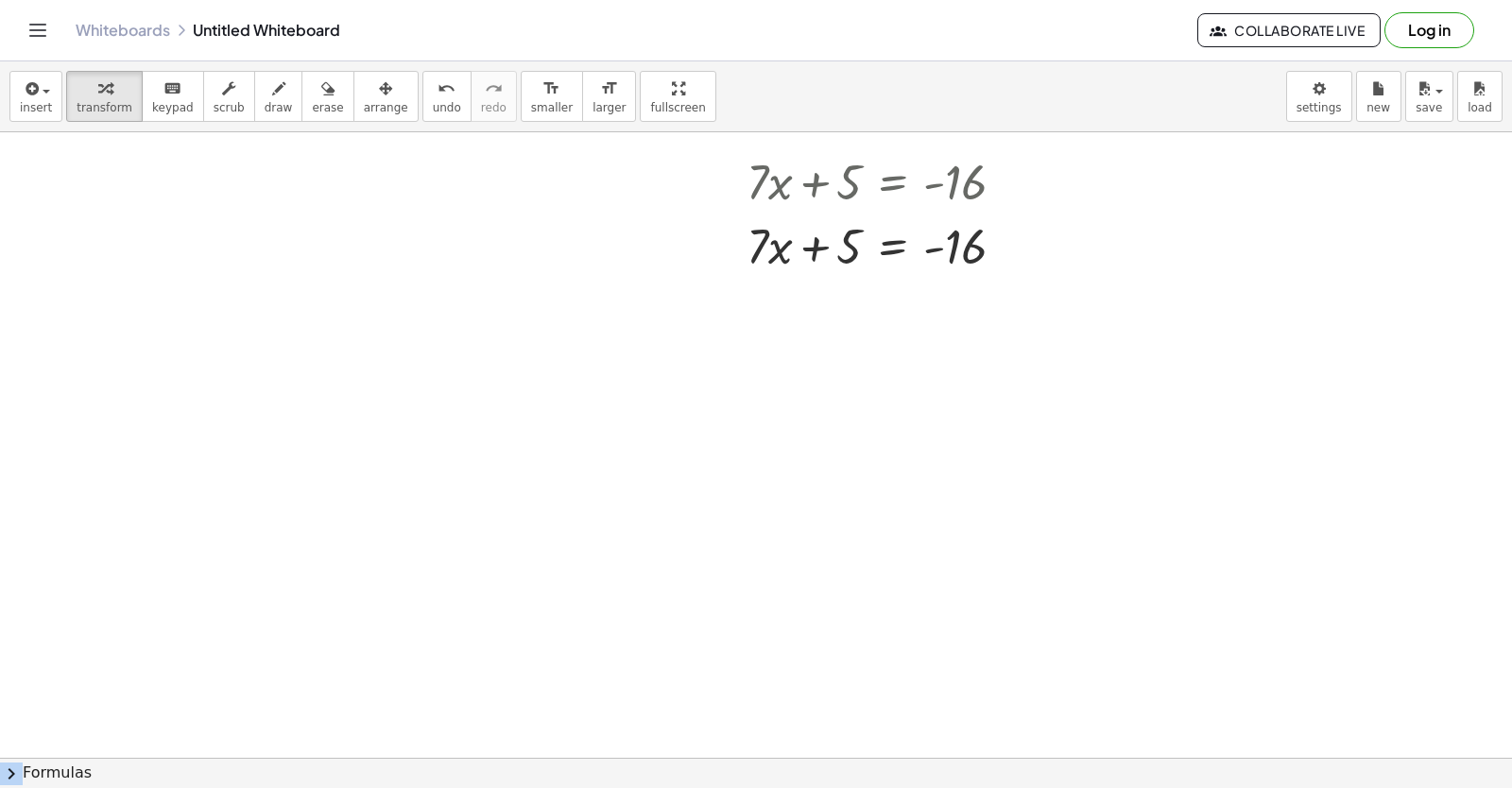
drag, startPoint x: 888, startPoint y: 726, endPoint x: 963, endPoint y: 759, distance: 81.9
click at [963, 759] on div "insert select one: Math Expression Function Text Youtube Video Graphing Geometr…" at bounding box center [756, 424] width 1512 height 726
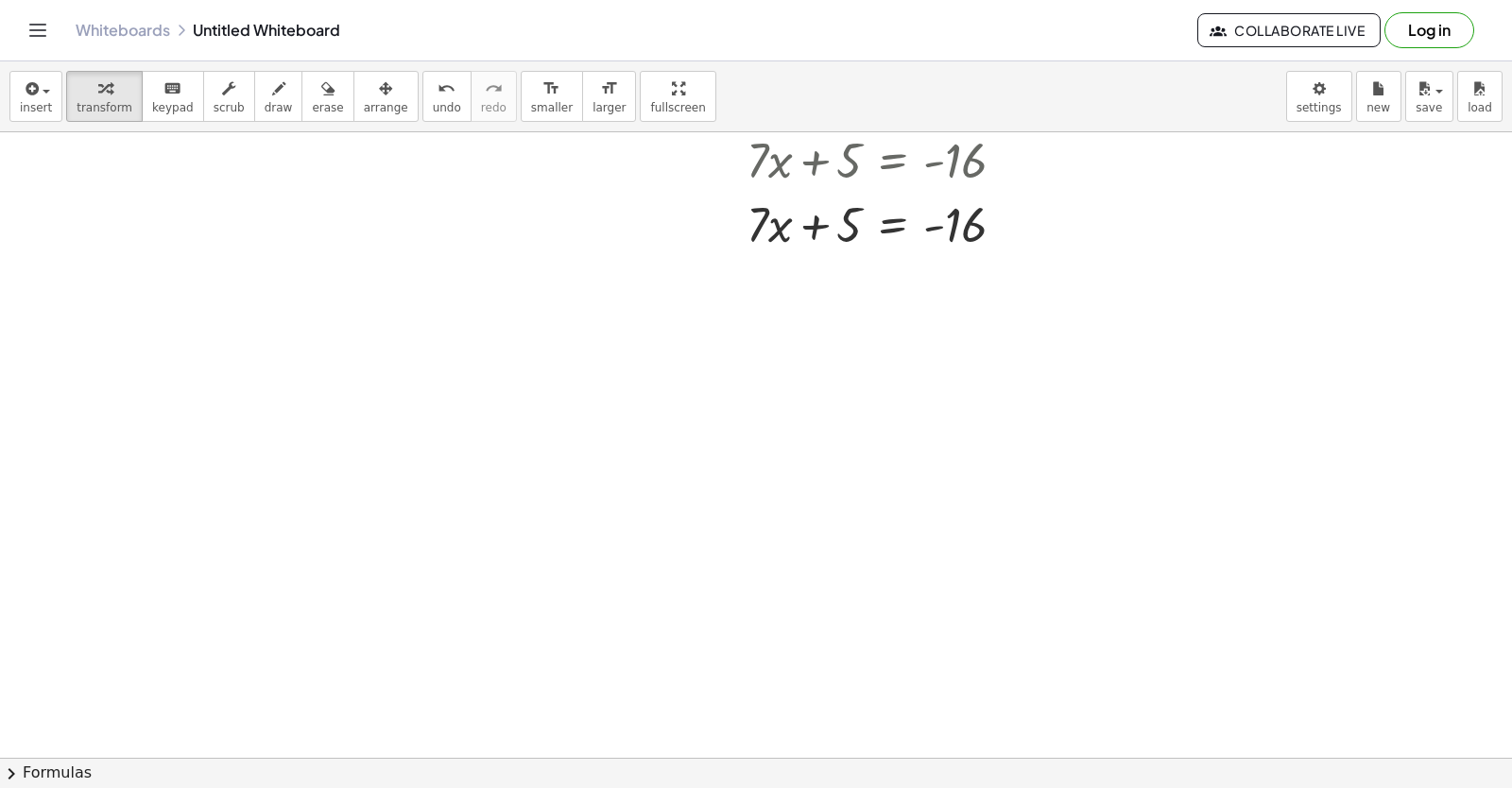
click at [830, 560] on div at bounding box center [756, 424] width 1512 height 1876
drag, startPoint x: 830, startPoint y: 560, endPoint x: 740, endPoint y: 621, distance: 108.7
click at [758, 643] on div at bounding box center [756, 424] width 1512 height 1876
drag, startPoint x: 428, startPoint y: 88, endPoint x: 31, endPoint y: 247, distance: 427.7
click at [52, 234] on div "insert select one: Math Expression Function Text Youtube Video Graphing Geometr…" at bounding box center [756, 424] width 1512 height 726
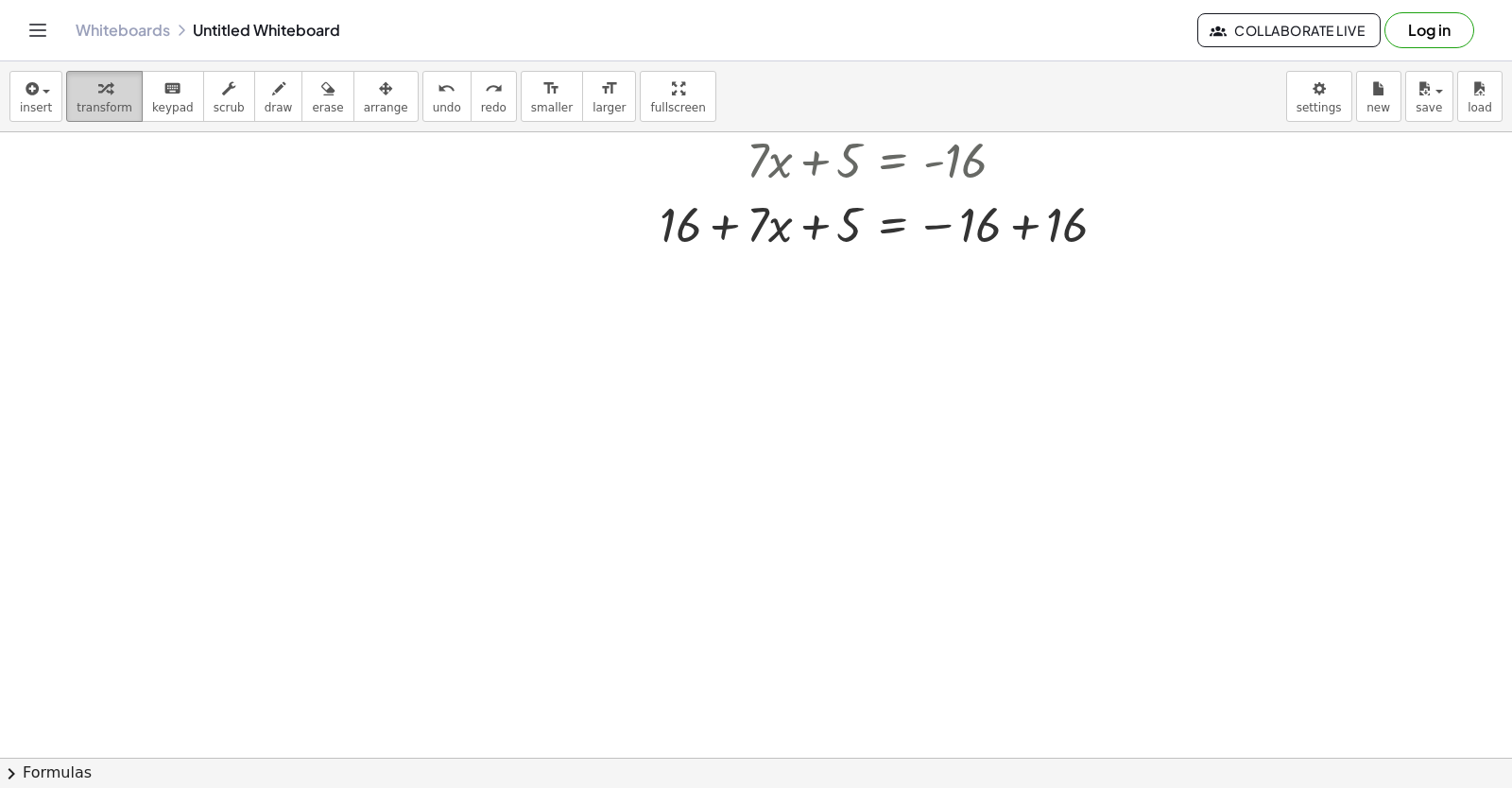
click at [66, 111] on button "transform" at bounding box center [104, 96] width 76 height 51
click at [524, 636] on div at bounding box center [756, 424] width 1512 height 1876
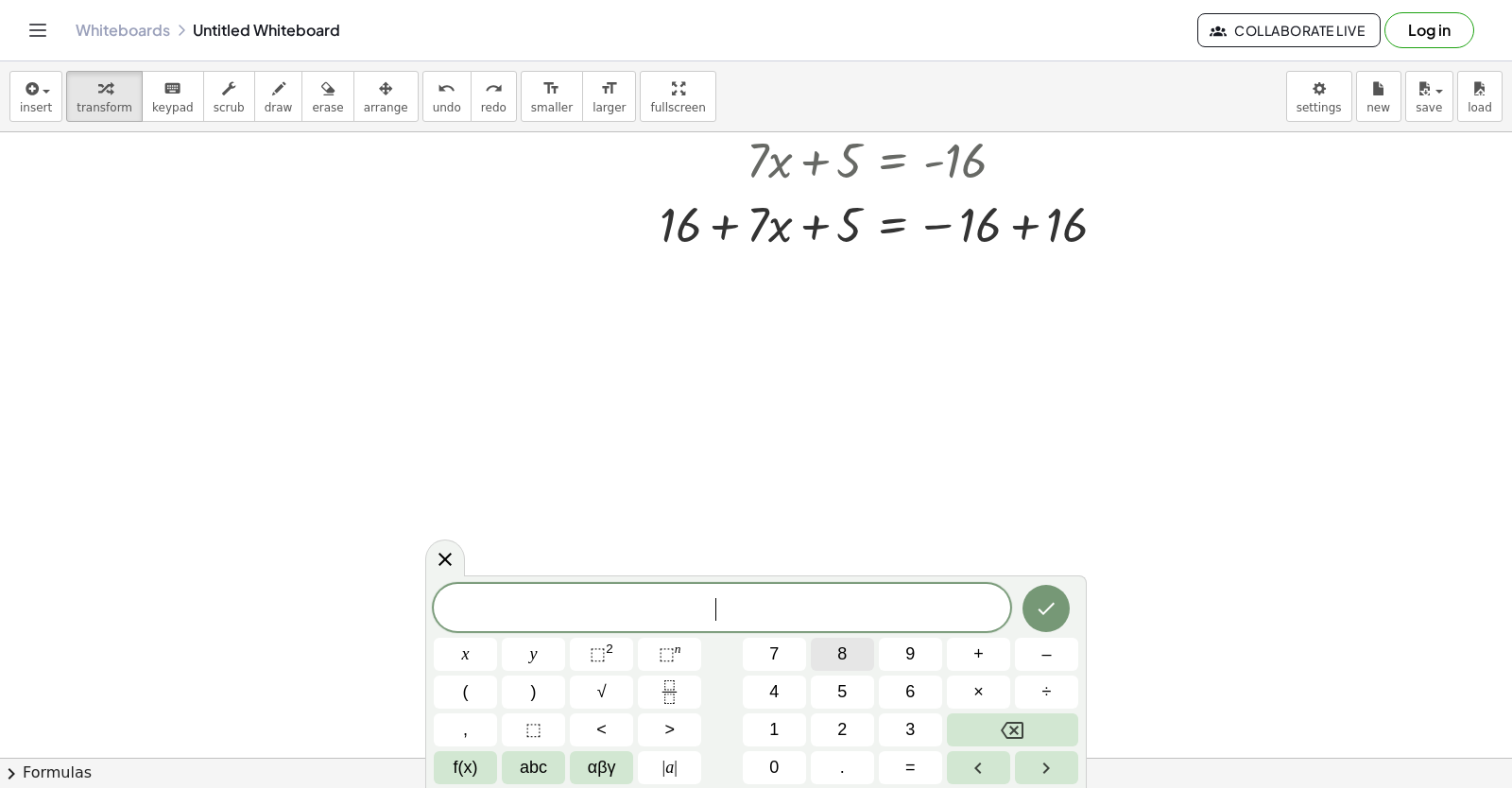
click at [828, 658] on button "8" at bounding box center [843, 654] width 64 height 33
click at [527, 770] on span "abc" at bounding box center [533, 767] width 28 height 26
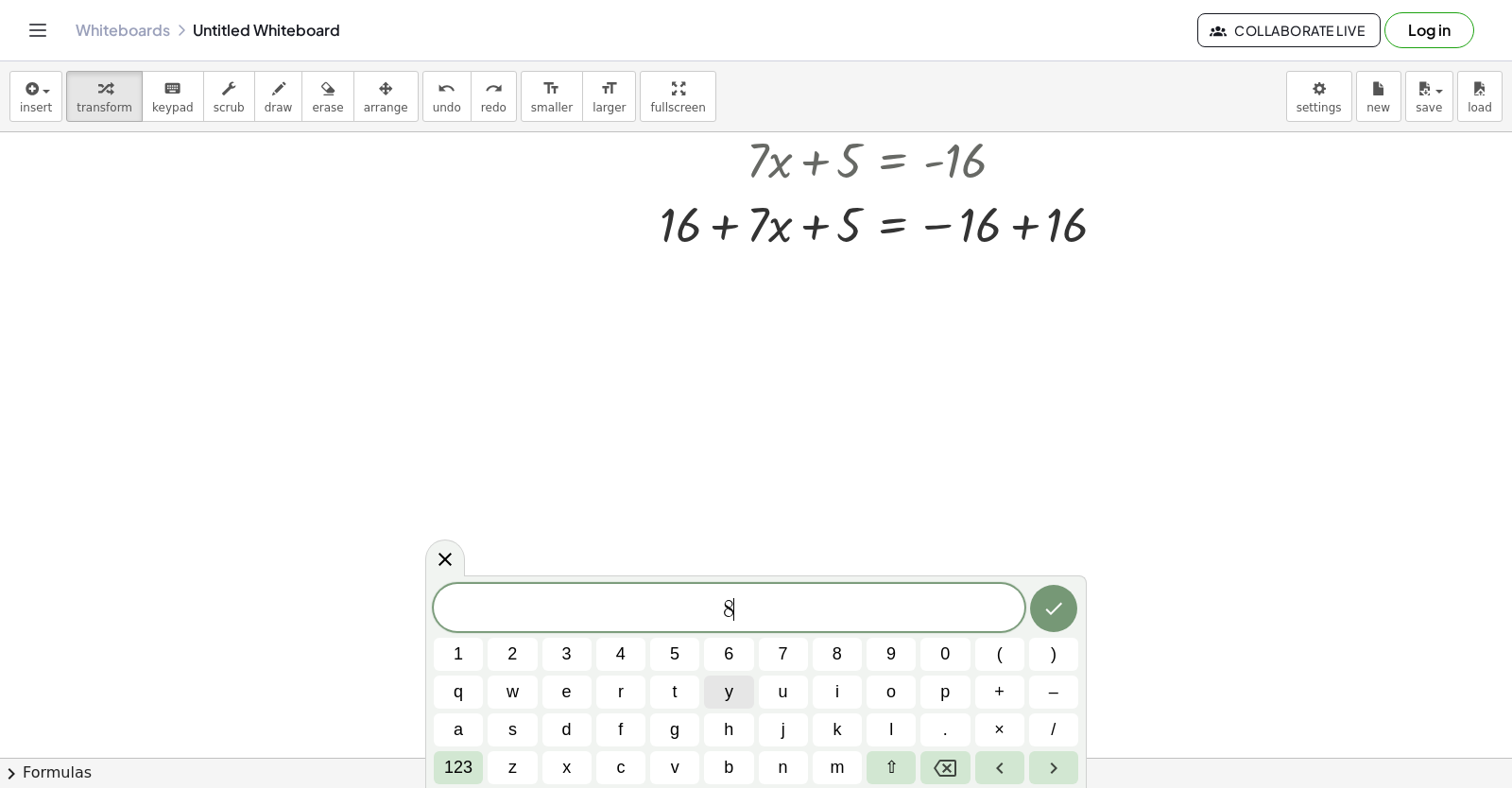
click at [738, 692] on button "y" at bounding box center [729, 692] width 50 height 33
click at [459, 763] on span "123" at bounding box center [459, 767] width 29 height 26
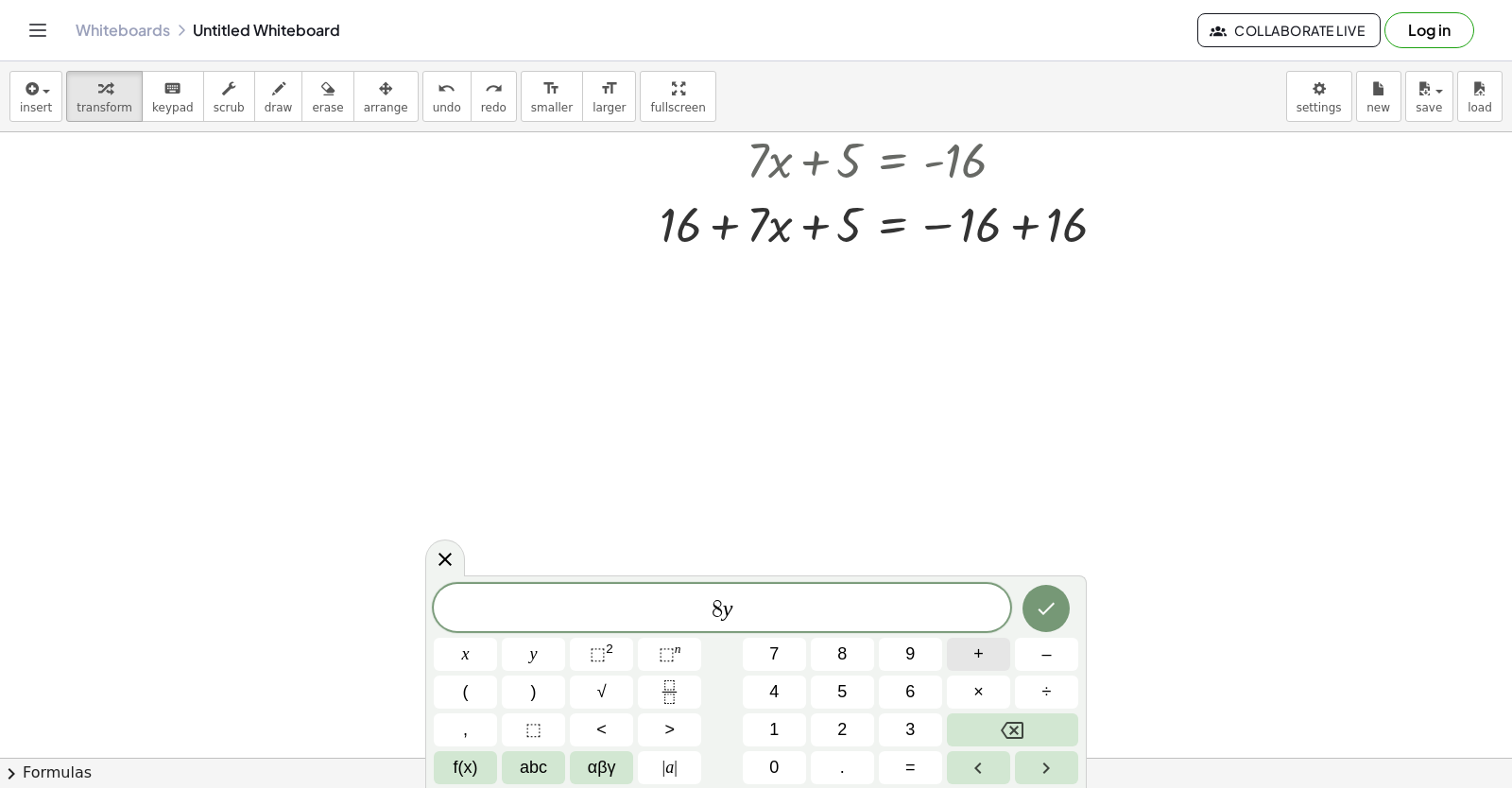
click at [986, 660] on button "+" at bounding box center [979, 654] width 64 height 33
click at [831, 719] on button "2" at bounding box center [843, 729] width 64 height 33
click at [899, 736] on button "3" at bounding box center [910, 729] width 64 height 33
click at [898, 769] on button "=" at bounding box center [910, 767] width 64 height 33
click at [1053, 658] on button "–" at bounding box center [1046, 654] width 64 height 33
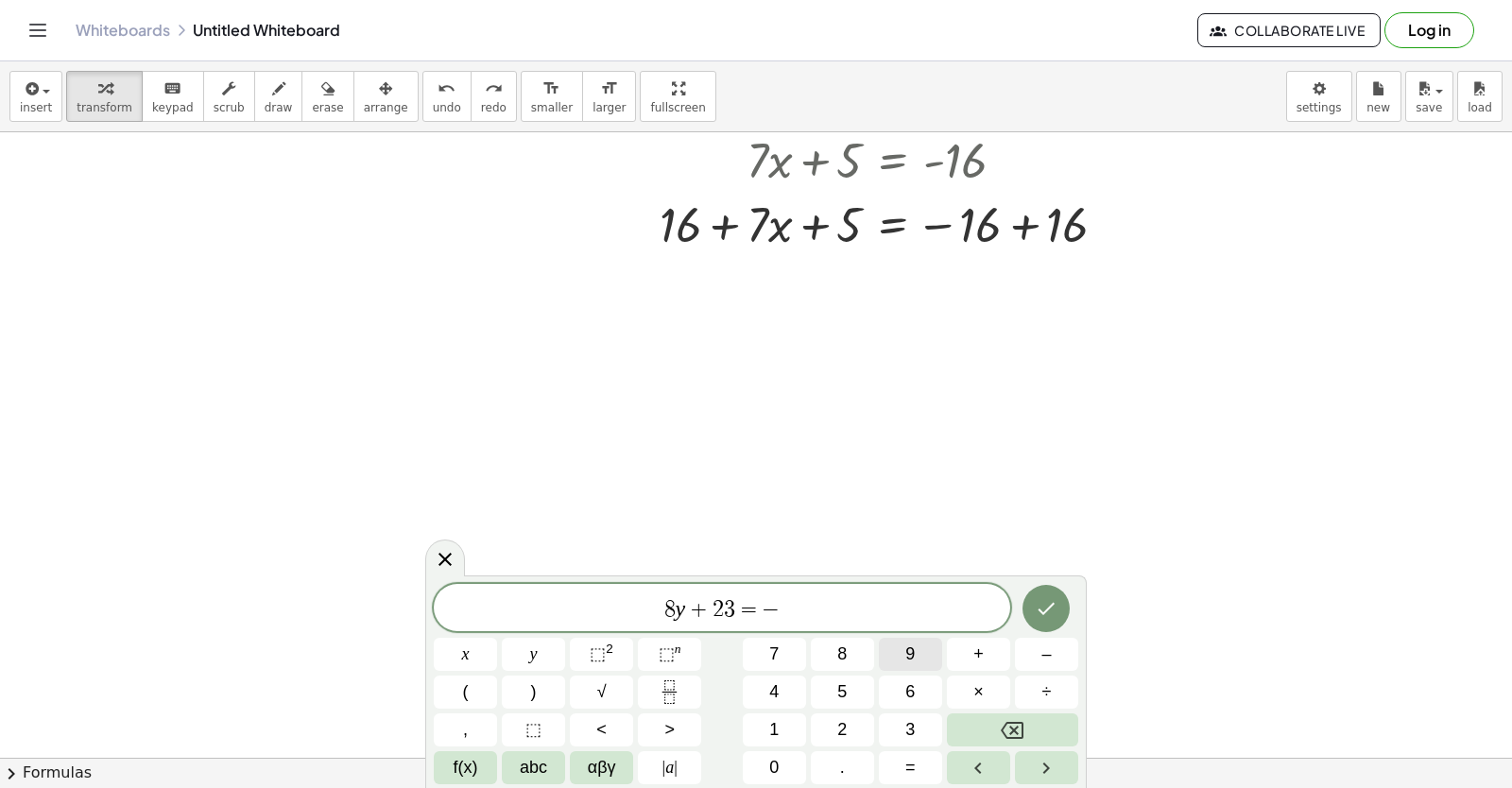
click at [890, 650] on button "9" at bounding box center [910, 654] width 64 height 33
click at [1031, 610] on button "Done" at bounding box center [1046, 608] width 48 height 48
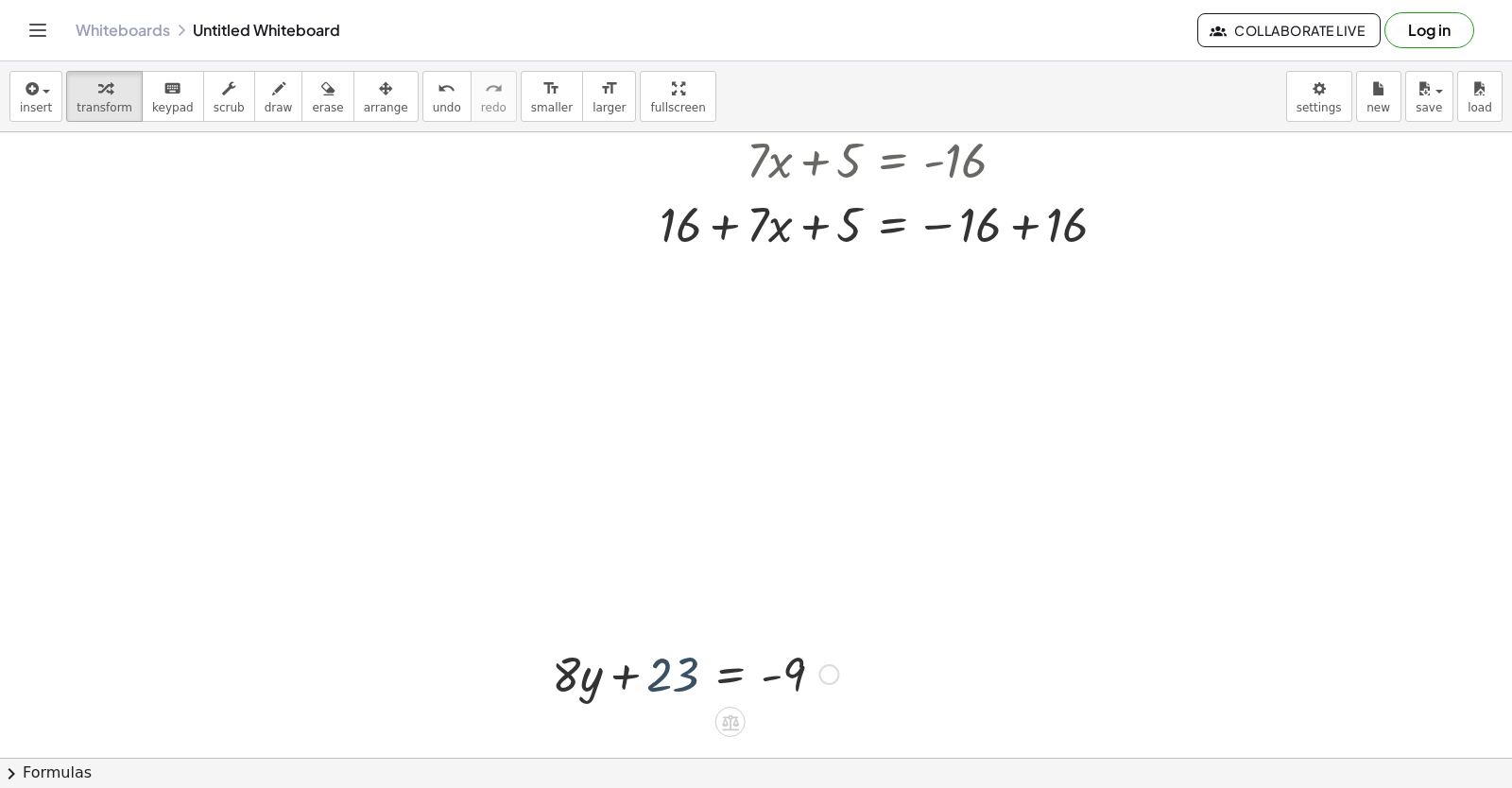
click at [690, 683] on div at bounding box center [695, 673] width 306 height 65
drag, startPoint x: 691, startPoint y: 677, endPoint x: 895, endPoint y: 676, distance: 204.0
click at [895, 676] on div "+ · 7 · x − 5 = 9 + · 4 · y − 9 = 11 + · 7 · x + 5 = - 16 + · 7 · x + 5 + 16 = …" at bounding box center [756, 424] width 1512 height 1876
drag, startPoint x: 865, startPoint y: 660, endPoint x: 798, endPoint y: 660, distance: 67.0
drag, startPoint x: 466, startPoint y: 685, endPoint x: 625, endPoint y: 712, distance: 161.3
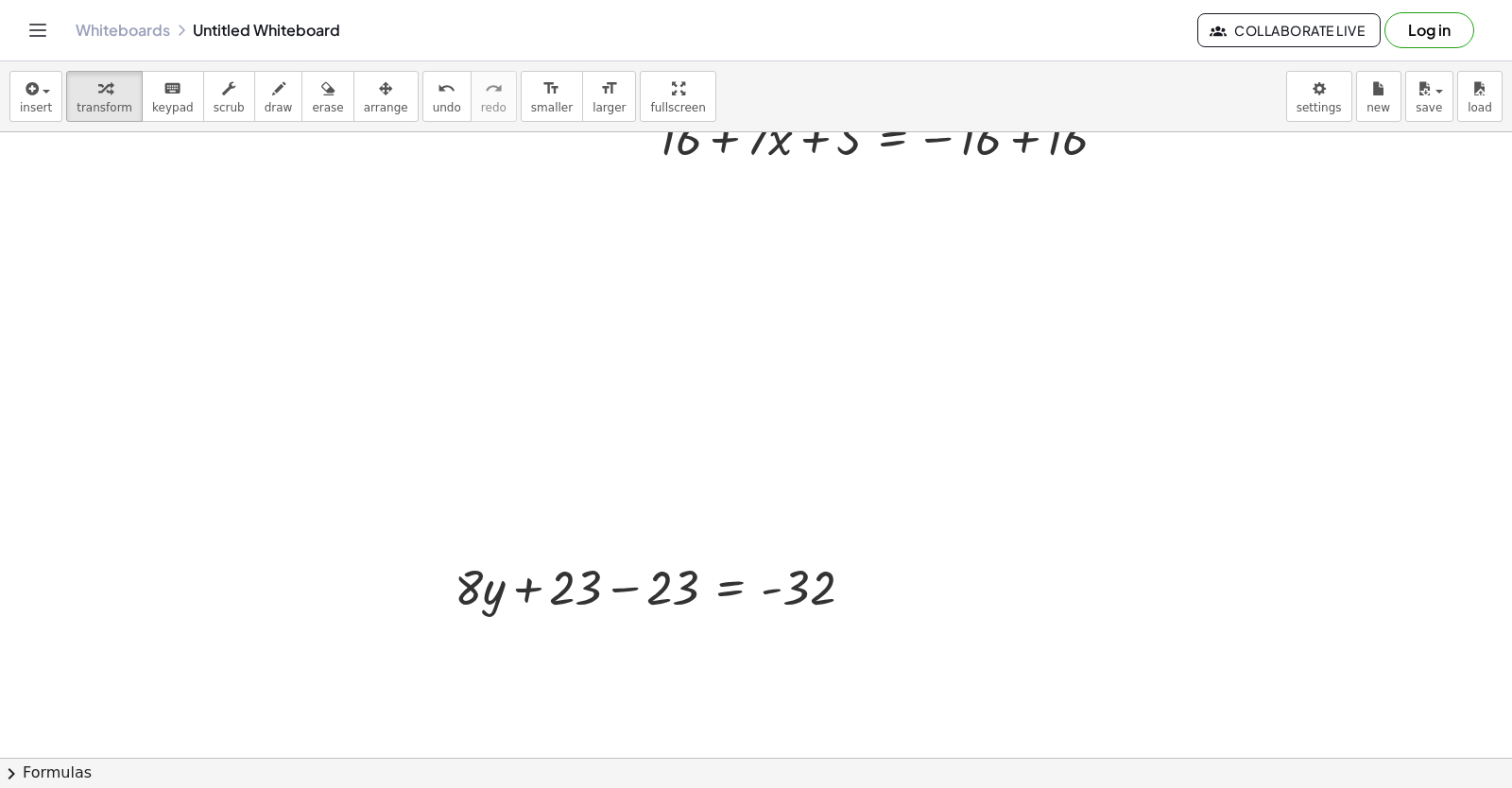
scroll to position [835, 0]
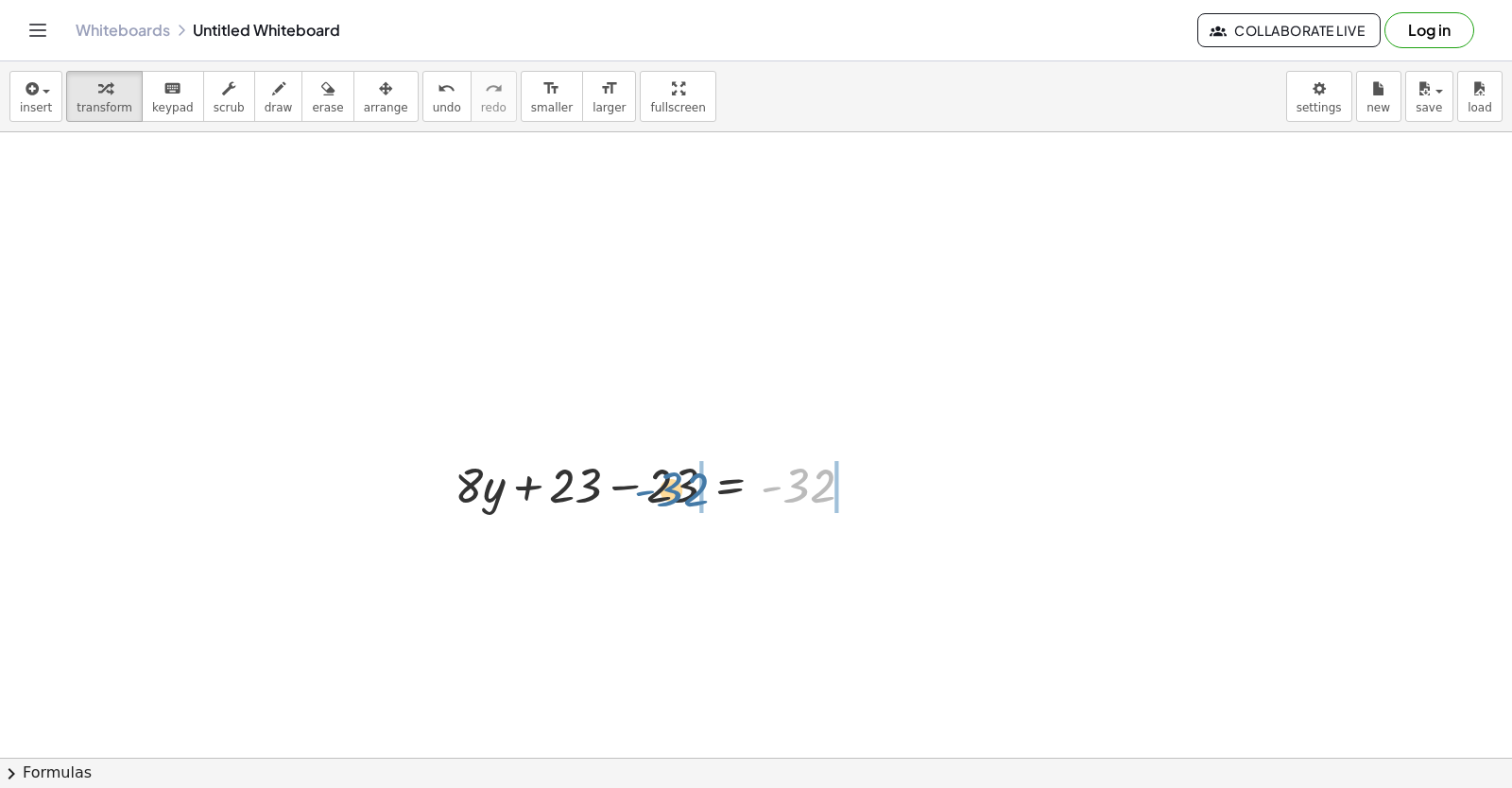
drag, startPoint x: 760, startPoint y: 495, endPoint x: 666, endPoint y: 491, distance: 94.1
click at [666, 491] on div at bounding box center [662, 483] width 433 height 65
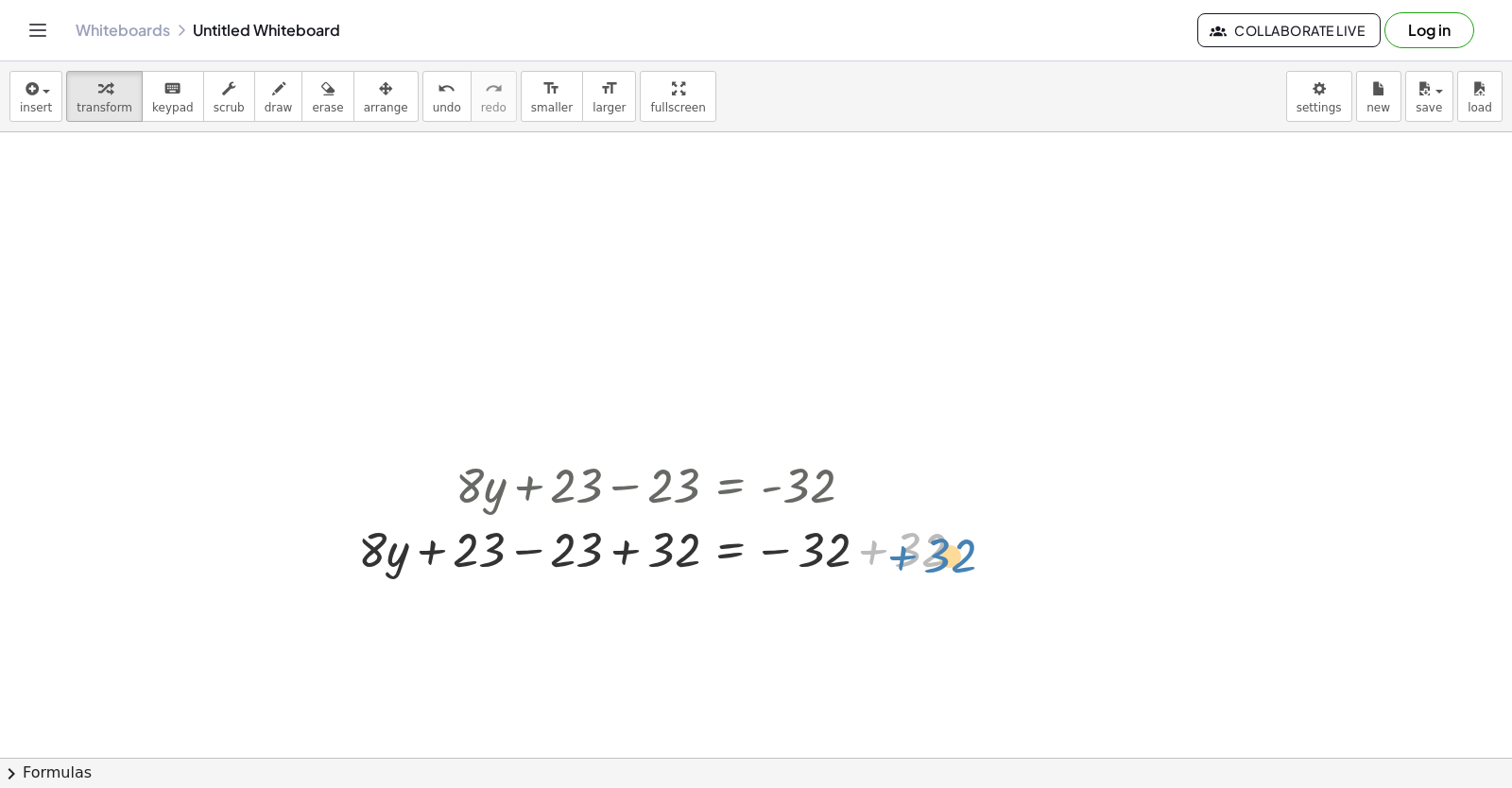
drag, startPoint x: 908, startPoint y: 547, endPoint x: 939, endPoint y: 553, distance: 31.6
click at [939, 553] on div at bounding box center [668, 548] width 641 height 65
drag, startPoint x: 835, startPoint y: 556, endPoint x: 589, endPoint y: 557, distance: 246.0
click at [589, 557] on div at bounding box center [668, 548] width 641 height 65
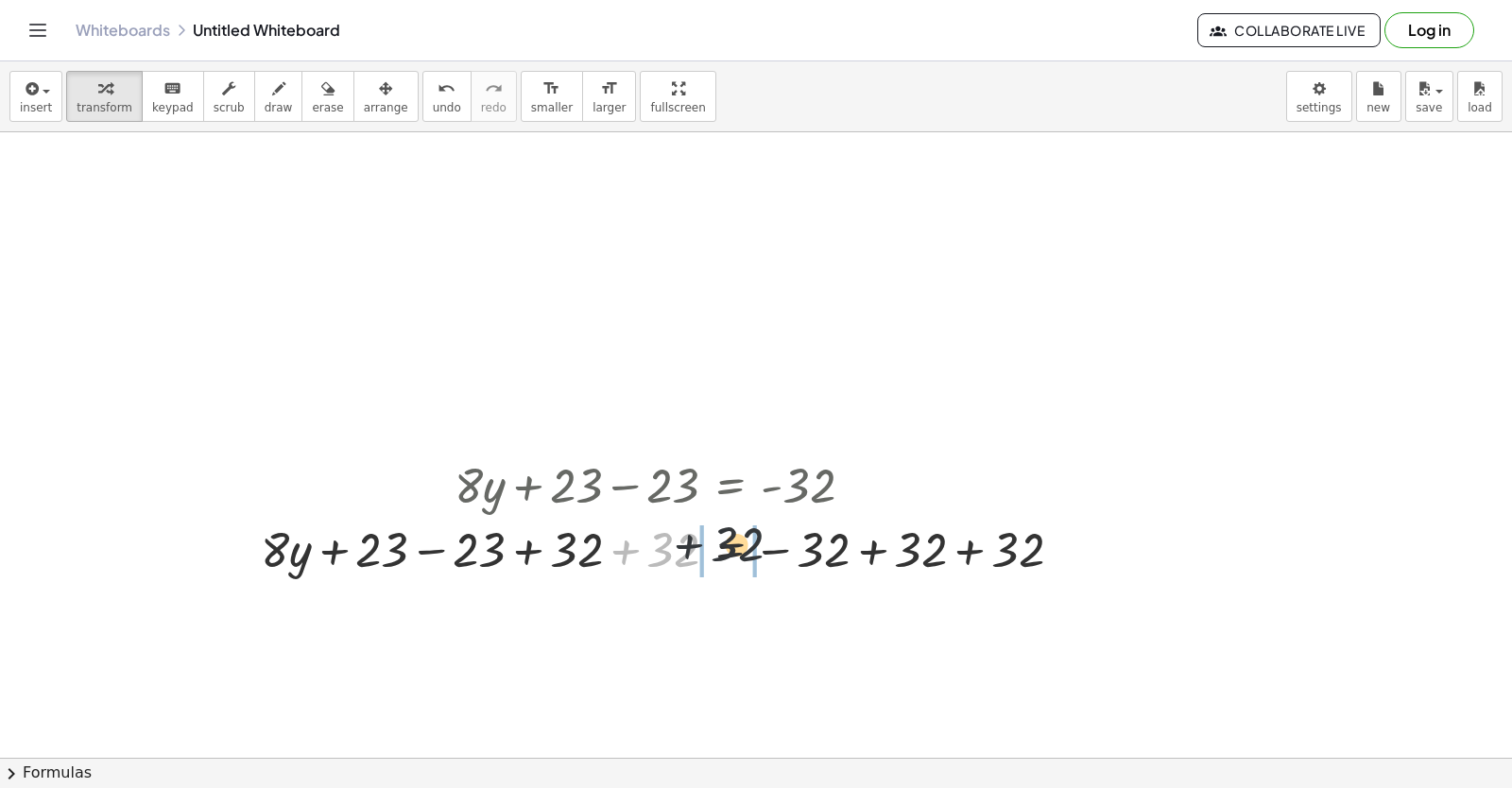
drag, startPoint x: 697, startPoint y: 547, endPoint x: 766, endPoint y: 547, distance: 69.0
click at [772, 546] on div at bounding box center [669, 548] width 836 height 65
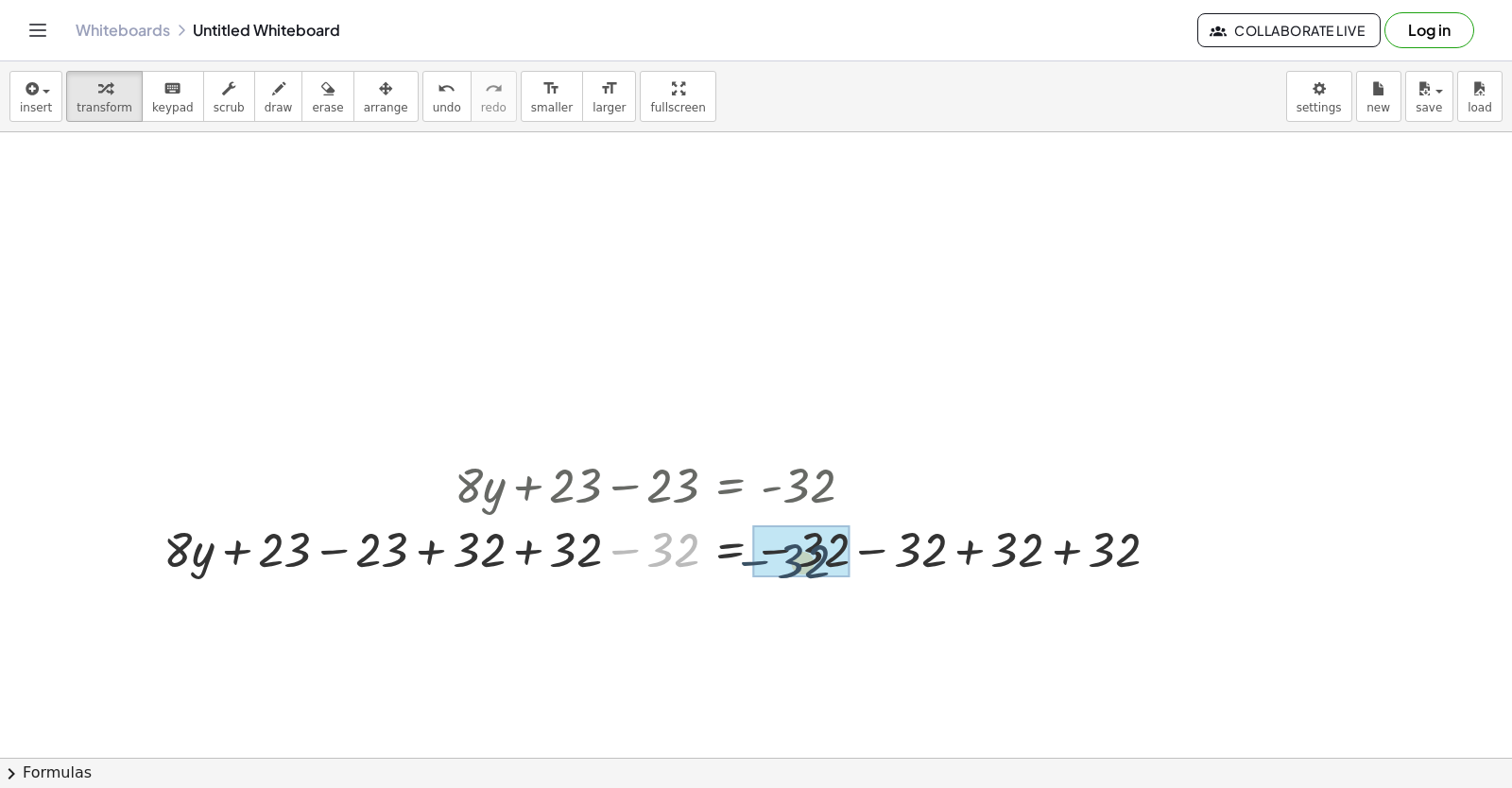
drag, startPoint x: 746, startPoint y: 543, endPoint x: 803, endPoint y: 547, distance: 57.1
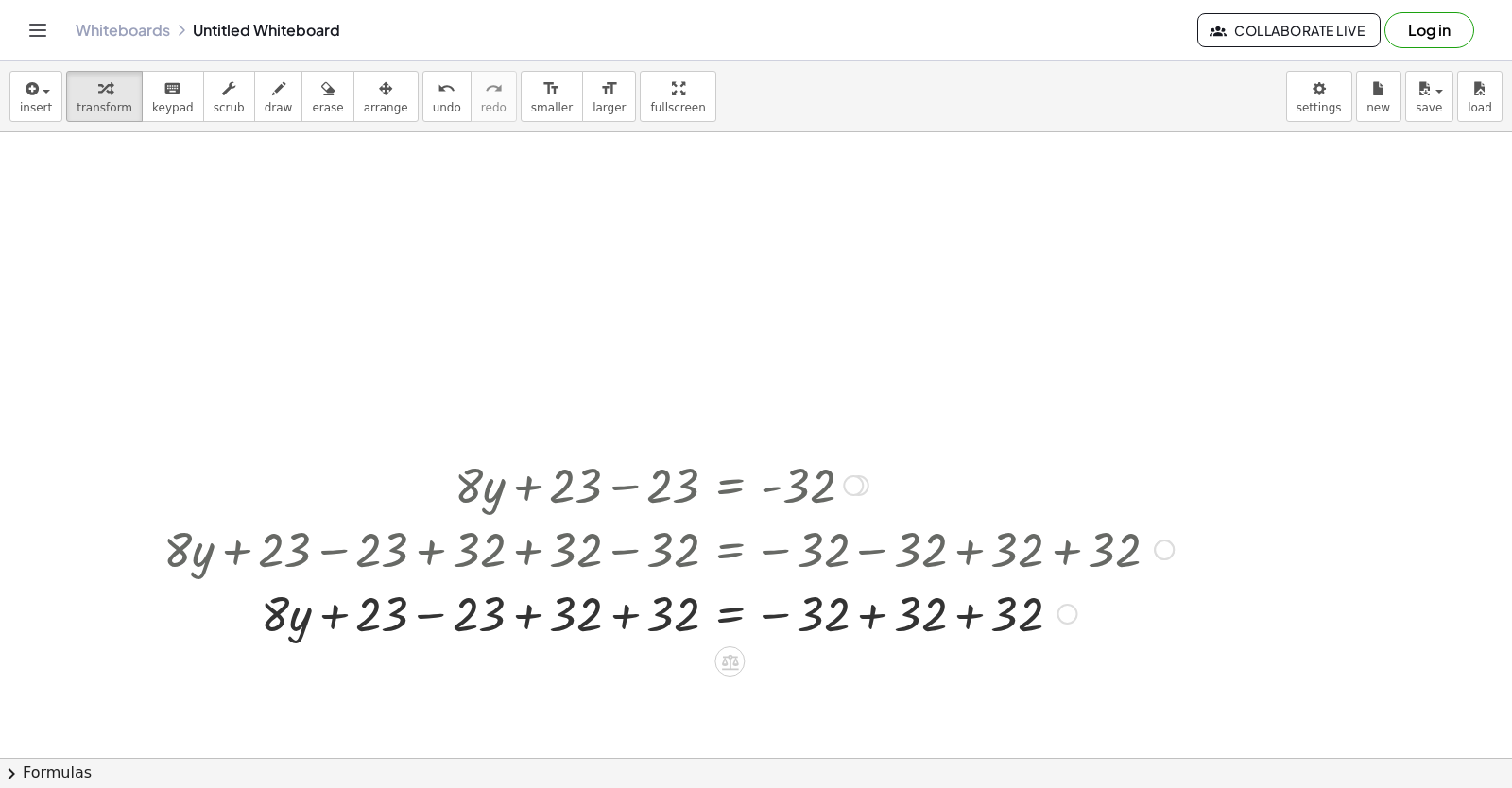
drag, startPoint x: 711, startPoint y: 557, endPoint x: 811, endPoint y: 542, distance: 101.1
click at [811, 542] on div at bounding box center [668, 548] width 1029 height 65
drag, startPoint x: 826, startPoint y: 547, endPoint x: 916, endPoint y: 567, distance: 92.2
click at [937, 518] on div at bounding box center [668, 548] width 1029 height 65
drag, startPoint x: 910, startPoint y: 621, endPoint x: 990, endPoint y: 622, distance: 80.0
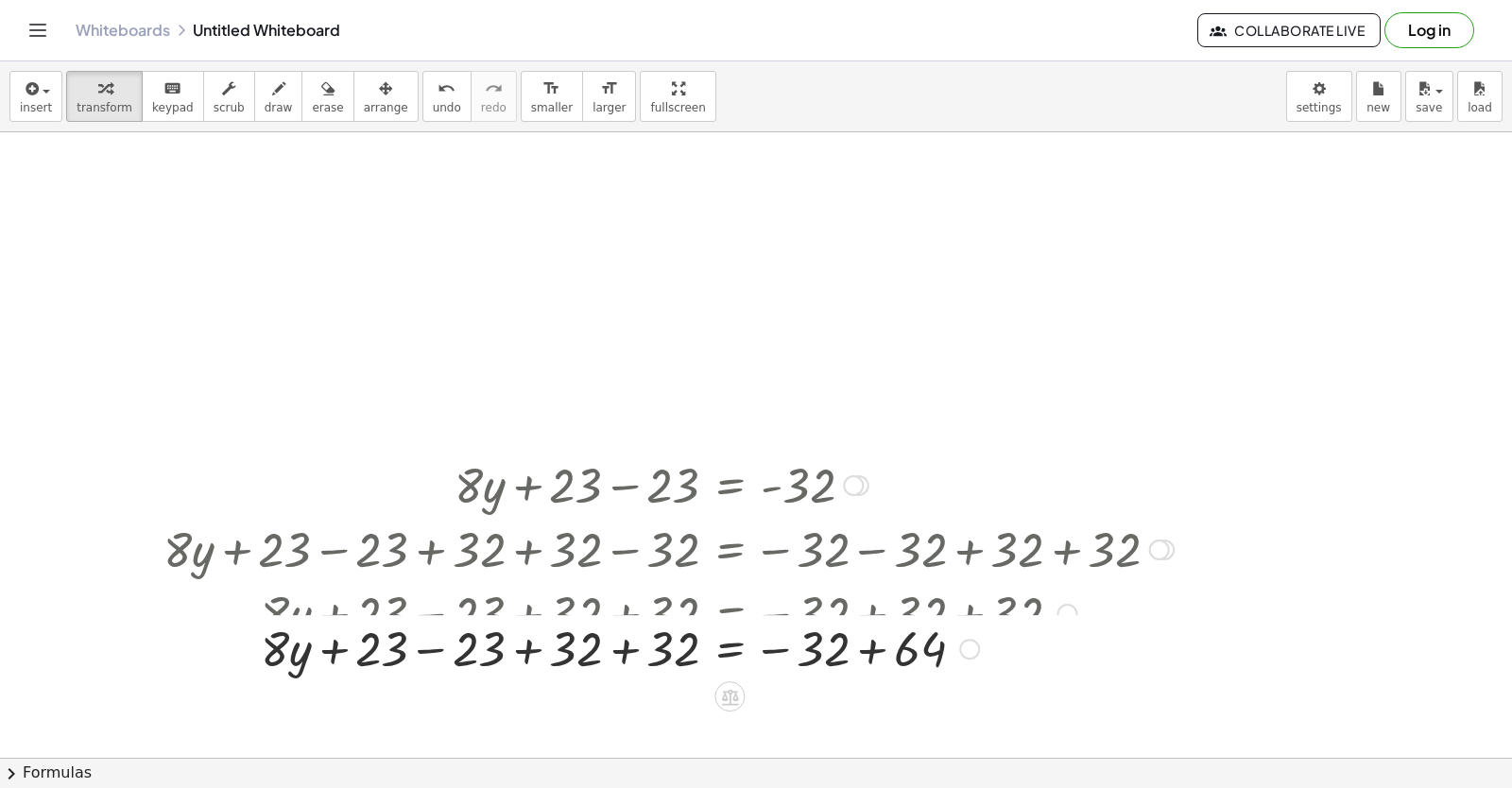
drag, startPoint x: 990, startPoint y: 622, endPoint x: 862, endPoint y: 621, distance: 128.0
click at [729, 485] on div "+ · 8 · y + 23 = - 9 + · 8 · y + 23 − 23 = − 9 − 23 + · 8 · y + 23 − 23 = - 32 …" at bounding box center [729, 485] width 0 height 0
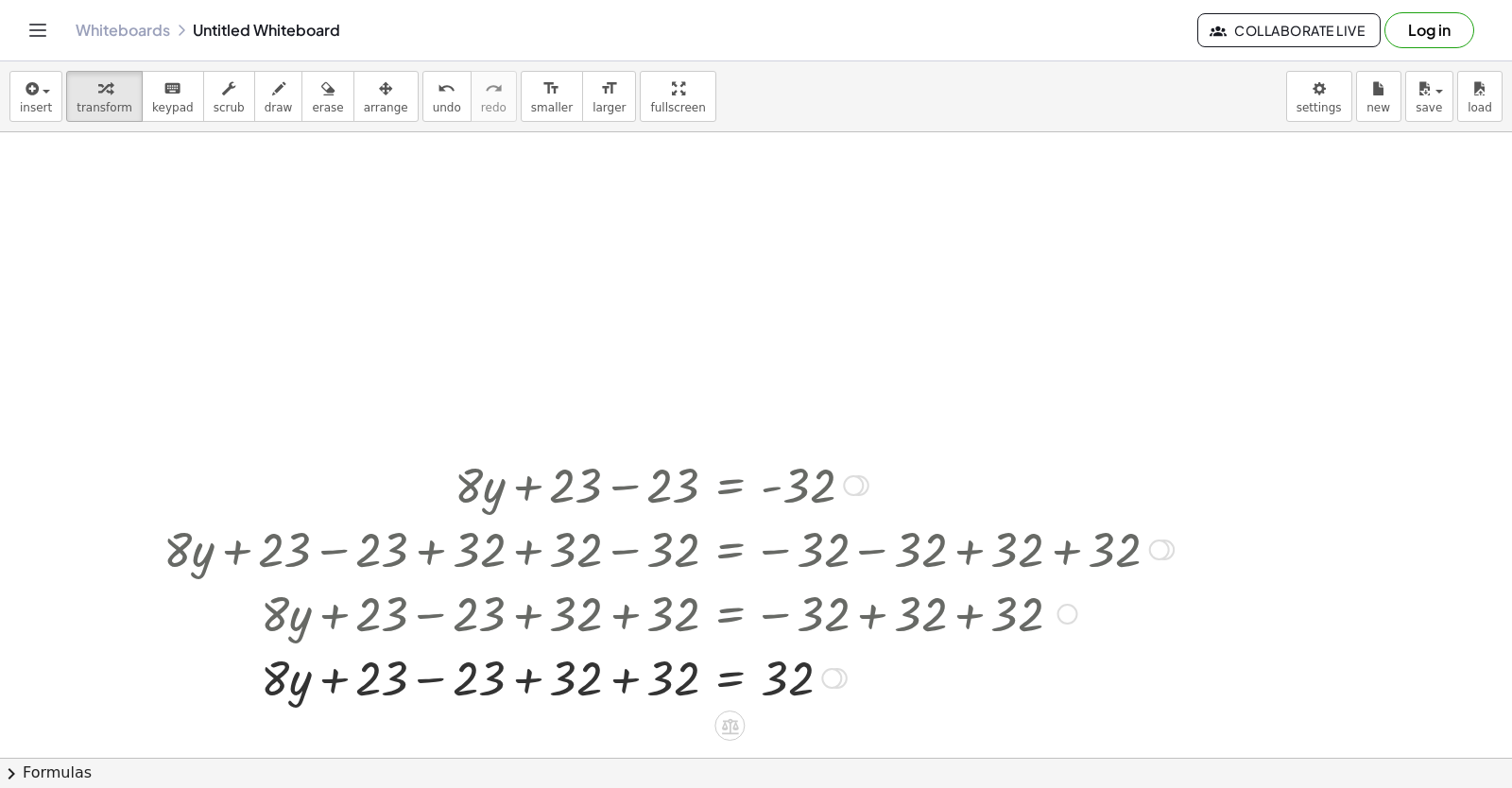
click at [833, 667] on div at bounding box center [668, 677] width 1029 height 65
drag, startPoint x: 833, startPoint y: 667, endPoint x: 1073, endPoint y: 621, distance: 244.4
click at [729, 485] on div "+ · 8 · y + 23 = - 9 + · 8 · y + 23 − 23 = − 9 − 23 + · 8 · y + 23 − 23 = - 32 …" at bounding box center [729, 485] width 0 height 0
drag, startPoint x: 841, startPoint y: 680, endPoint x: 1080, endPoint y: 627, distance: 244.8
click at [729, 485] on div "+ · 8 · y + 23 = - 9 + · 8 · y + 23 − 23 = − 9 − 23 + · 8 · y + 23 − 23 = - 32 …" at bounding box center [729, 485] width 0 height 0
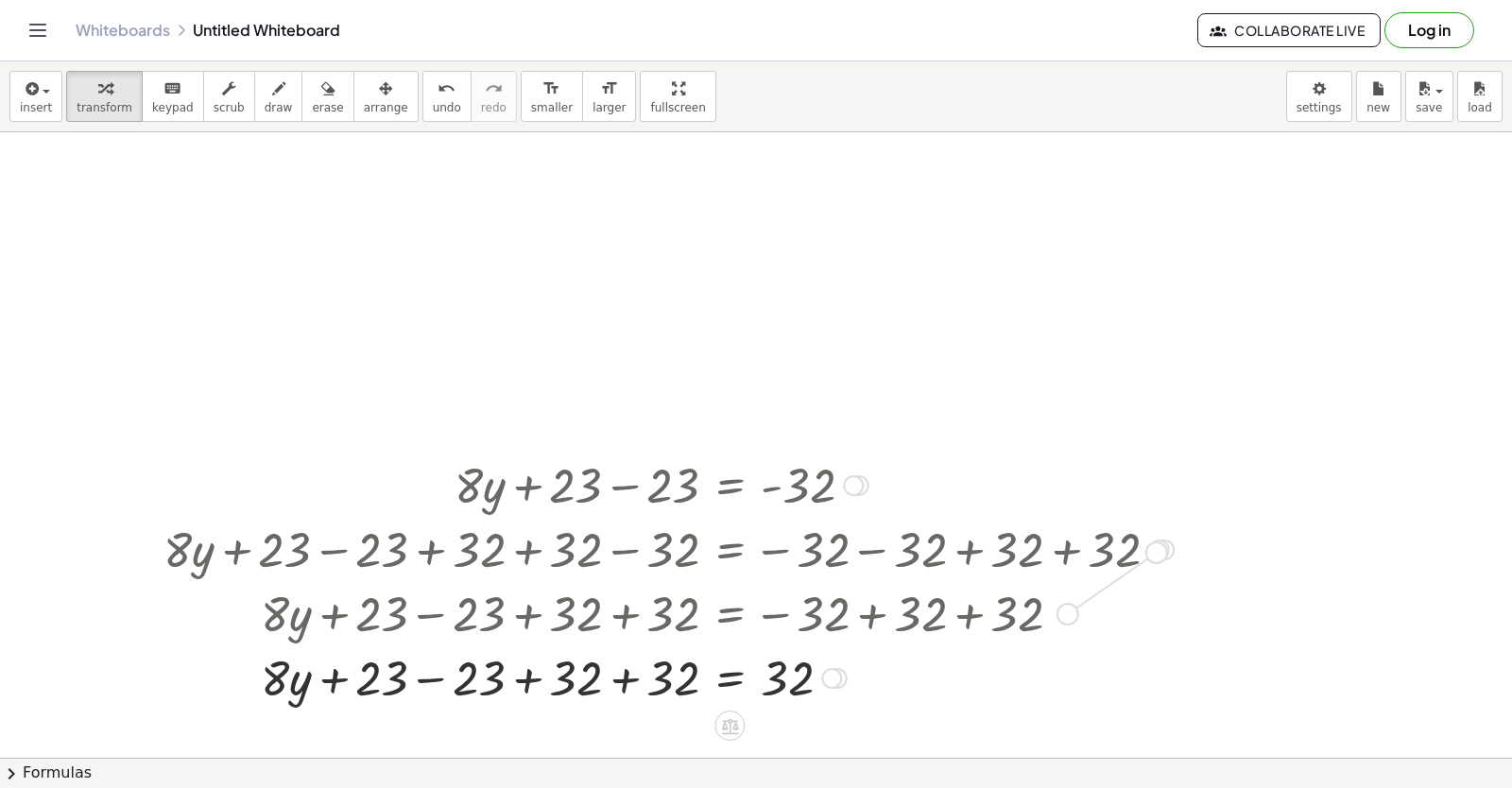
drag, startPoint x: 1062, startPoint y: 612, endPoint x: 1156, endPoint y: 552, distance: 111.5
click at [729, 485] on div "+ · 8 · y + 23 = - 9 + · 8 · y + 23 − 23 = − 9 − 23 + · 8 · y + 23 − 23 = - 32 …" at bounding box center [729, 485] width 0 height 0
drag, startPoint x: 1154, startPoint y: 545, endPoint x: 844, endPoint y: 474, distance: 318.0
click at [729, 485] on div "+ · 8 · y + 23 = - 9 + · 8 · y + 23 − 23 = − 9 − 23 + · 8 · y + 23 − 23 = - 32 …" at bounding box center [729, 485] width 0 height 0
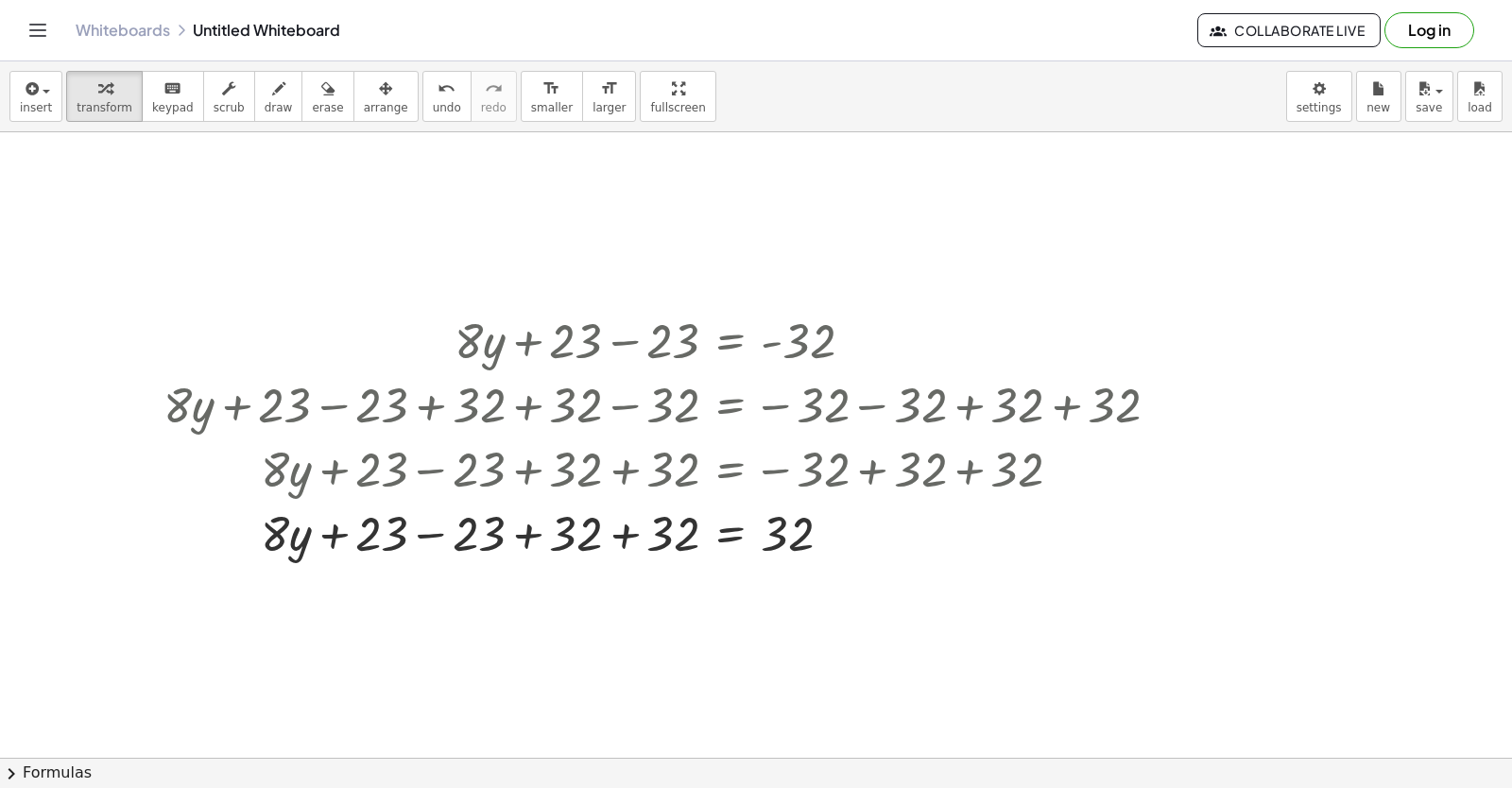
scroll to position [1023, 0]
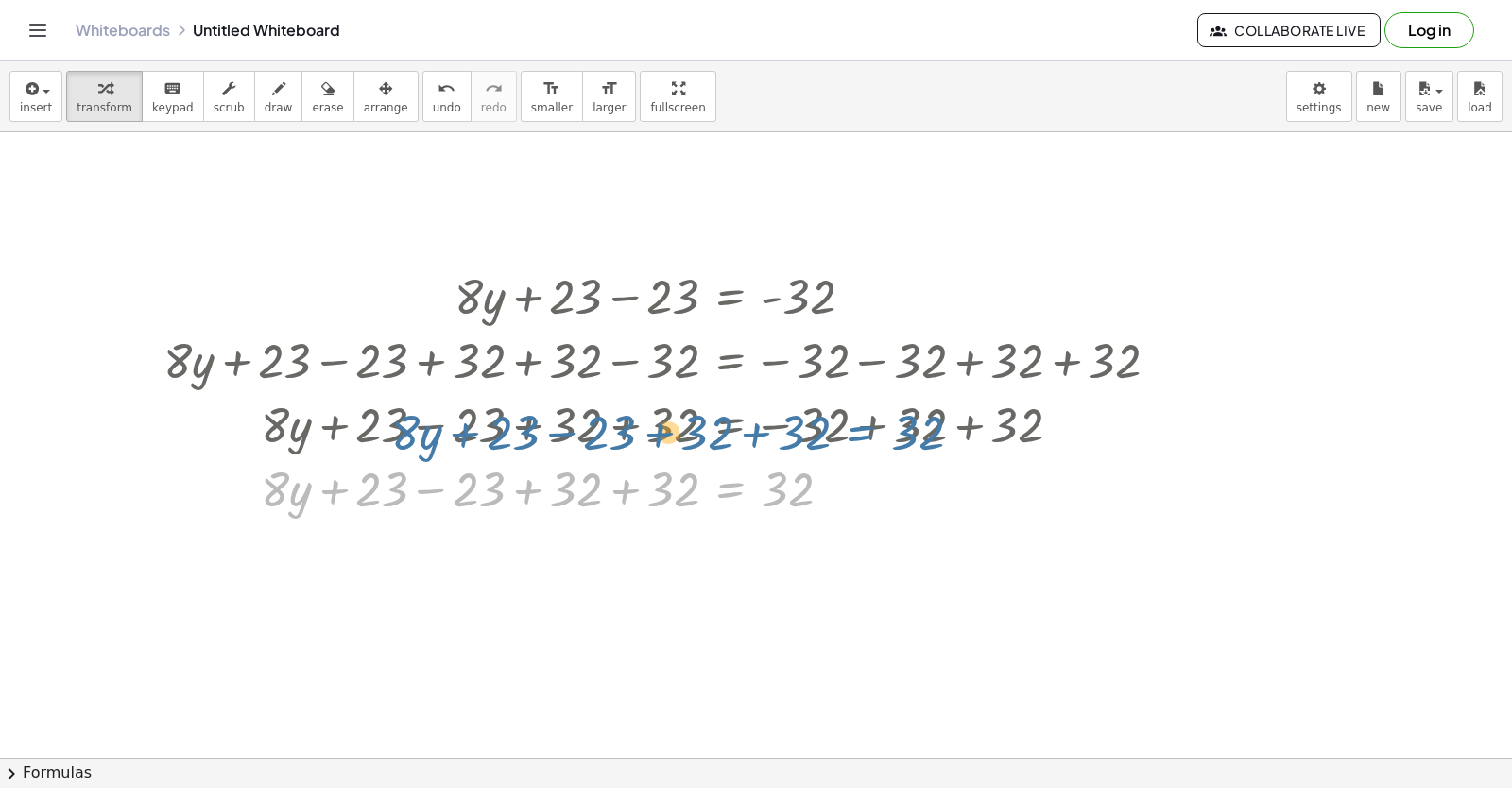
drag, startPoint x: 760, startPoint y: 500, endPoint x: 891, endPoint y: 443, distance: 142.9
click at [729, 297] on div "+ · 8 · y + 23 = - 9 + · 8 · y + 23 − 23 = − 9 − 23 + · 8 · y + 23 − 23 = - 32 …" at bounding box center [729, 297] width 0 height 0
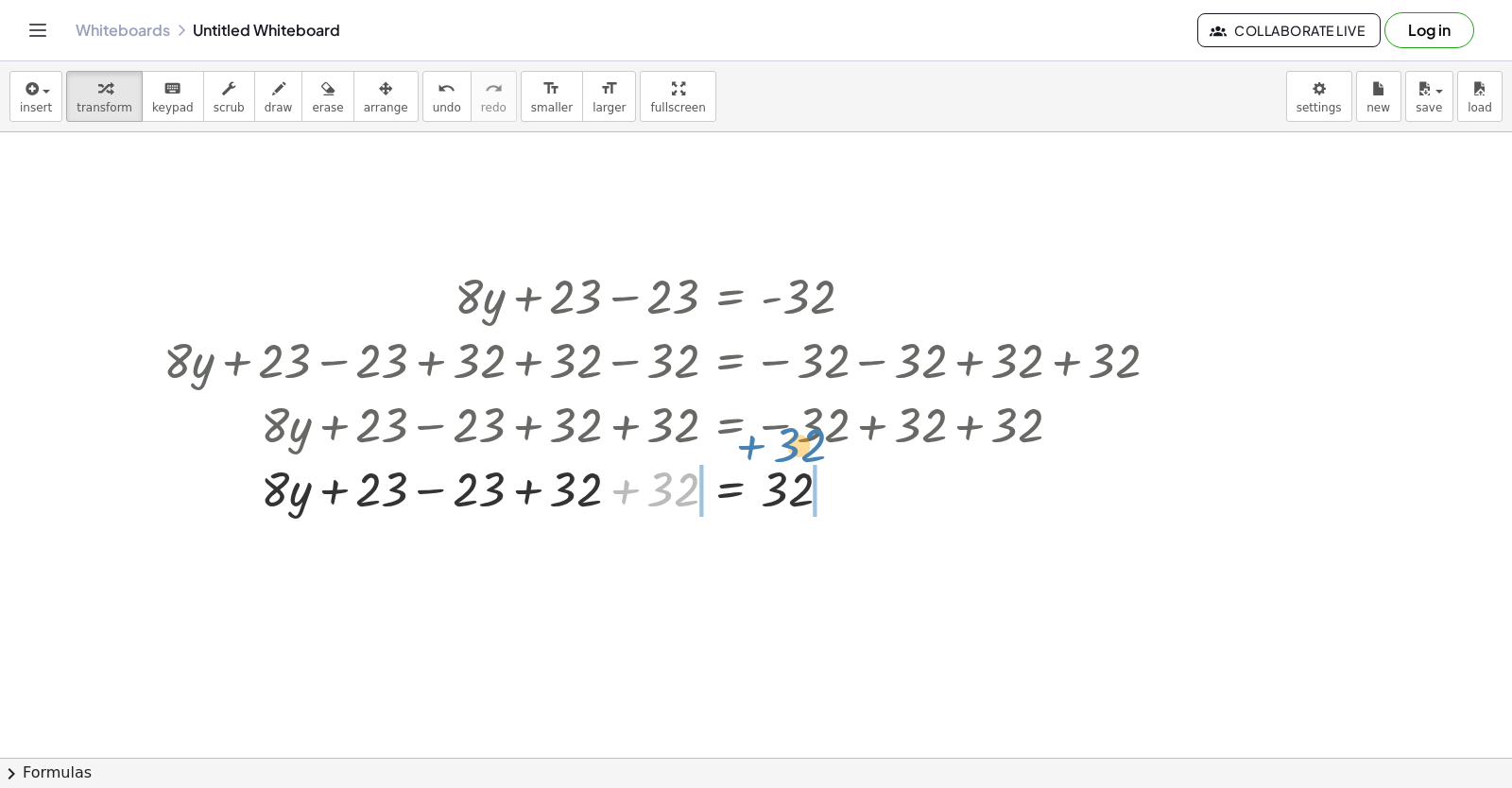
drag, startPoint x: 738, startPoint y: 463, endPoint x: 696, endPoint y: 522, distance: 72.4
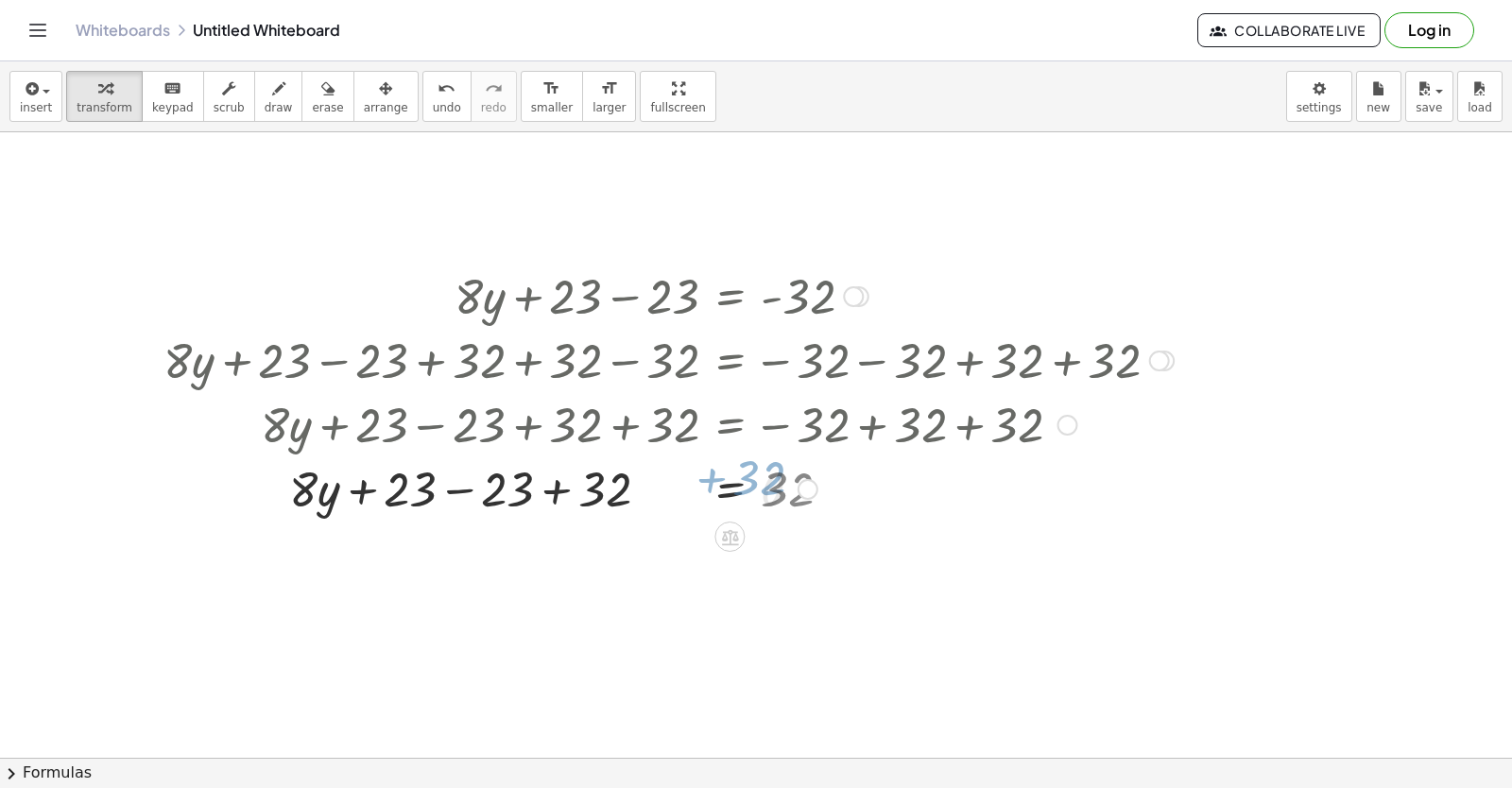
click at [694, 523] on div "+ · 8 · y + 23 = - 9 + · 8 · y + 23 − 23 = − 9 − 23 + · 8 · y + 23 − 23 = - 32 …" at bounding box center [662, 391] width 1053 height 266
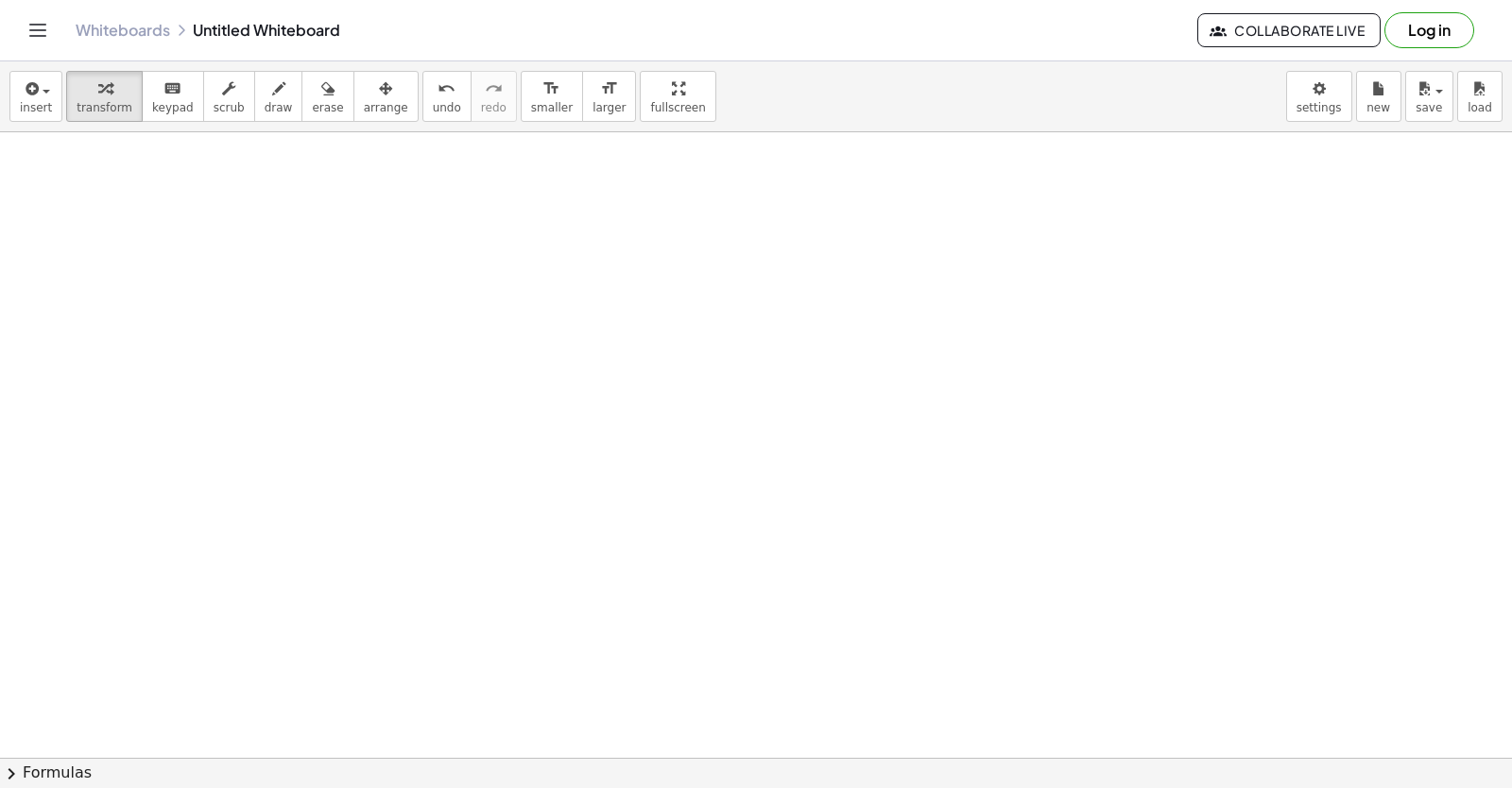
scroll to position [1804, 0]
drag, startPoint x: 939, startPoint y: 559, endPoint x: 500, endPoint y: 553, distance: 439.0
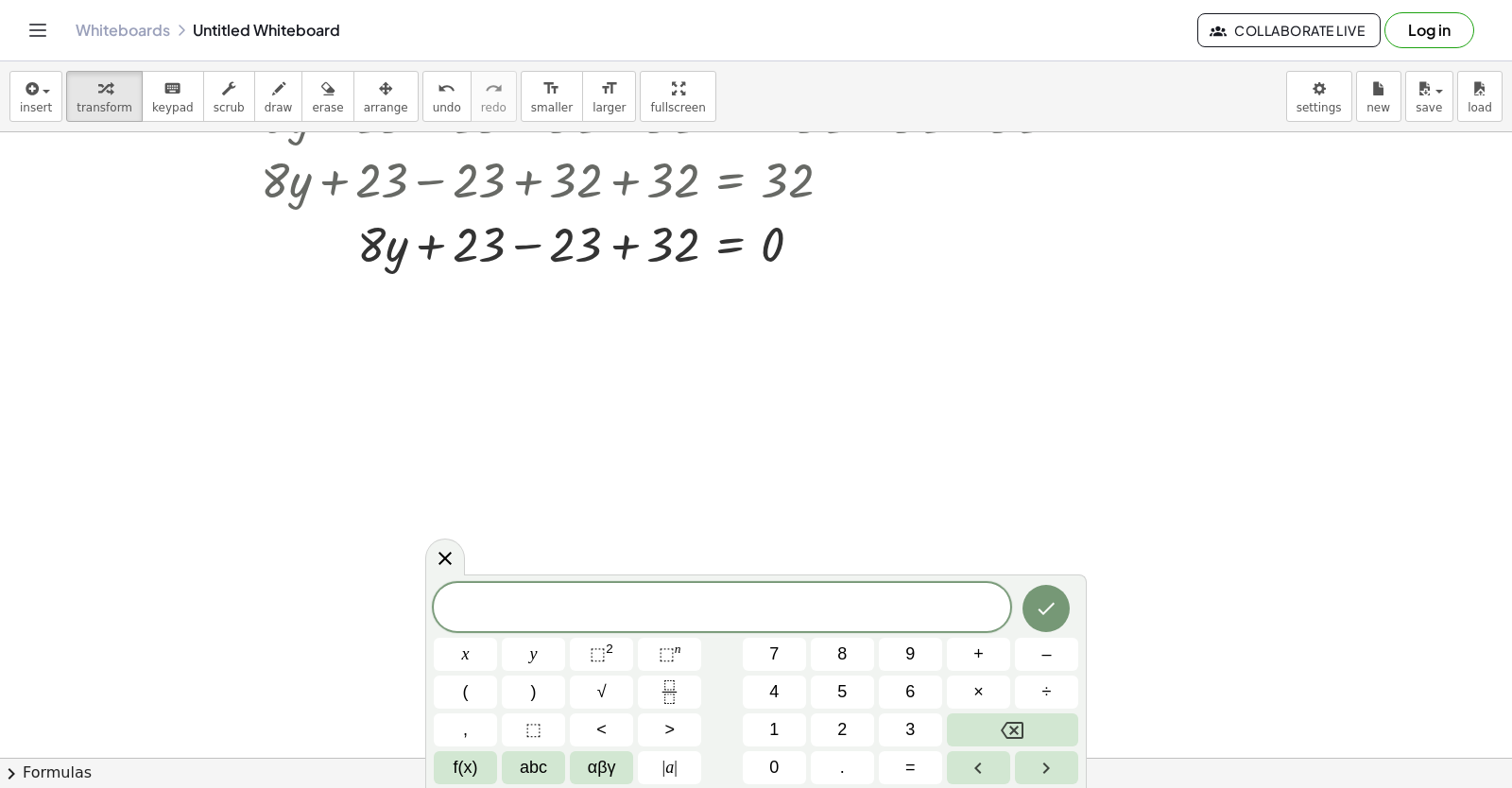
click at [643, 570] on div at bounding box center [756, 50] width 1512 height 2502
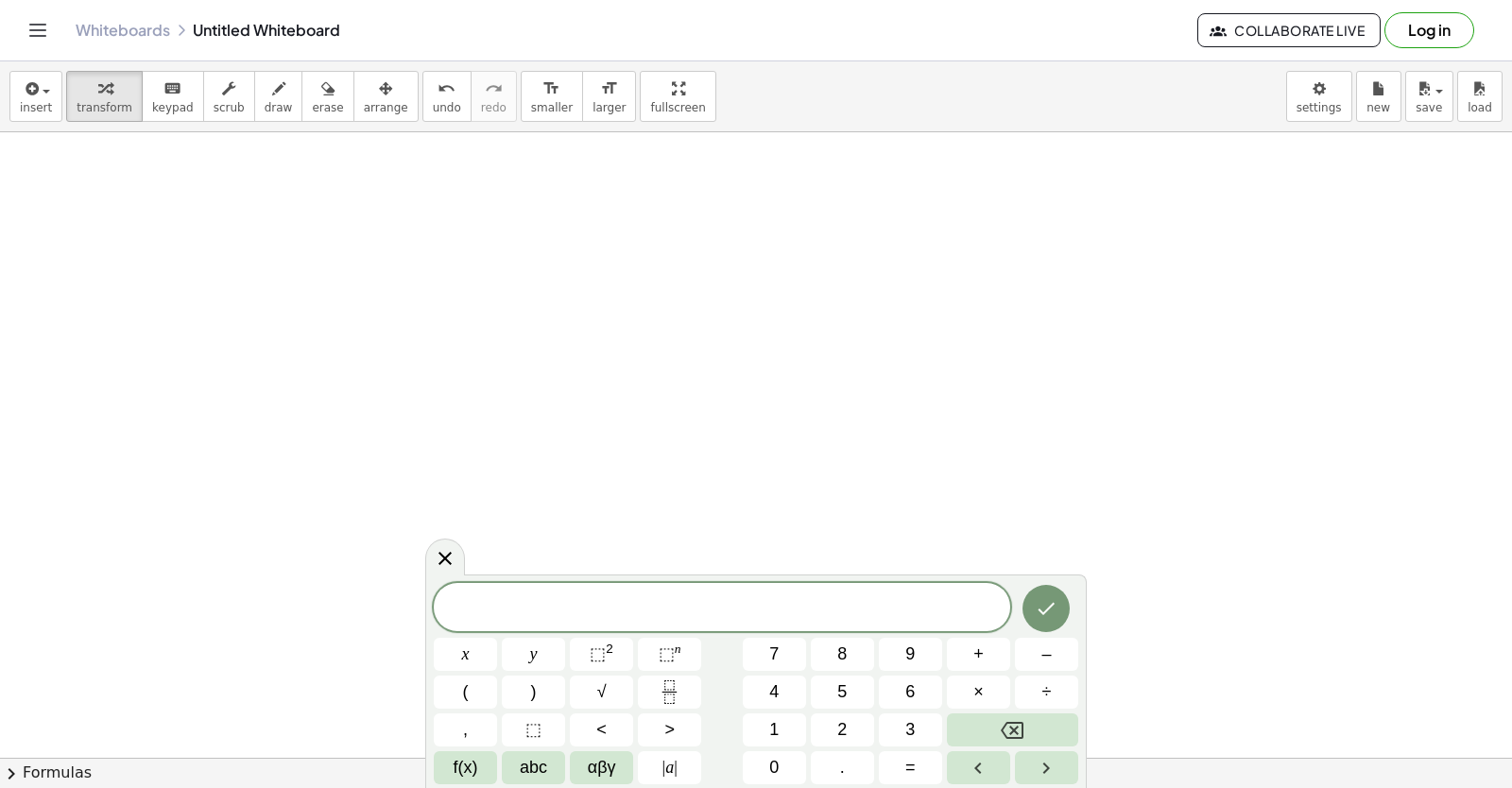
scroll to position [1876, 0]
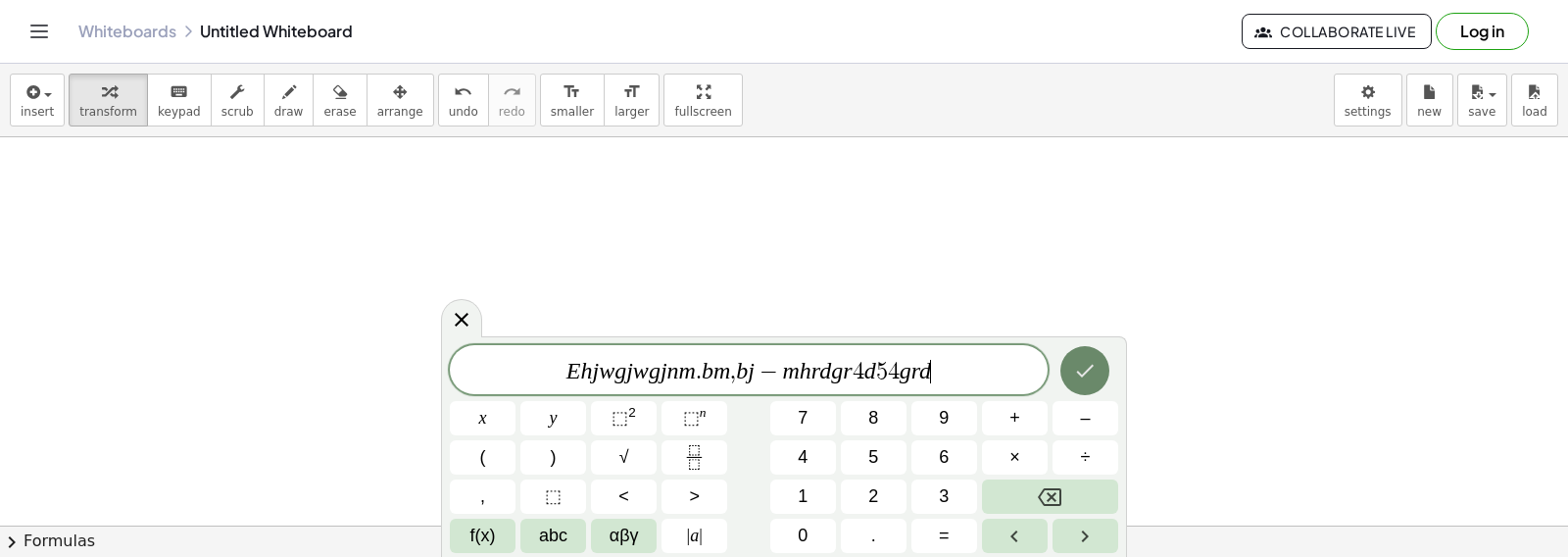
drag, startPoint x: 1072, startPoint y: 327, endPoint x: 1071, endPoint y: 371, distance: 44.0
click at [1071, 371] on body "Graspable Math Activities Get Started Activity Bank Assigned Work Classes White…" at bounding box center [784, 278] width 1568 height 557
click at [1073, 372] on button "Done" at bounding box center [1085, 370] width 49 height 49
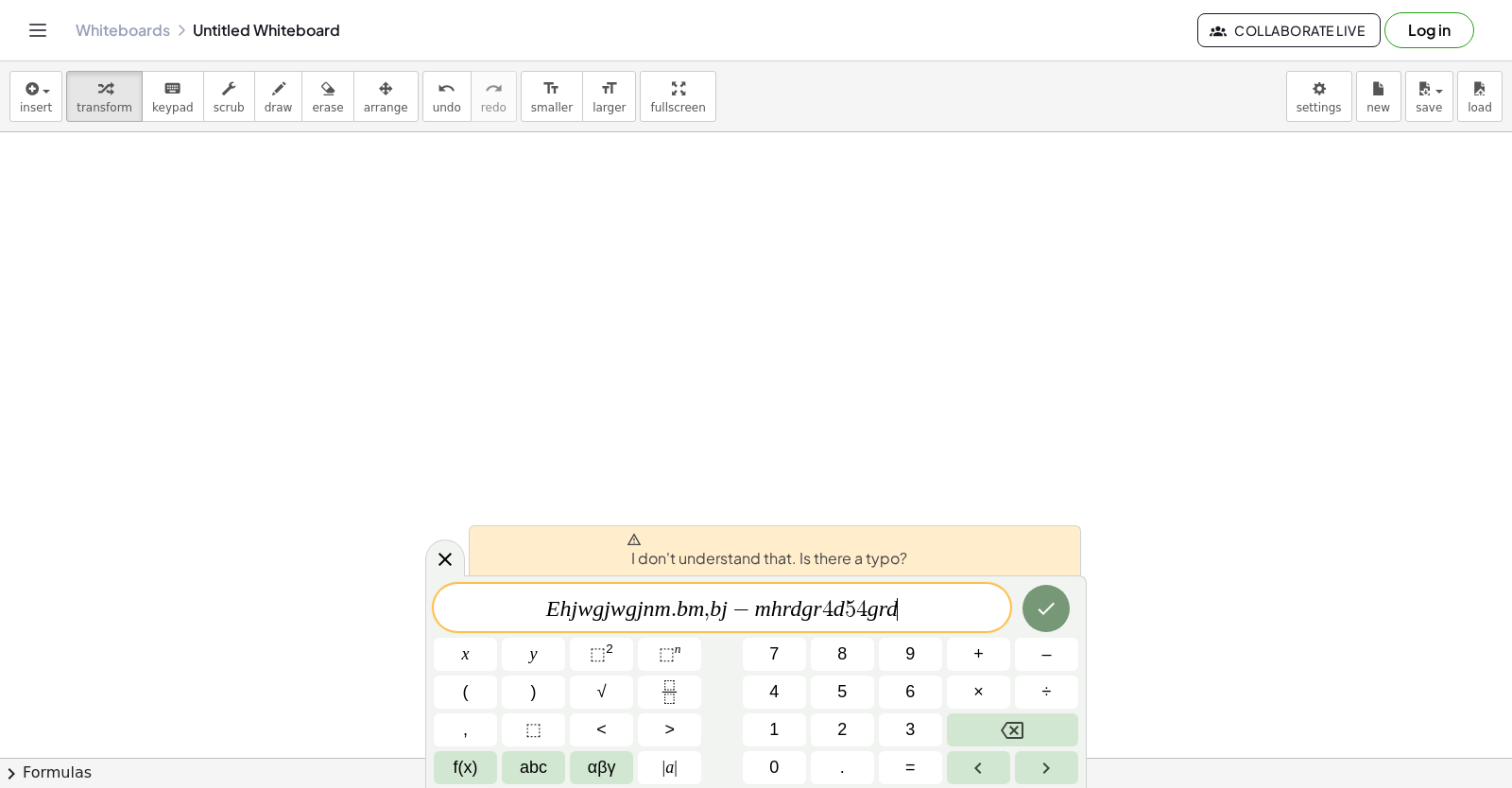
click at [930, 601] on span "E h j w g j w g j n m . [PERSON_NAME] , b j − m h r d g r 4 d 5 4 g r d ​" at bounding box center [723, 609] width 577 height 27
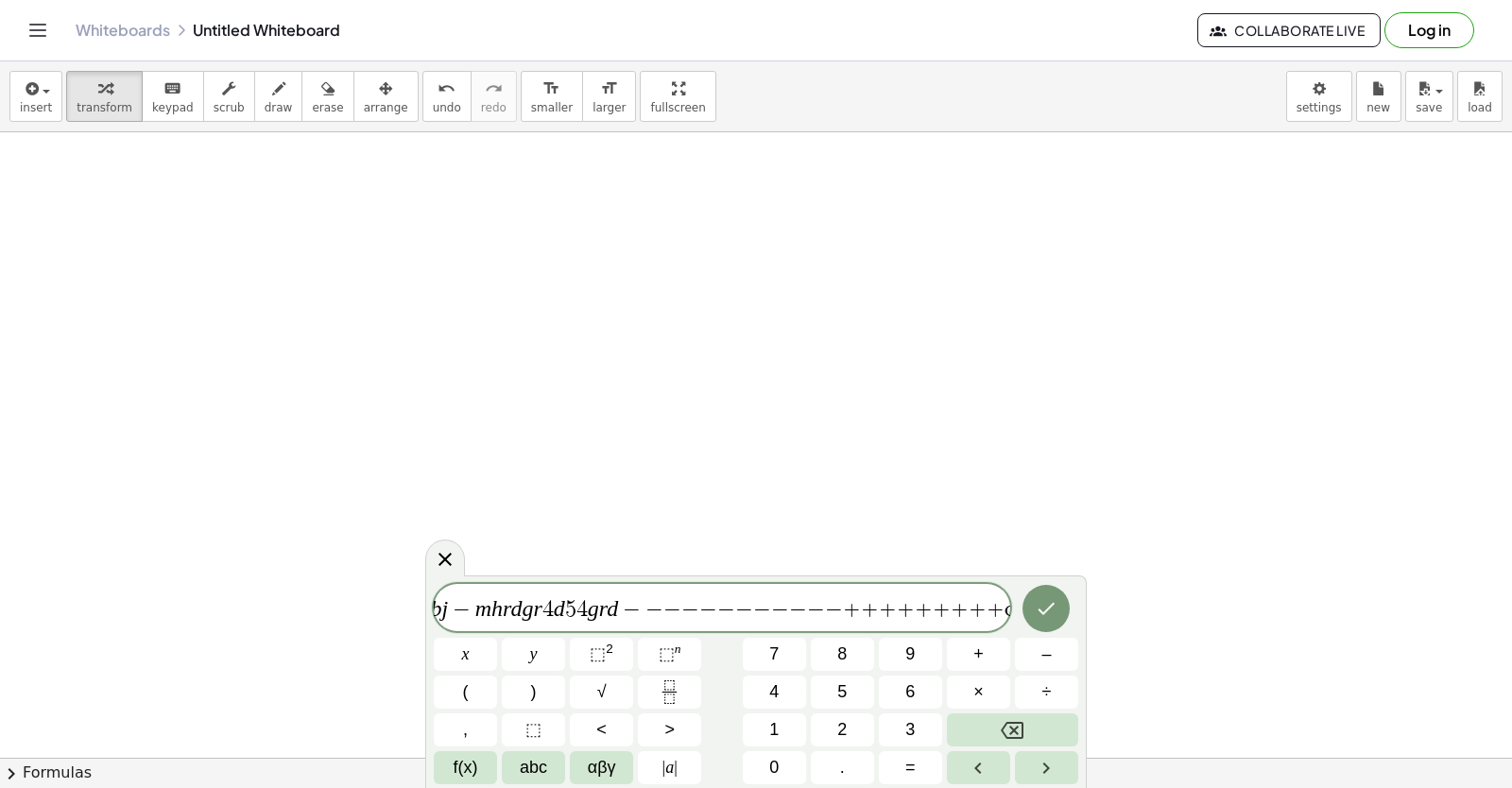
scroll to position [0, 220]
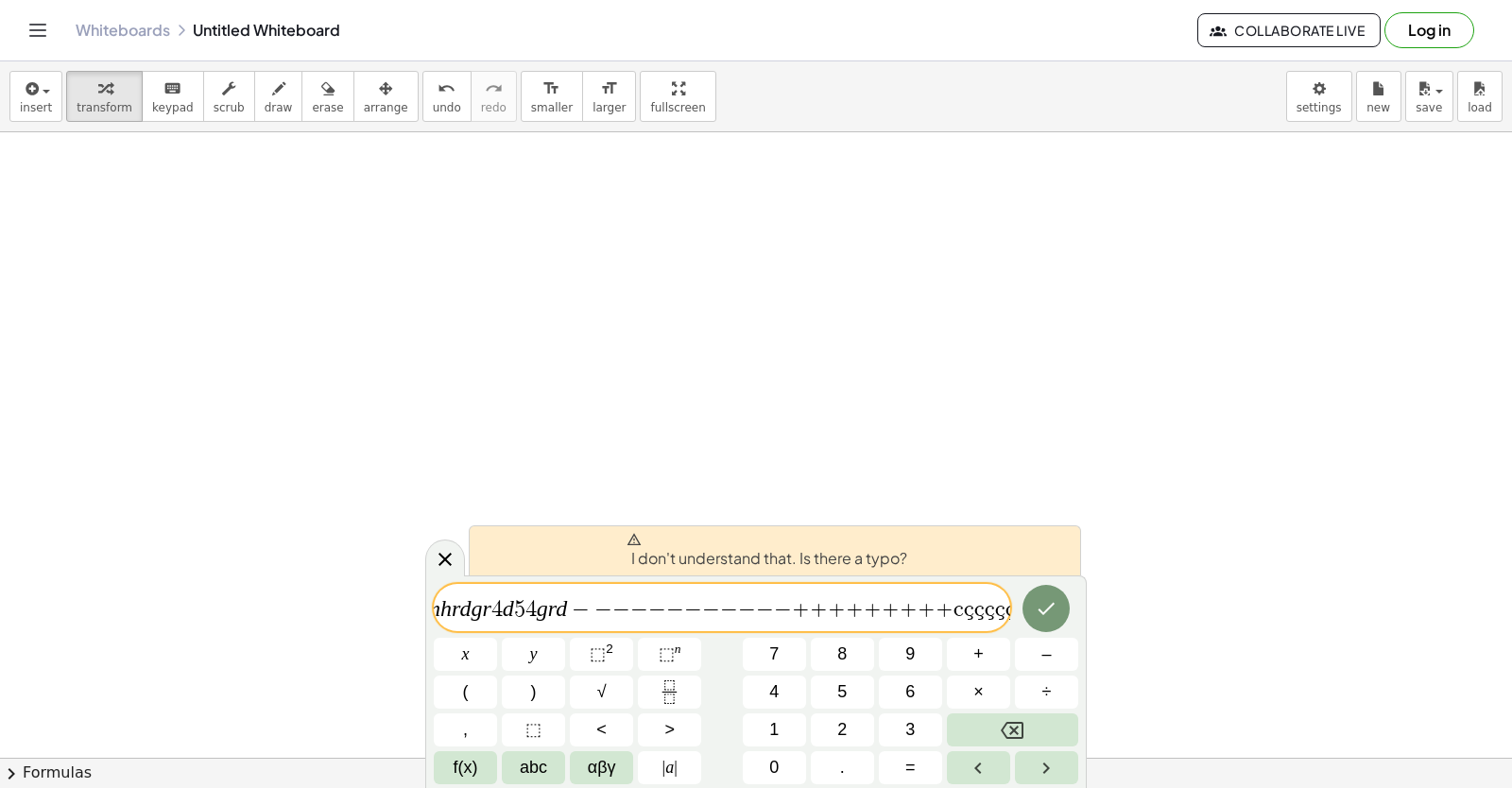
click at [1005, 601] on span "ç" at bounding box center [1010, 609] width 10 height 23
click at [1005, 612] on span "ç" at bounding box center [1010, 609] width 10 height 23
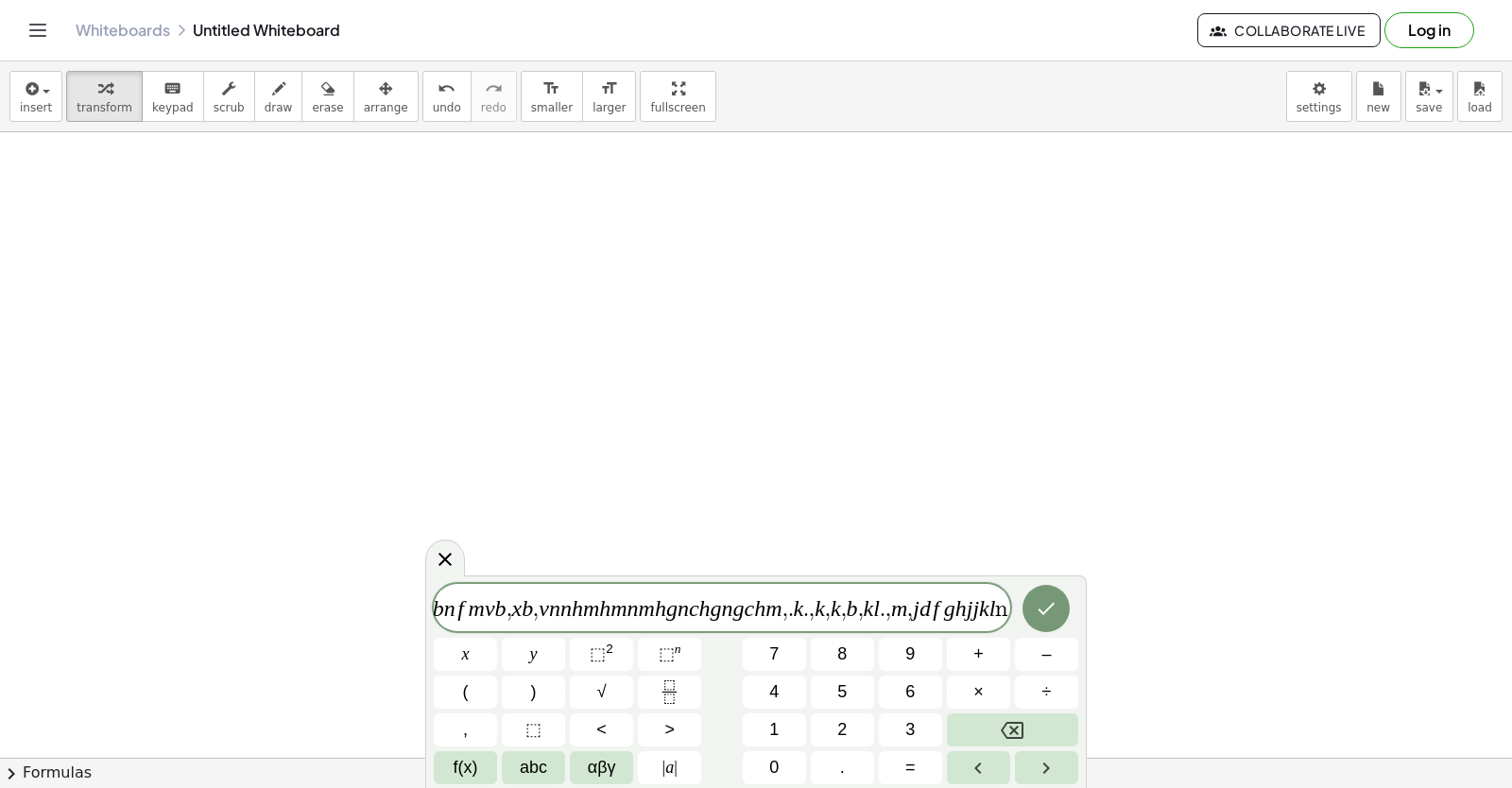
scroll to position [0, 193]
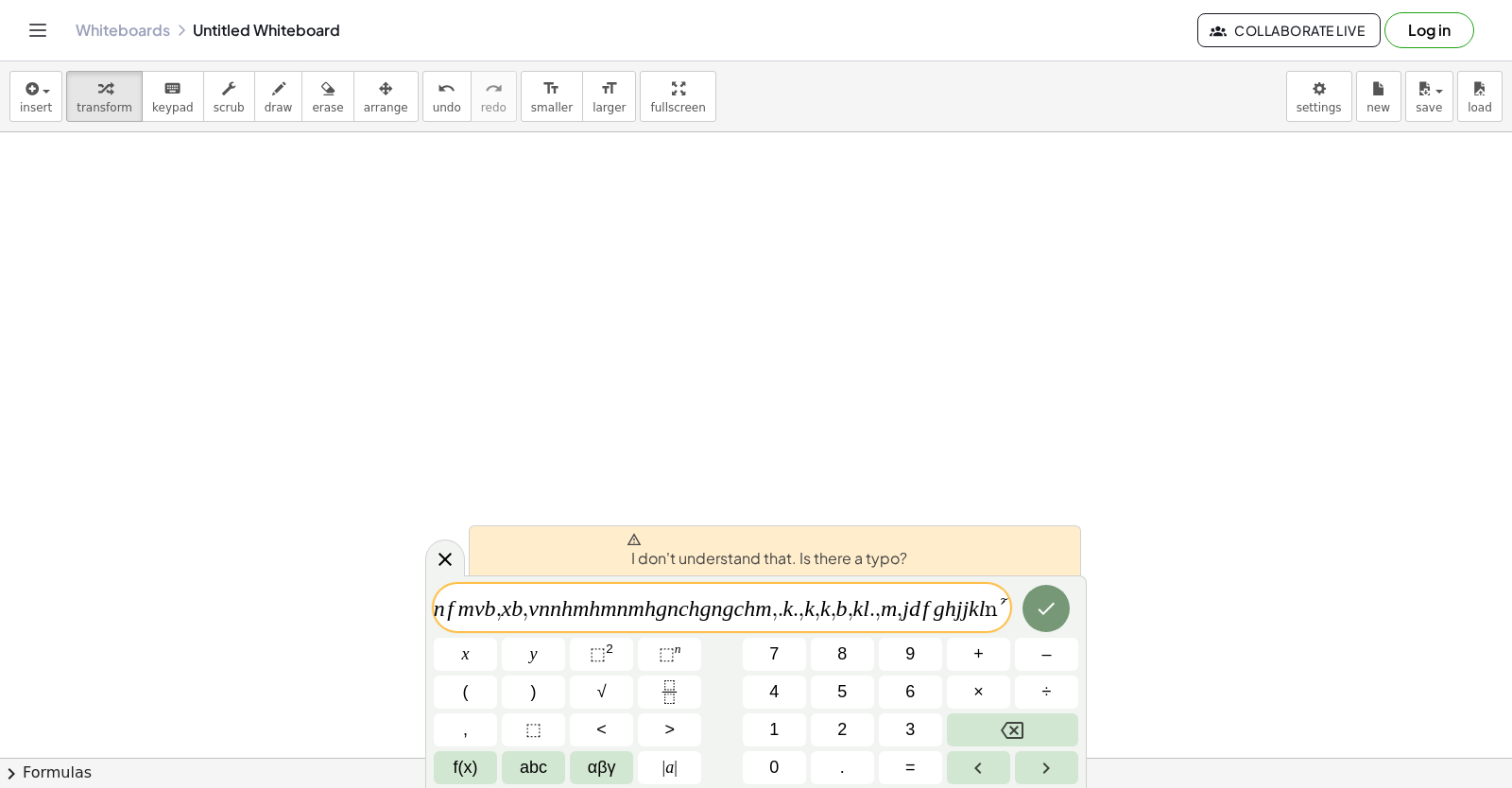
click at [997, 607] on span "b e f e f d f g r g d f g d f j b n f m v b , [PERSON_NAME] , v n n h m h m n m…" at bounding box center [723, 609] width 577 height 27
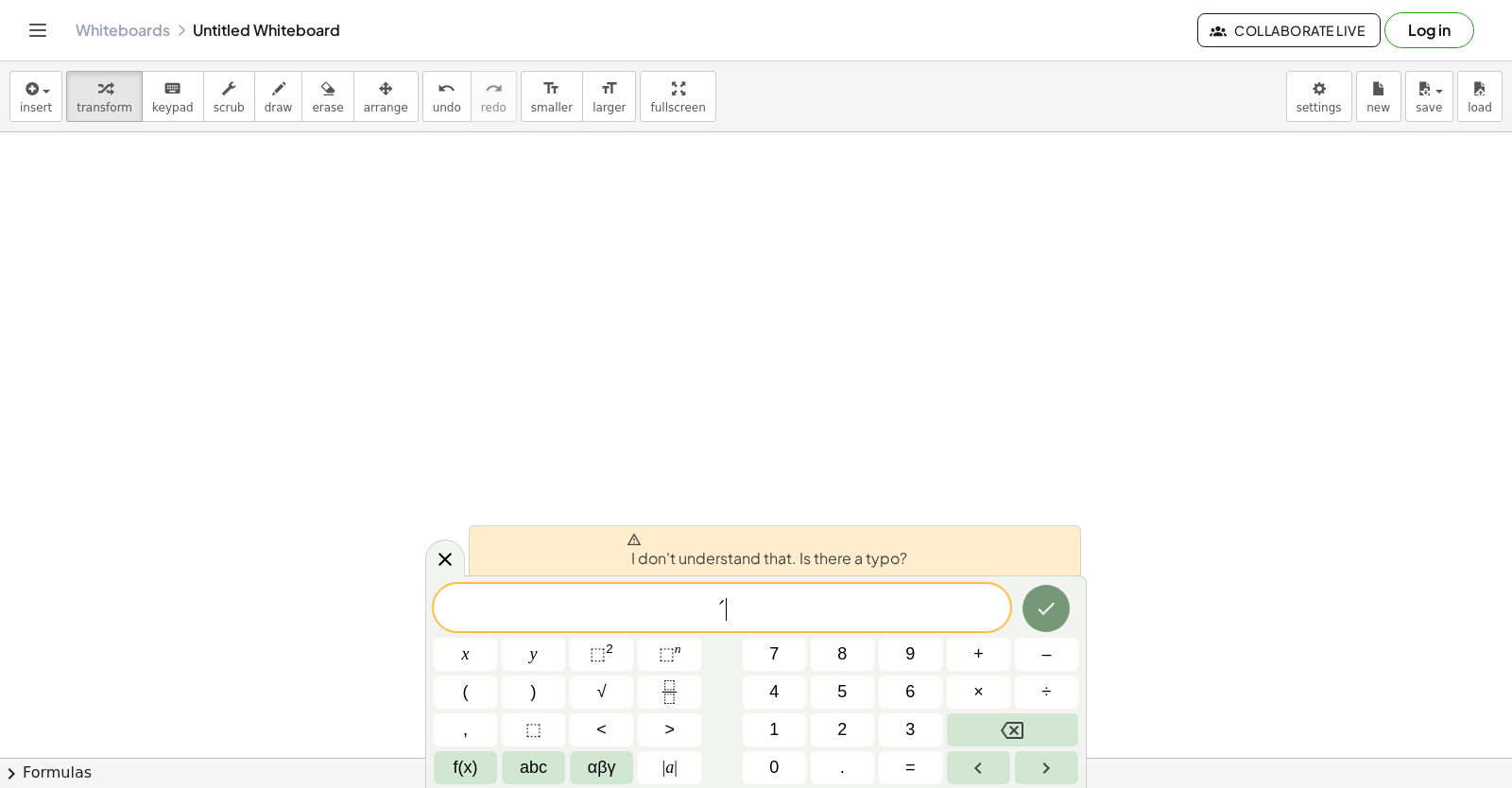
click at [859, 613] on span "´ ​" at bounding box center [723, 609] width 577 height 27
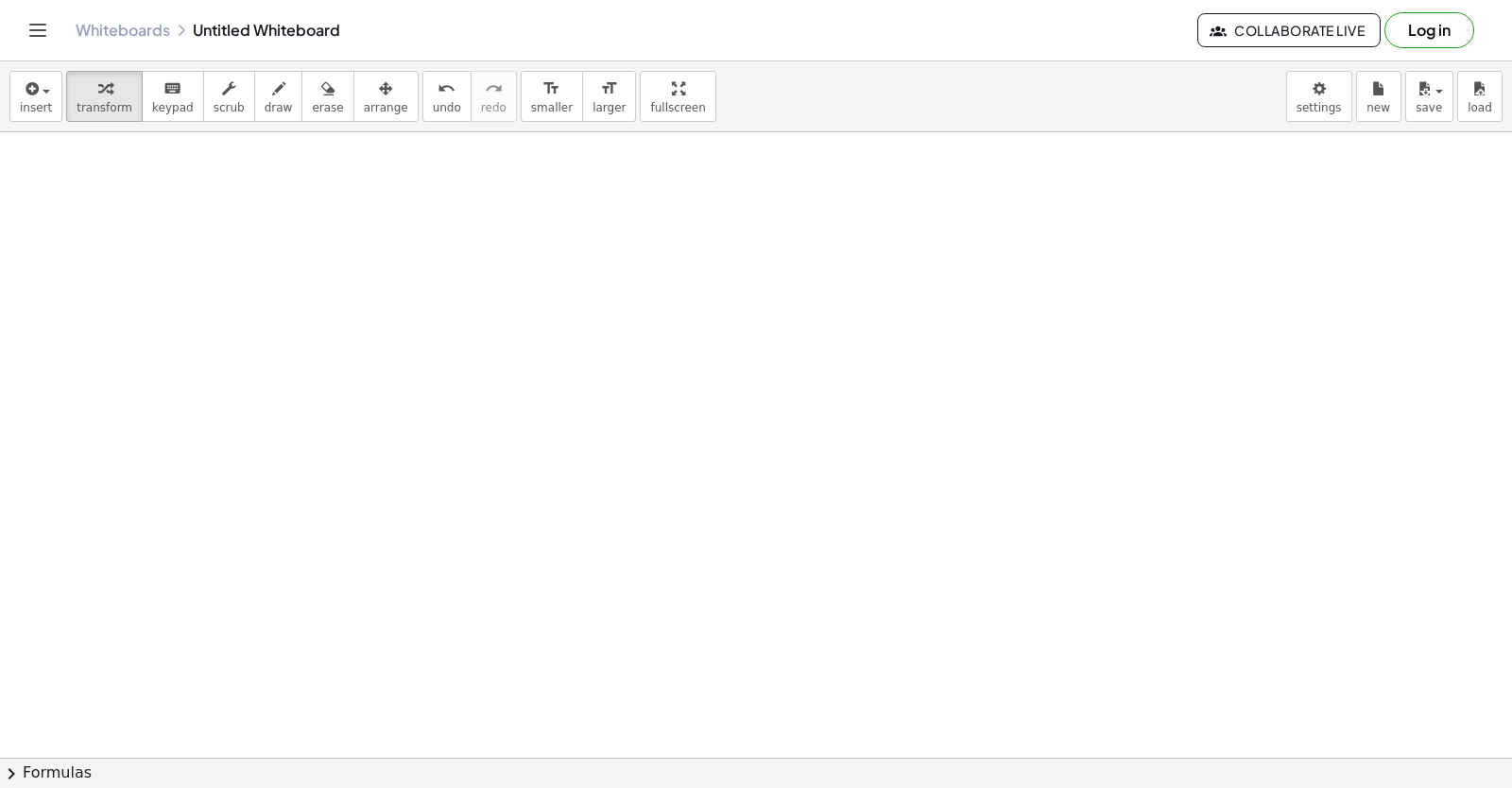
scroll to position [1593, 0]
